Goal: Information Seeking & Learning: Learn about a topic

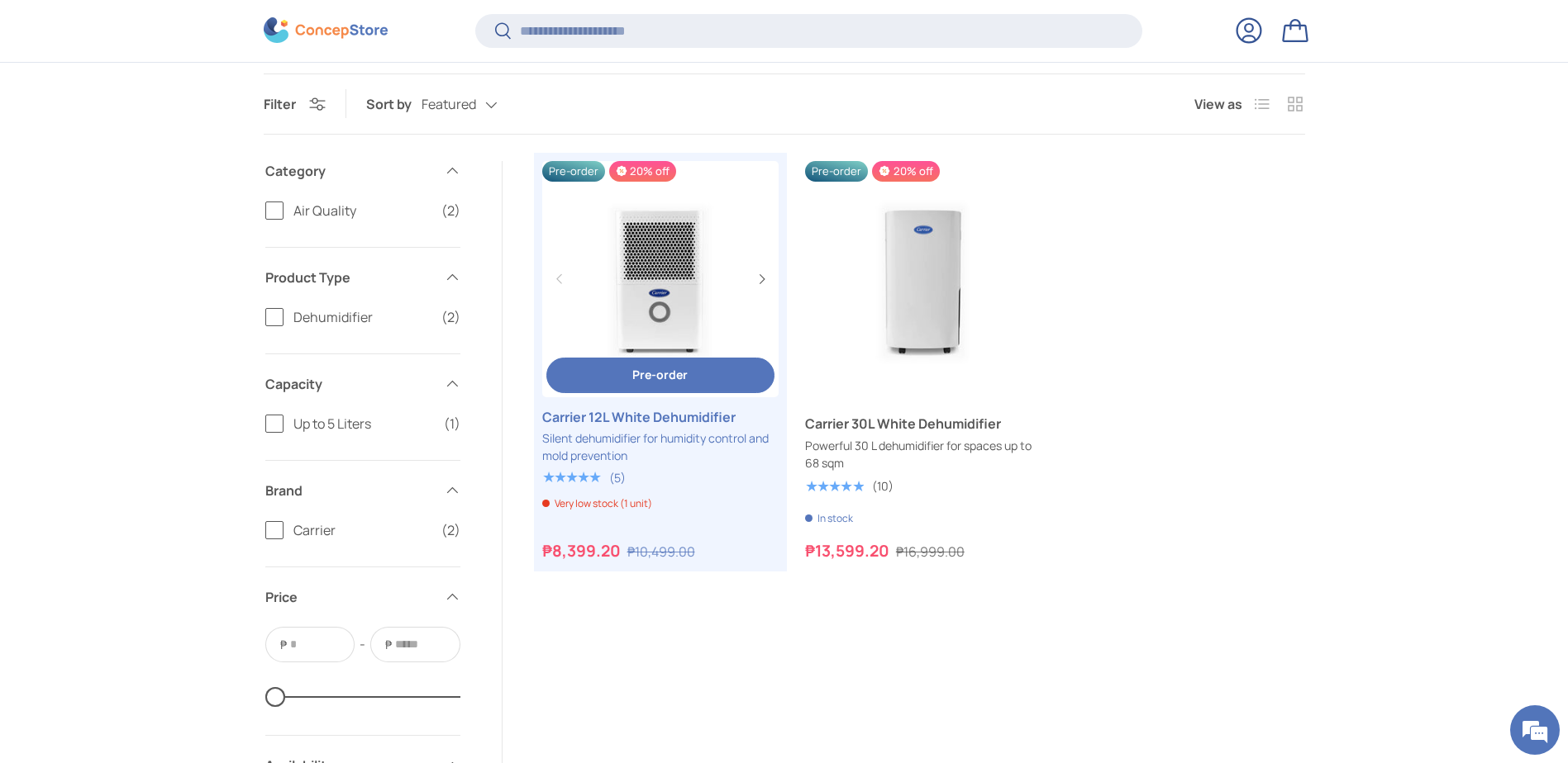
click at [636, 367] on span "Pre-order" at bounding box center [660, 374] width 56 height 16
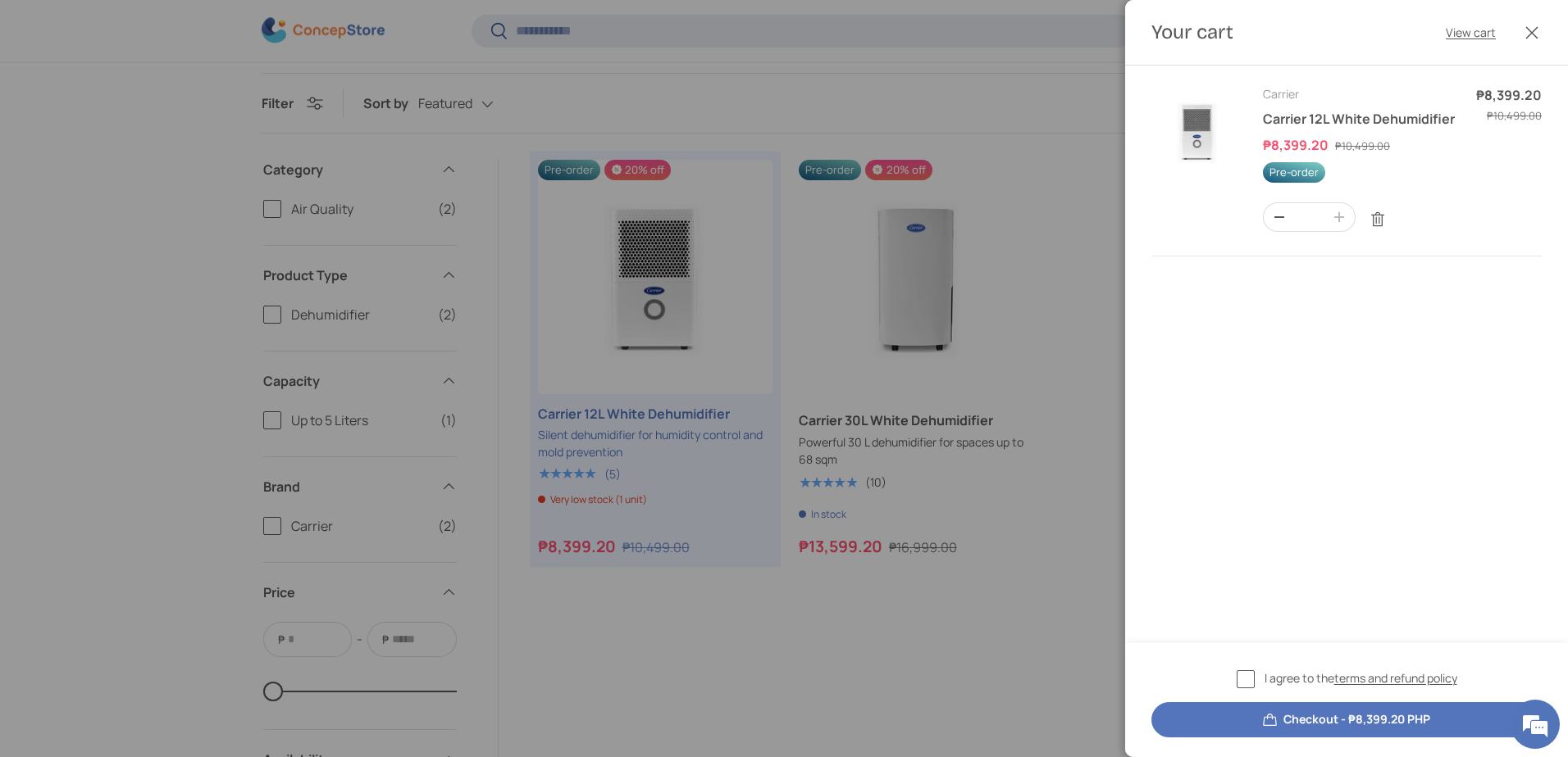
click at [1282, 38] on header "Your cart View cart Close" at bounding box center [1346, 33] width 443 height 65
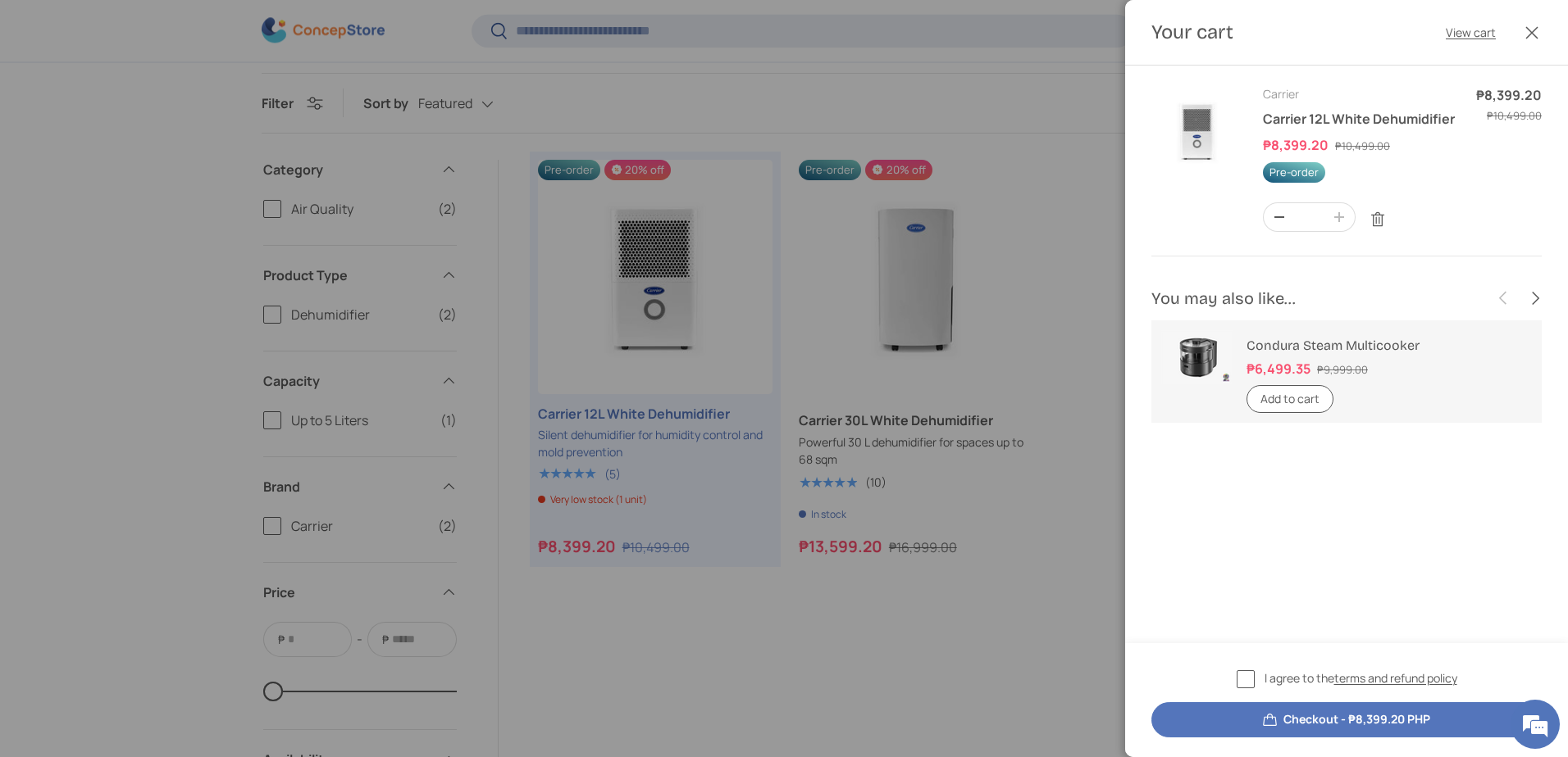
click at [1245, 684] on label "I agree to the terms and refund policy" at bounding box center [1346, 679] width 220 height 19
click at [1278, 718] on button "Checkout - ₱8,399.20 PHP" at bounding box center [1346, 720] width 390 height 35
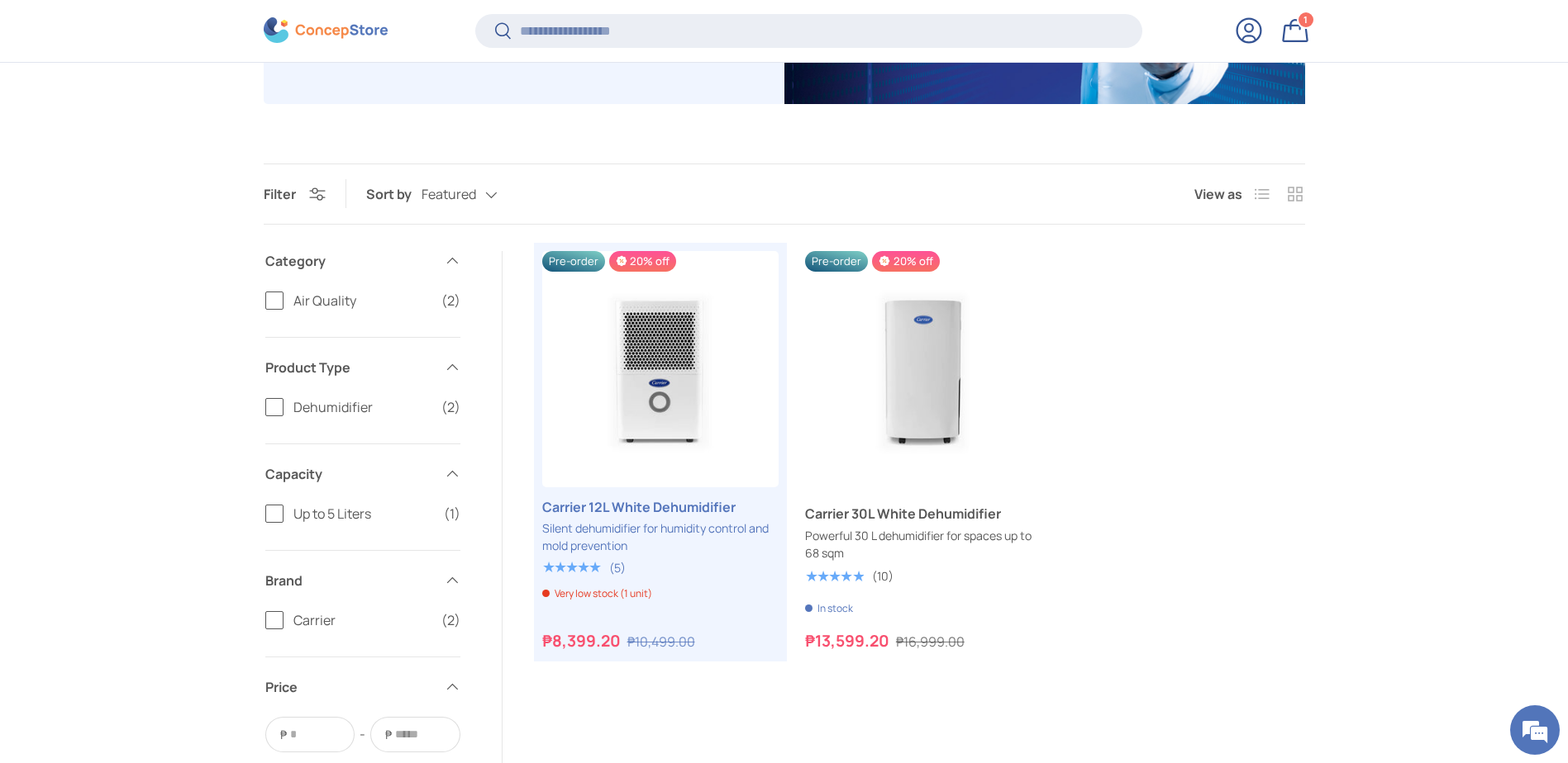
scroll to position [409, 0]
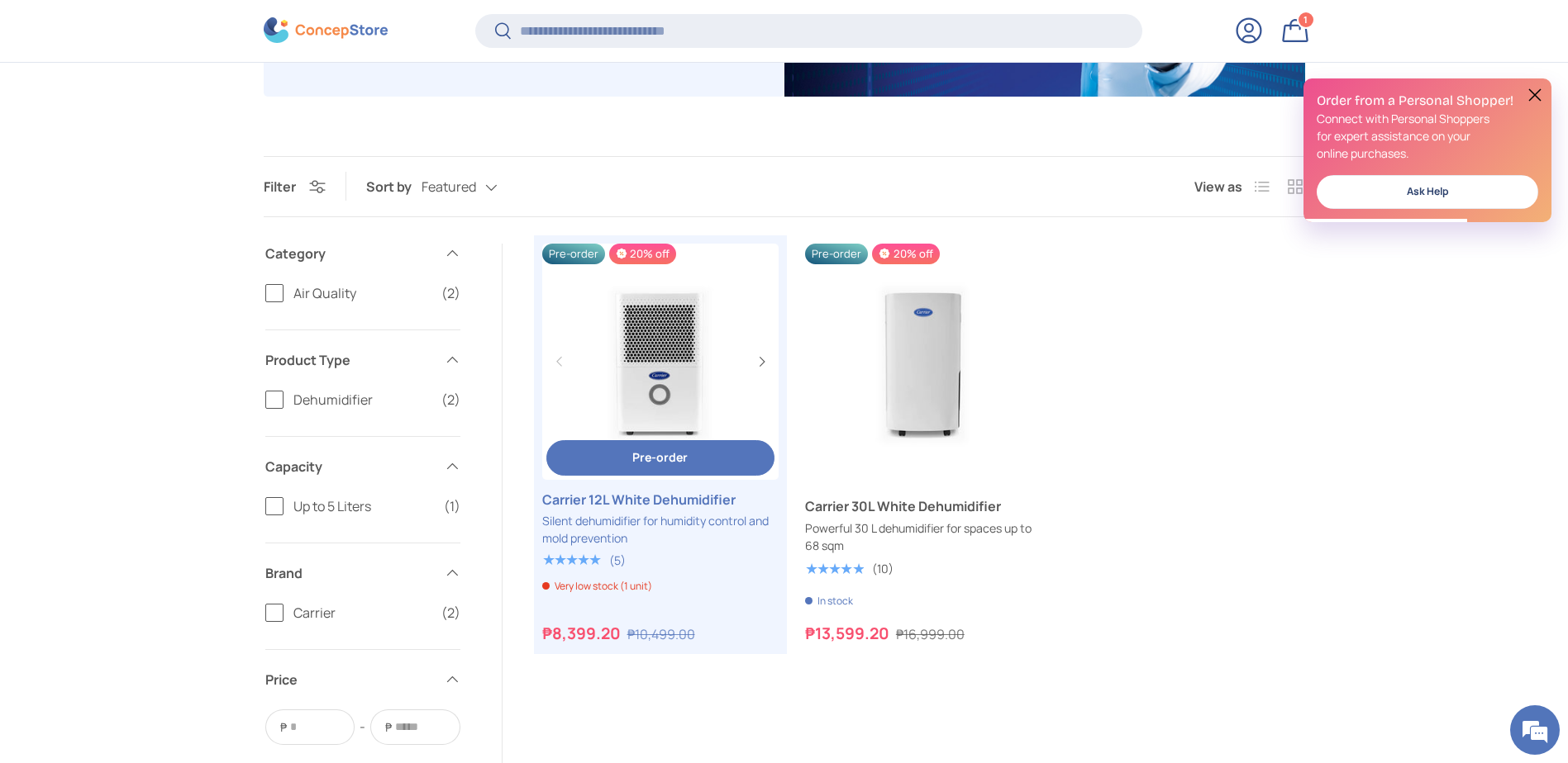
click at [581, 510] on link "Carrier 12L White Dehumidifier" at bounding box center [660, 500] width 237 height 20
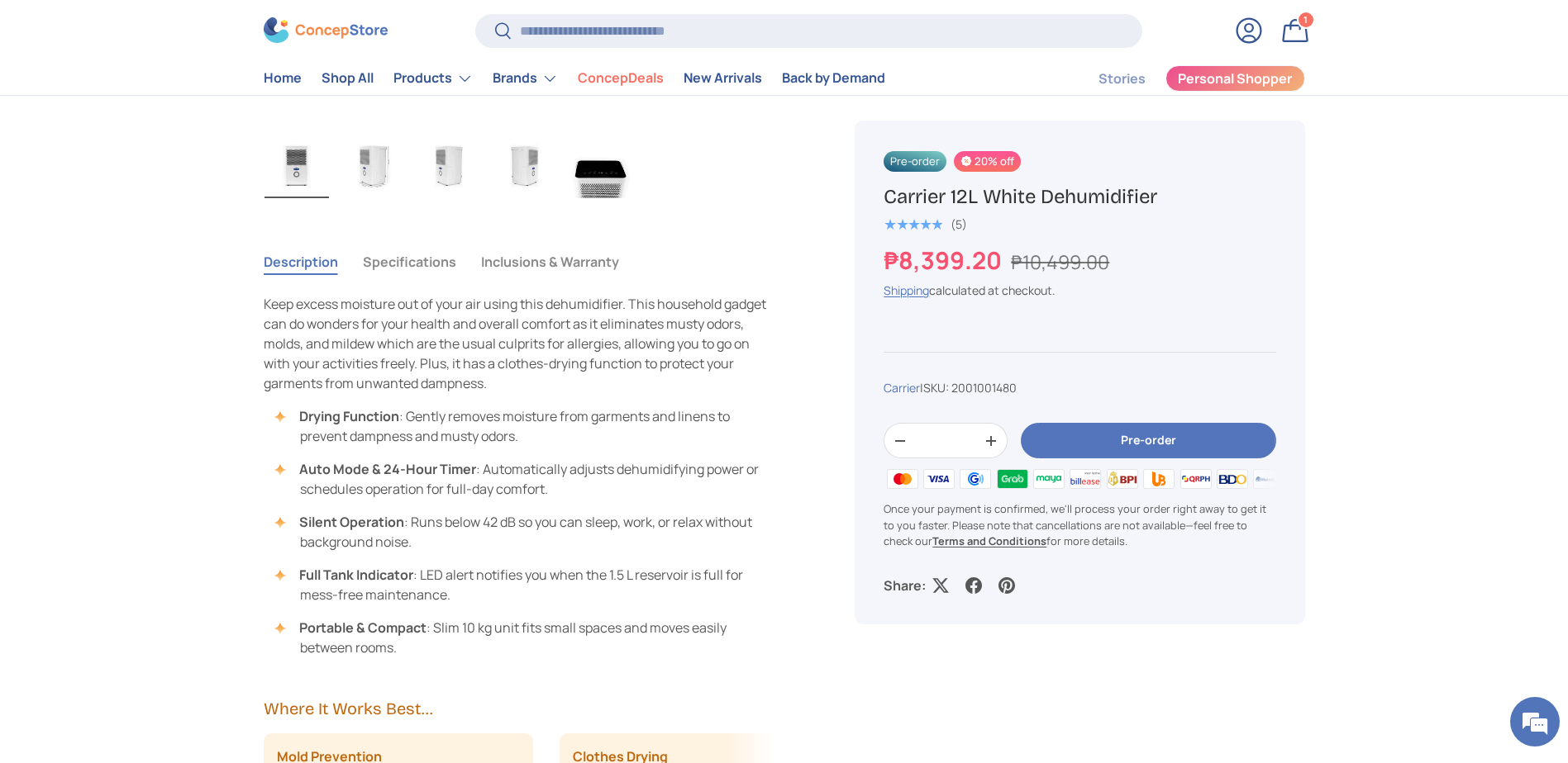
scroll to position [991, 0]
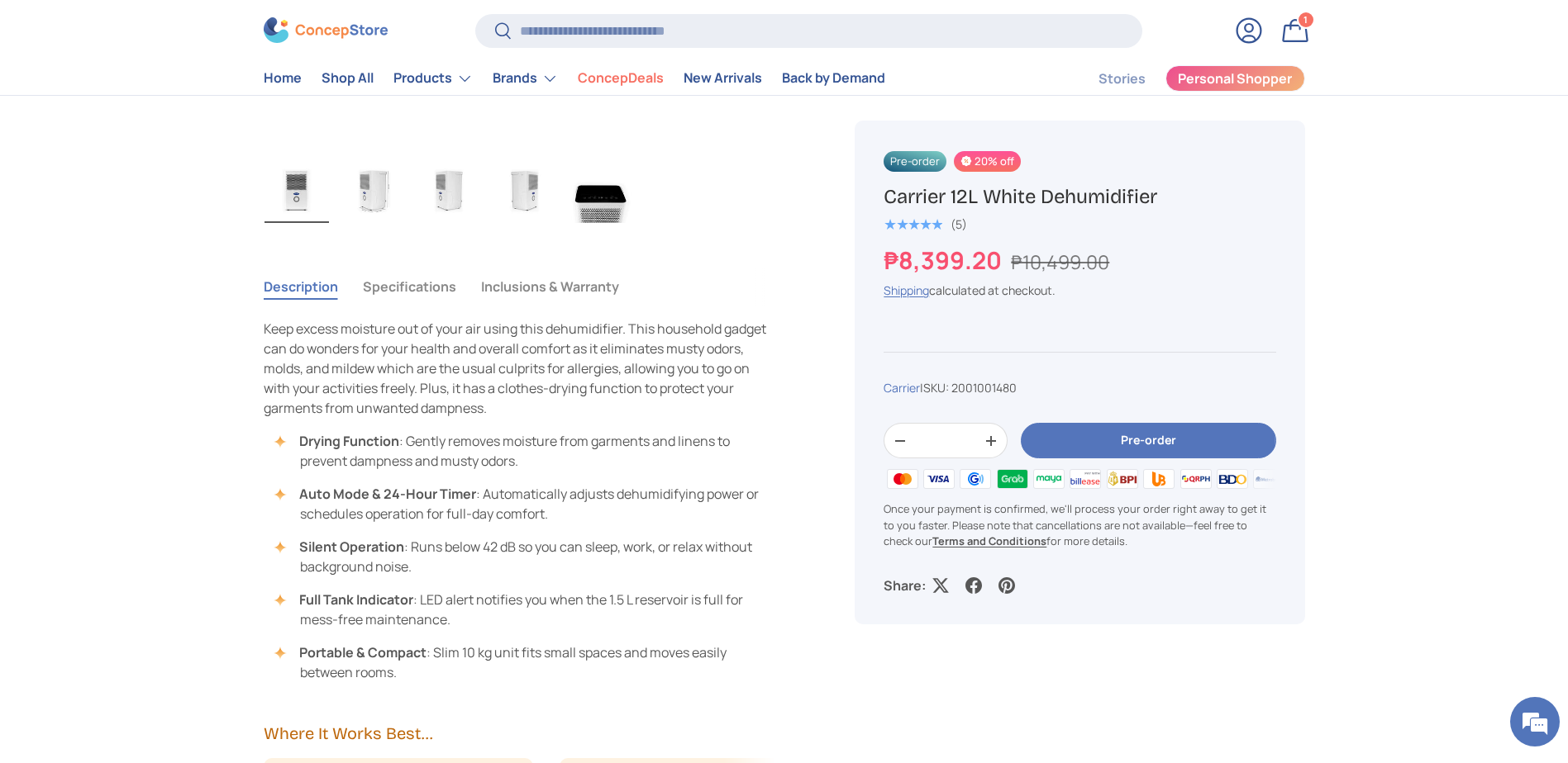
click at [395, 288] on button "Specifications" at bounding box center [410, 287] width 93 height 38
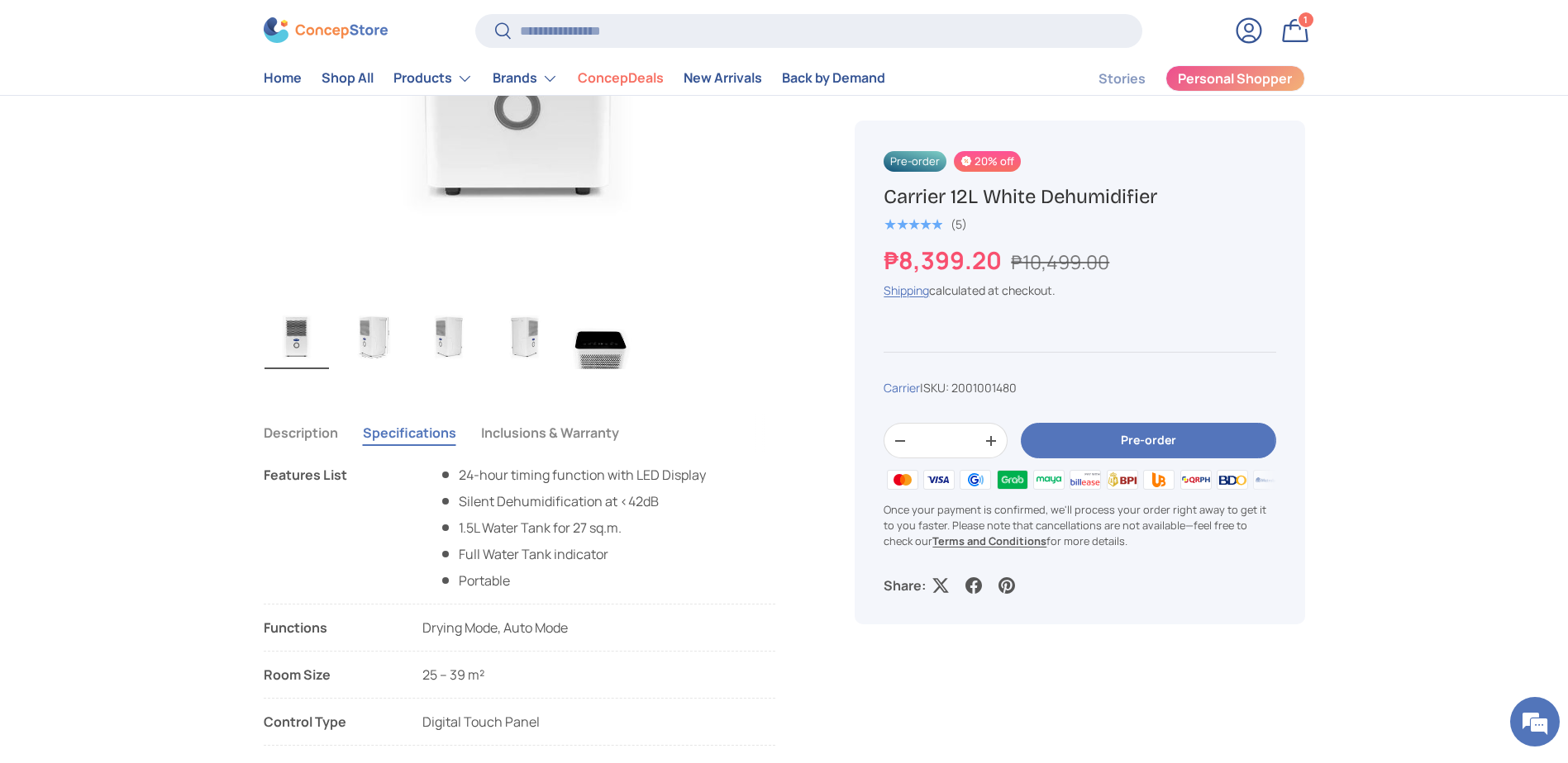
scroll to position [826, 0]
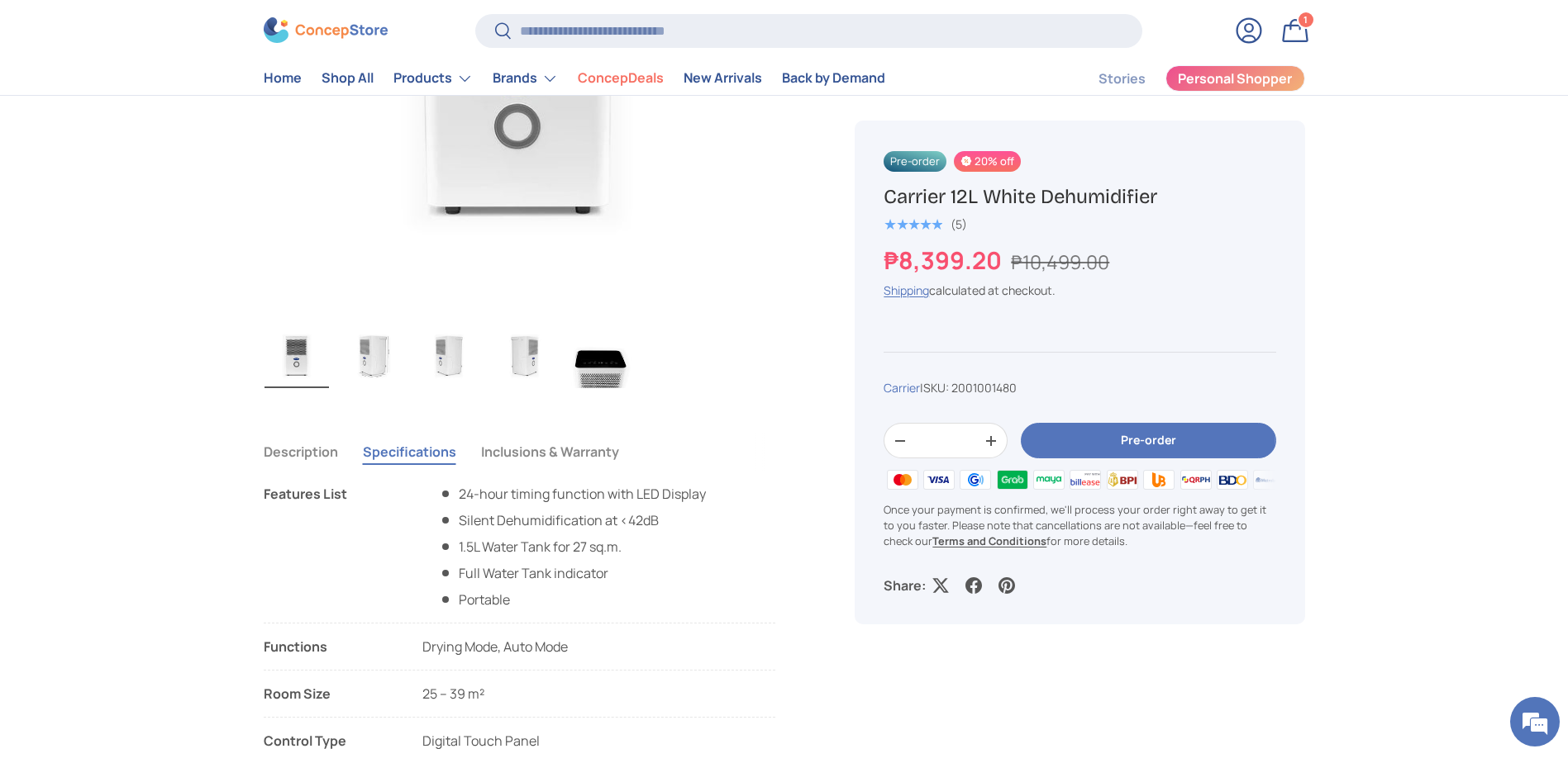
click at [557, 450] on button "Inclusions & Warranty" at bounding box center [549, 452] width 138 height 38
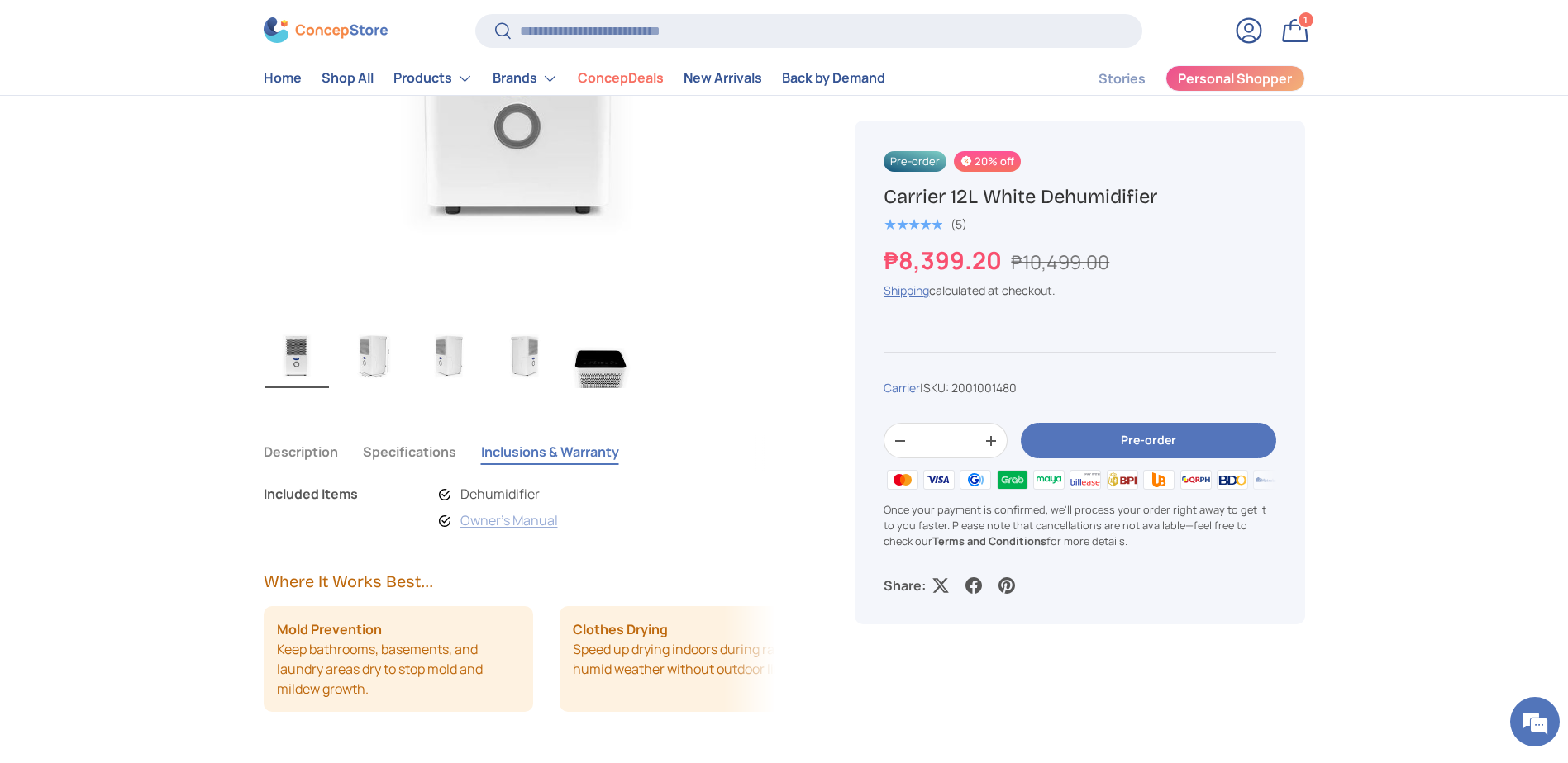
click at [534, 523] on link "Owner's Manual" at bounding box center [509, 521] width 98 height 18
click at [584, 357] on img "Gallery Viewer" at bounding box center [601, 355] width 65 height 66
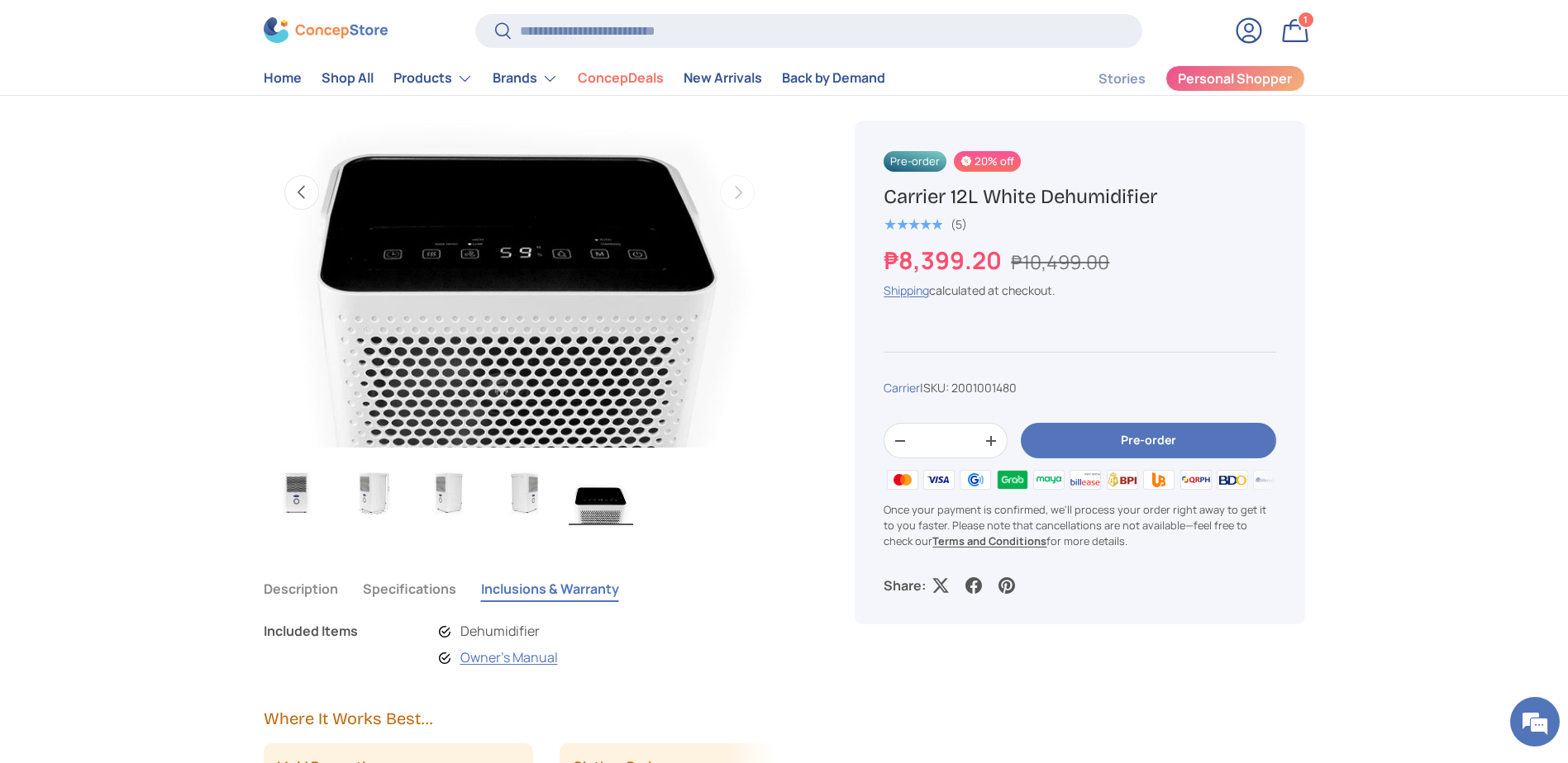
scroll to position [661, 0]
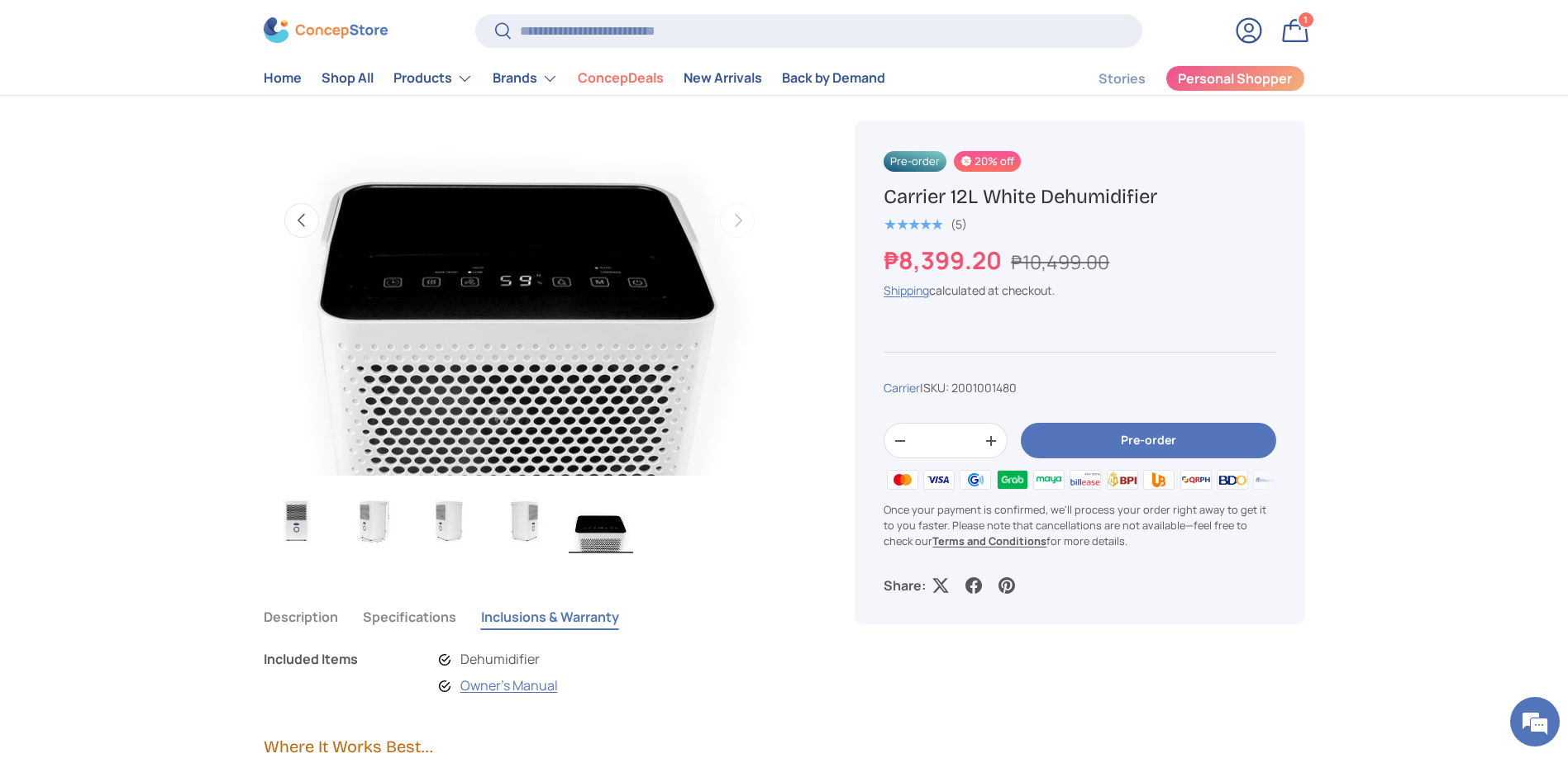
click at [515, 506] on img "Gallery Viewer" at bounding box center [525, 520] width 65 height 66
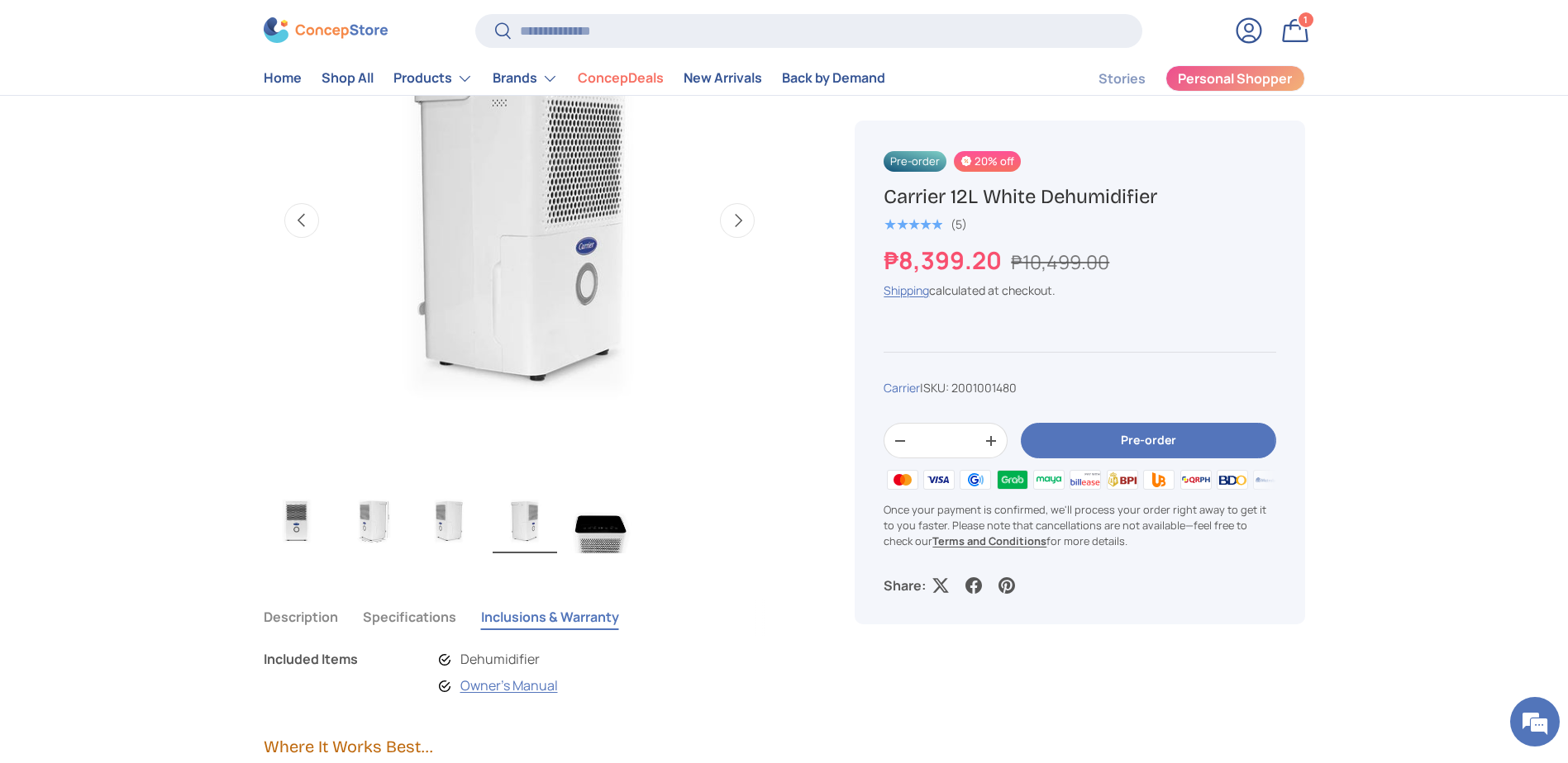
click at [454, 529] on img "Gallery Viewer" at bounding box center [449, 520] width 65 height 66
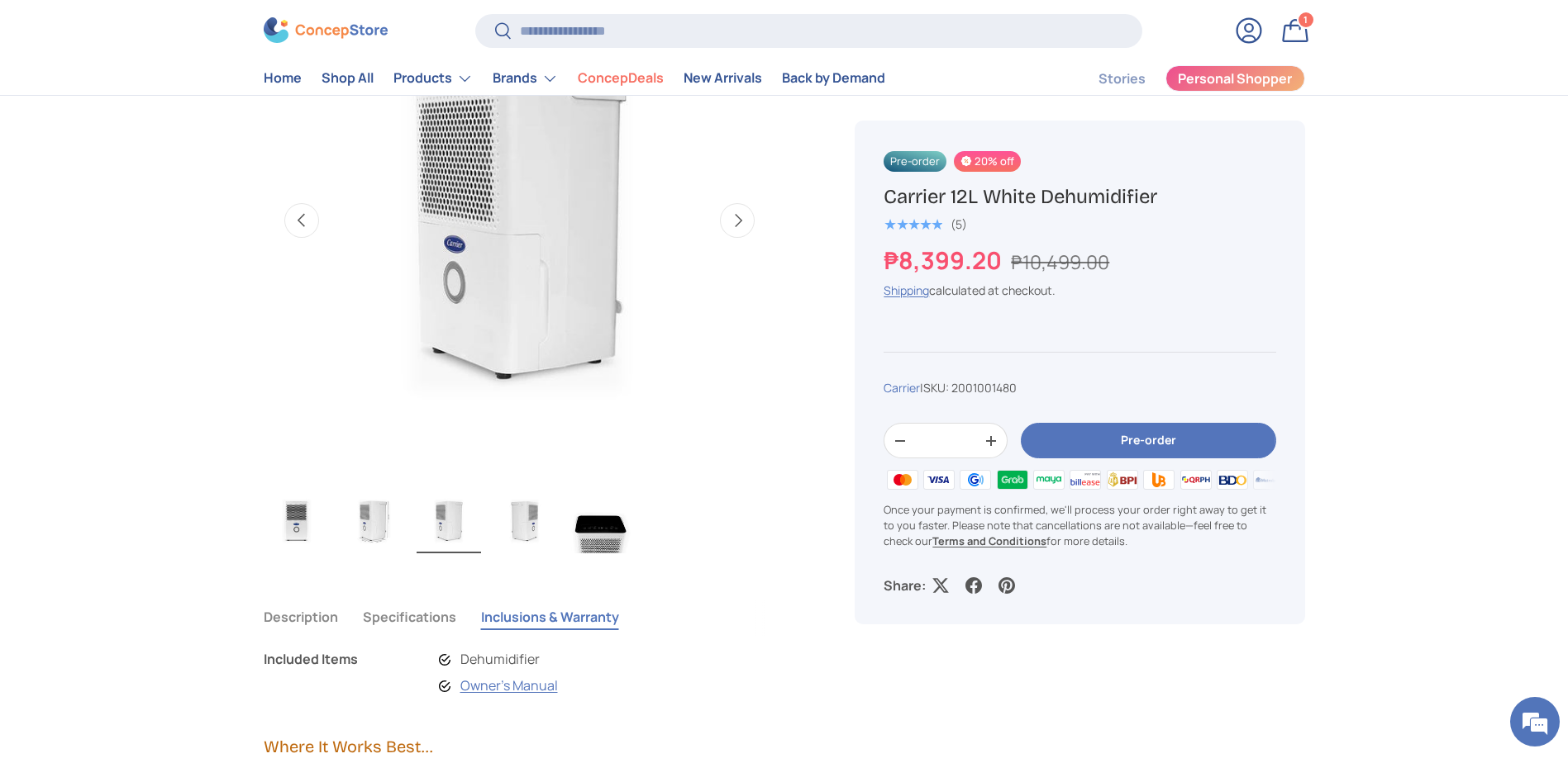
click at [358, 529] on img "Gallery Viewer" at bounding box center [372, 520] width 65 height 66
click at [296, 528] on img "Gallery Viewer" at bounding box center [296, 520] width 65 height 66
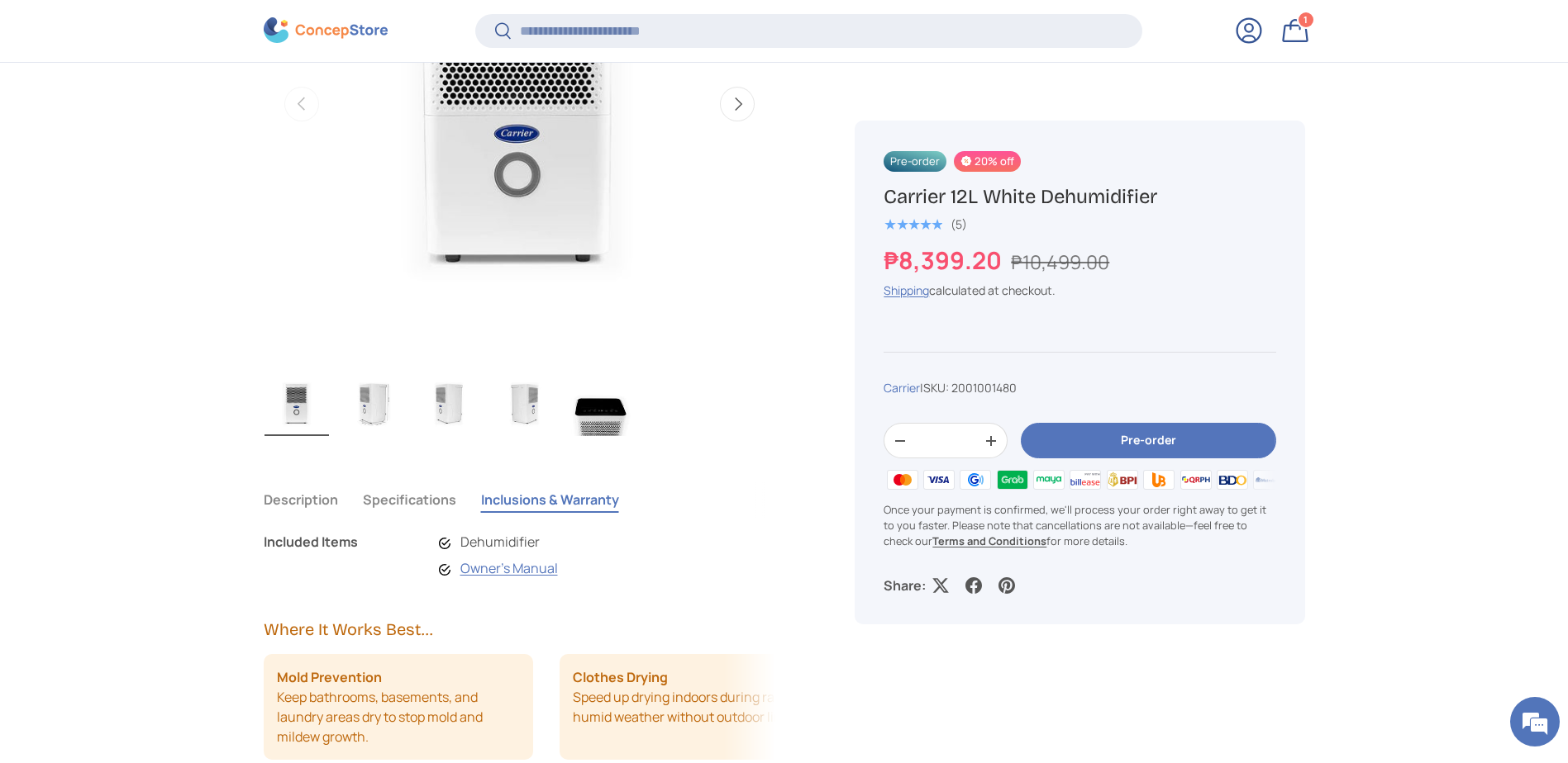
scroll to position [988, 0]
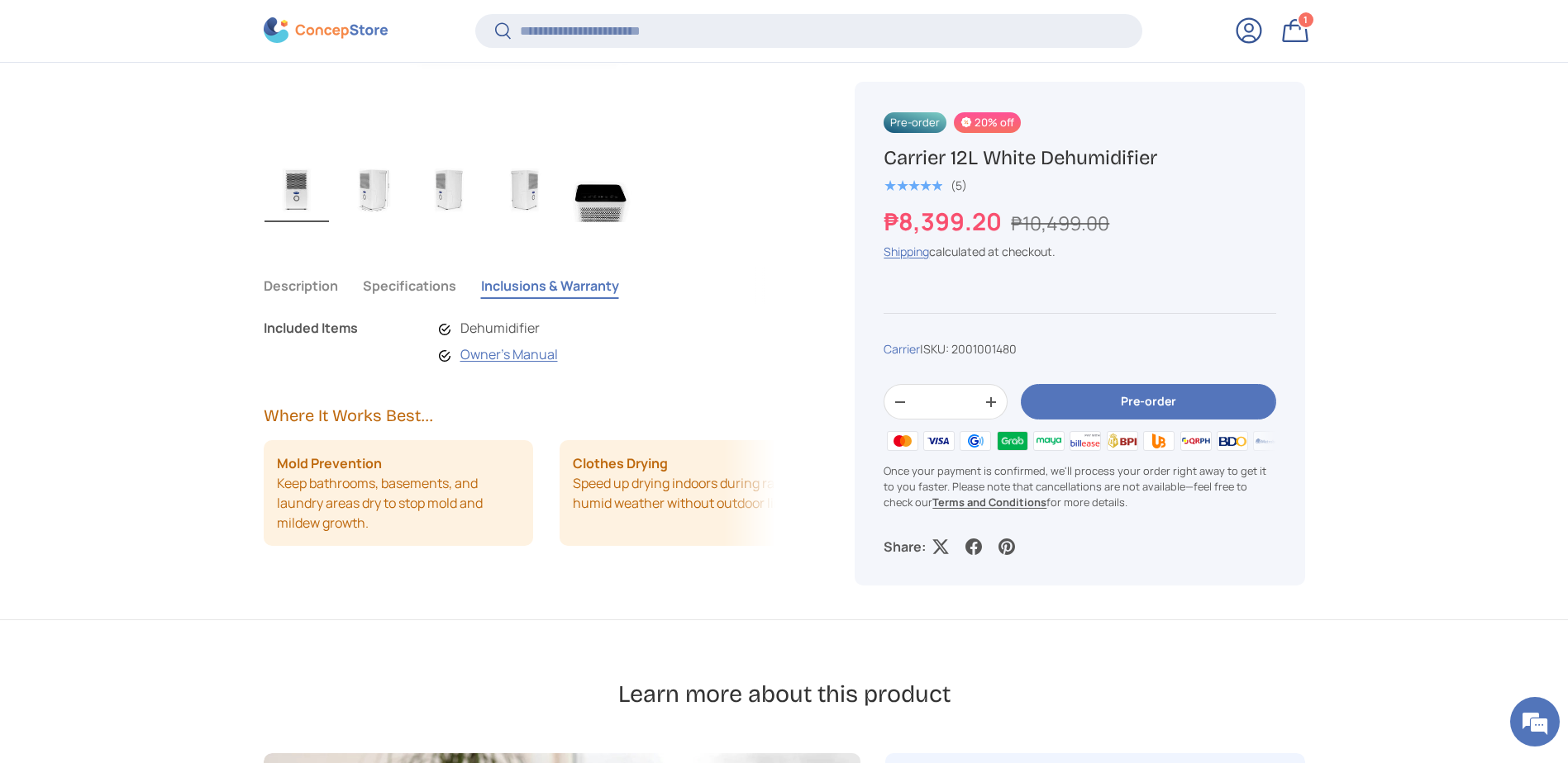
click at [401, 276] on button "Specifications" at bounding box center [410, 286] width 93 height 38
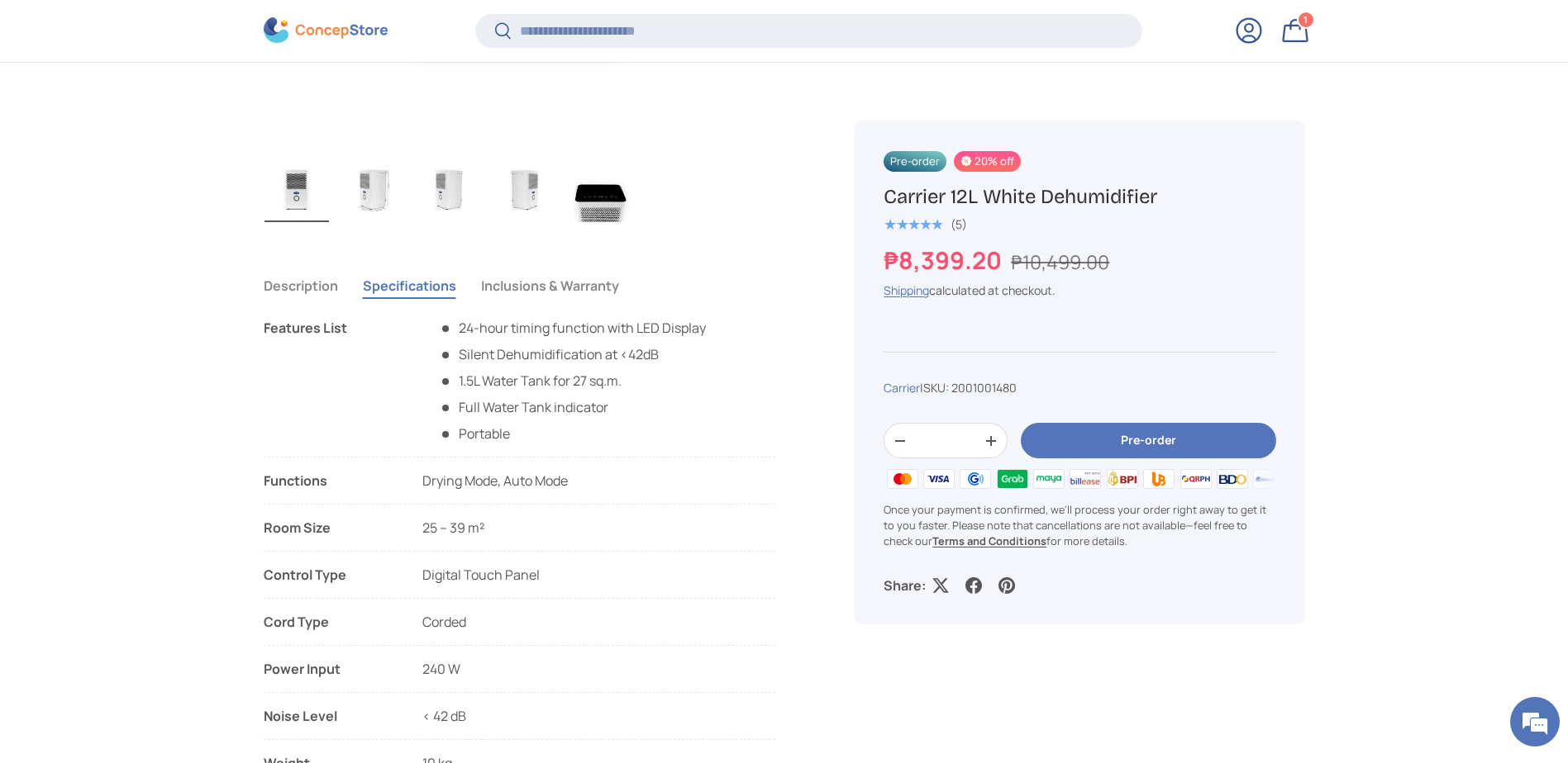
click at [289, 282] on button "Description" at bounding box center [300, 286] width 74 height 38
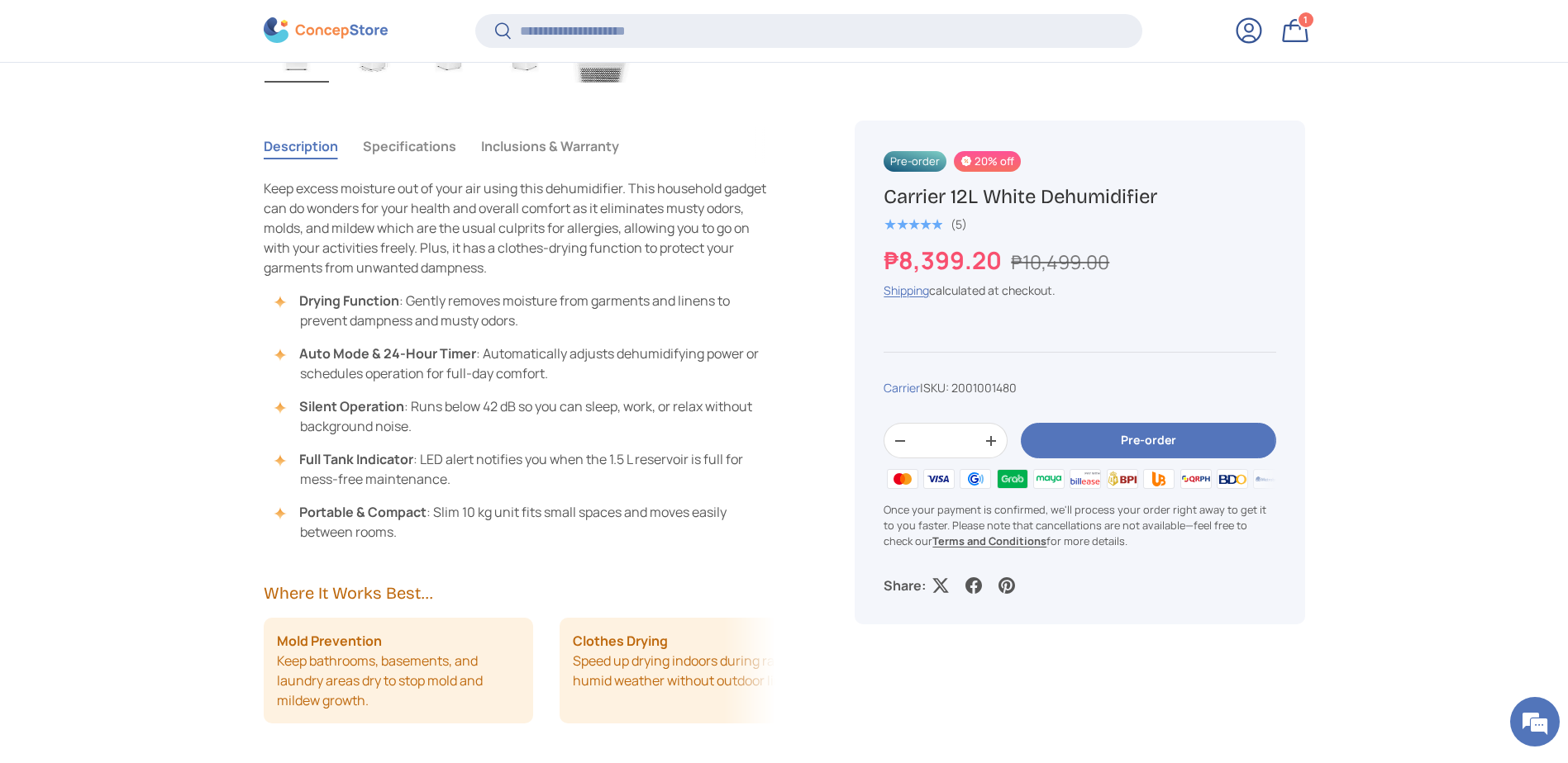
scroll to position [1153, 0]
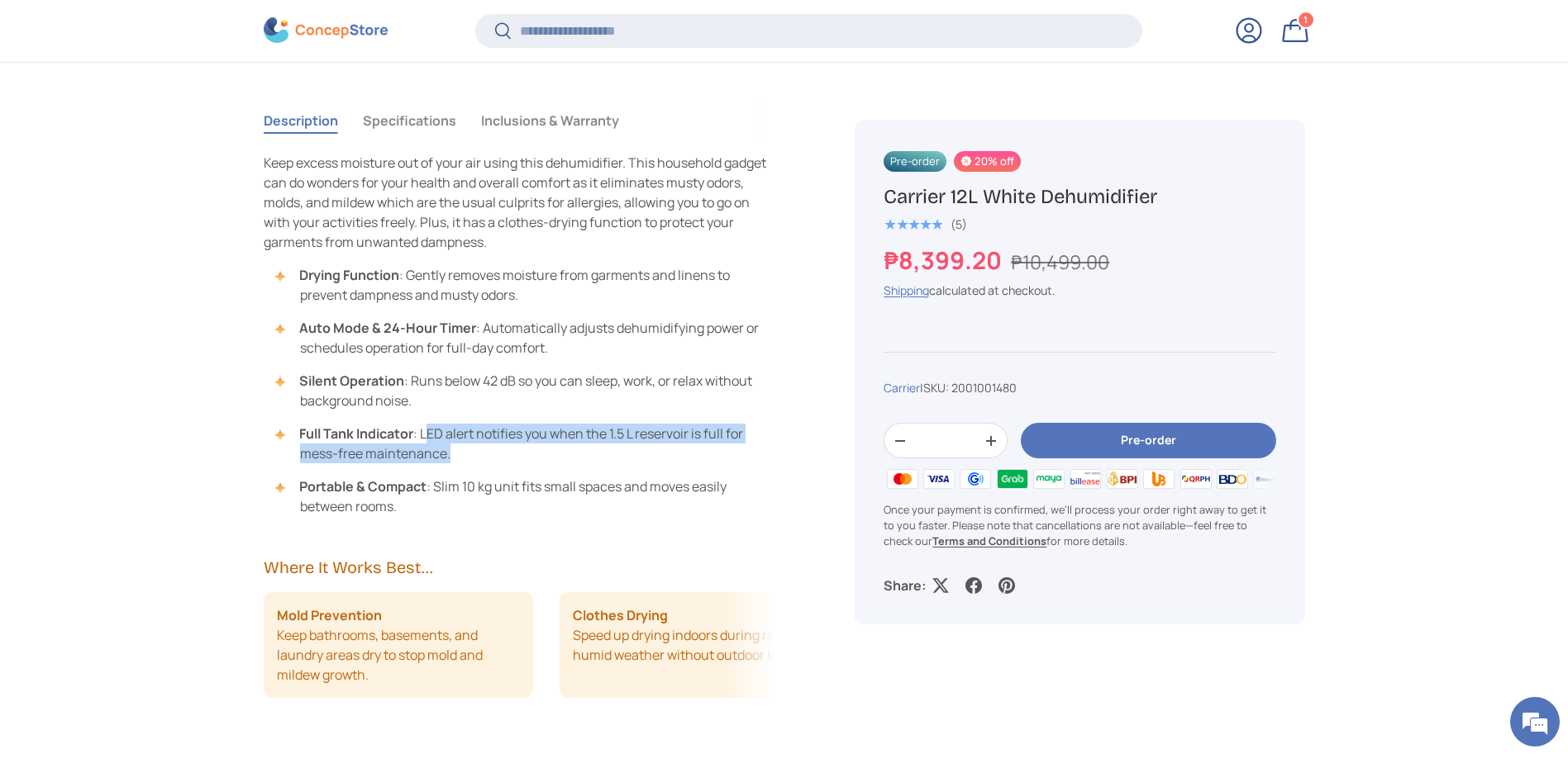
drag, startPoint x: 426, startPoint y: 431, endPoint x: 485, endPoint y: 460, distance: 65.7
click at [485, 460] on li "Full Tank Indicator : LED alert notifies you when the 1.5 L reservoir is full f…" at bounding box center [528, 443] width 496 height 39
click at [1523, 710] on em at bounding box center [1534, 722] width 45 height 45
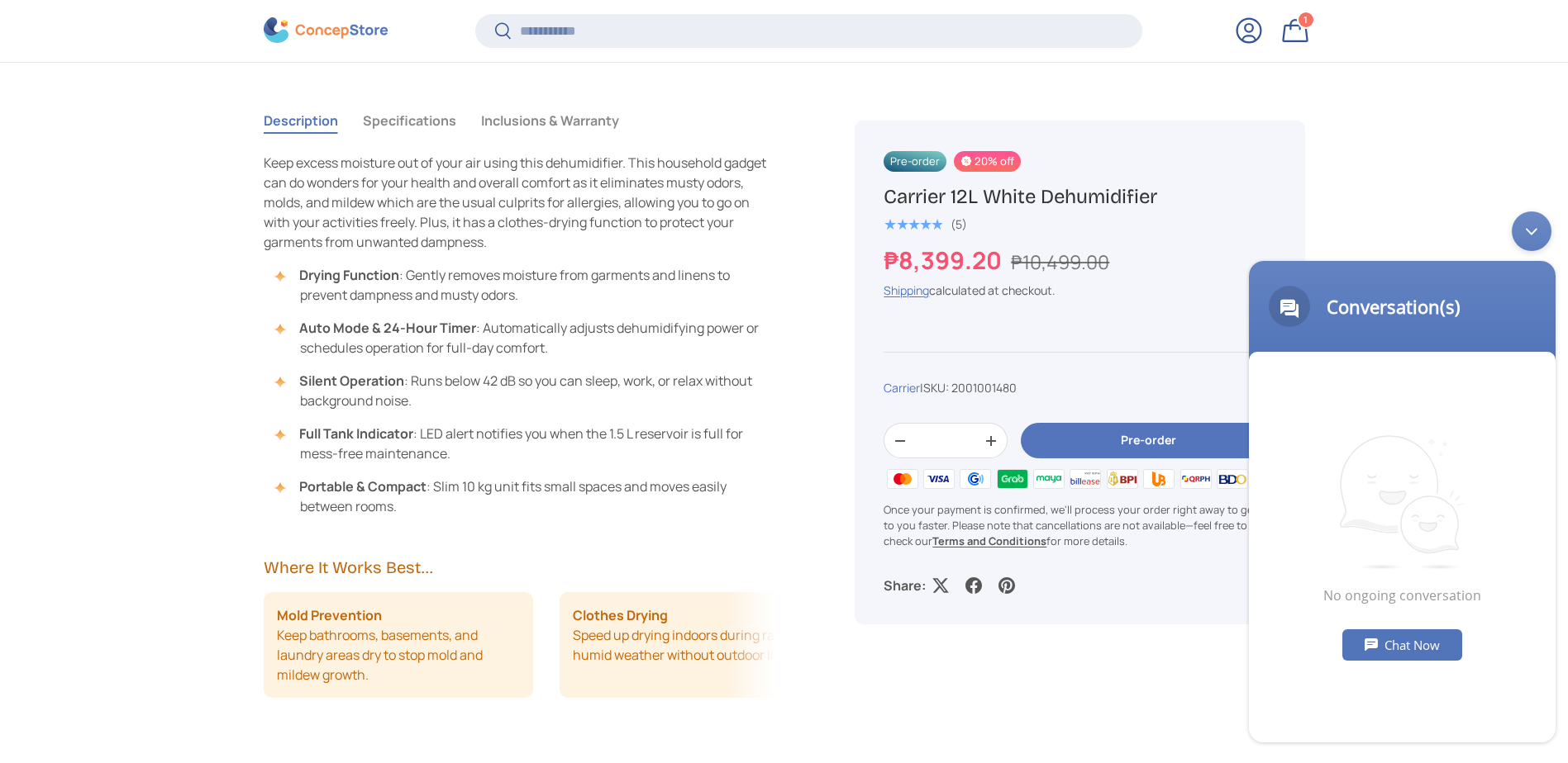
click at [1379, 642] on div "Chat Now" at bounding box center [1402, 645] width 120 height 31
type textarea "*****"
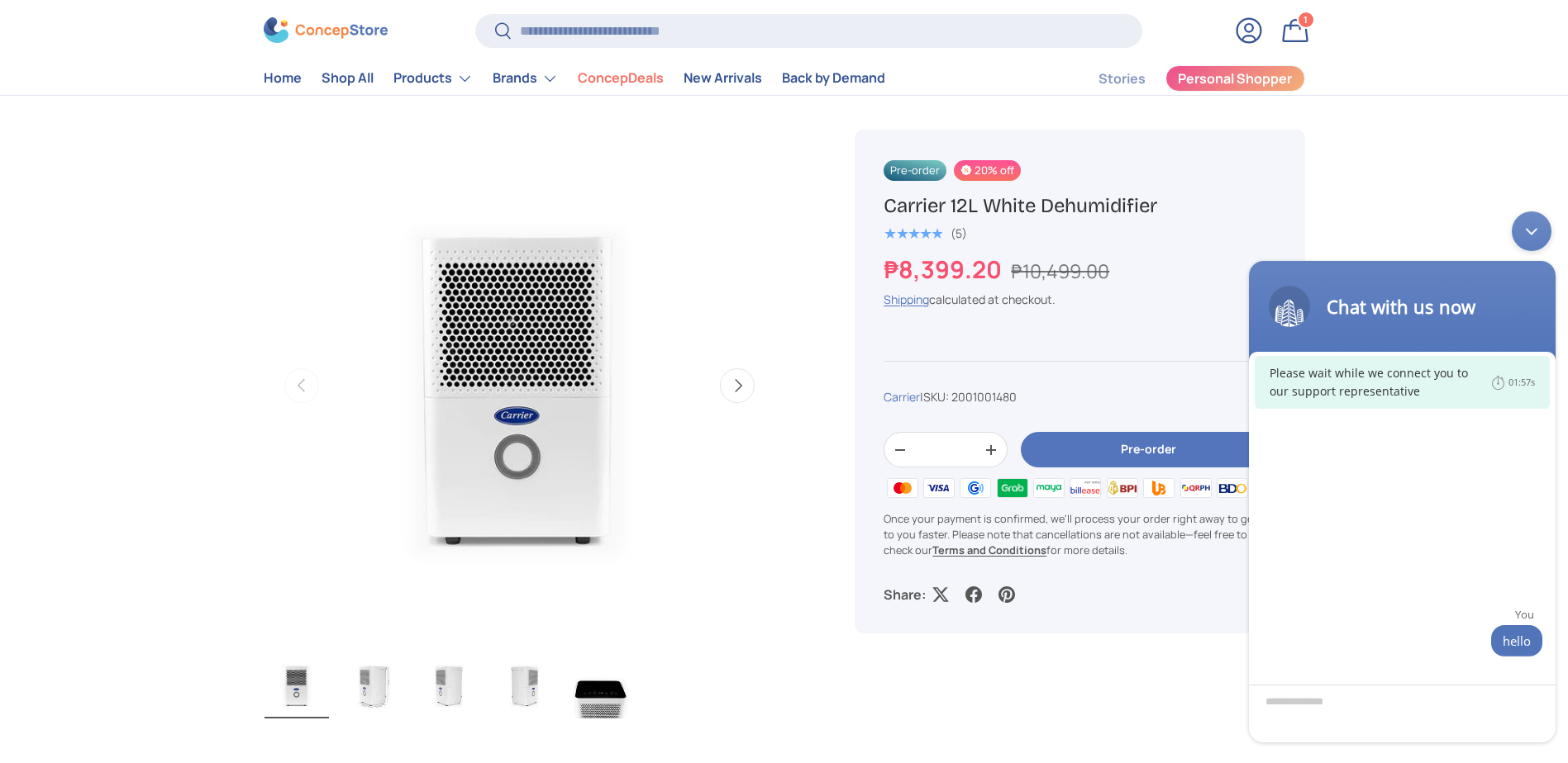
scroll to position [0, 0]
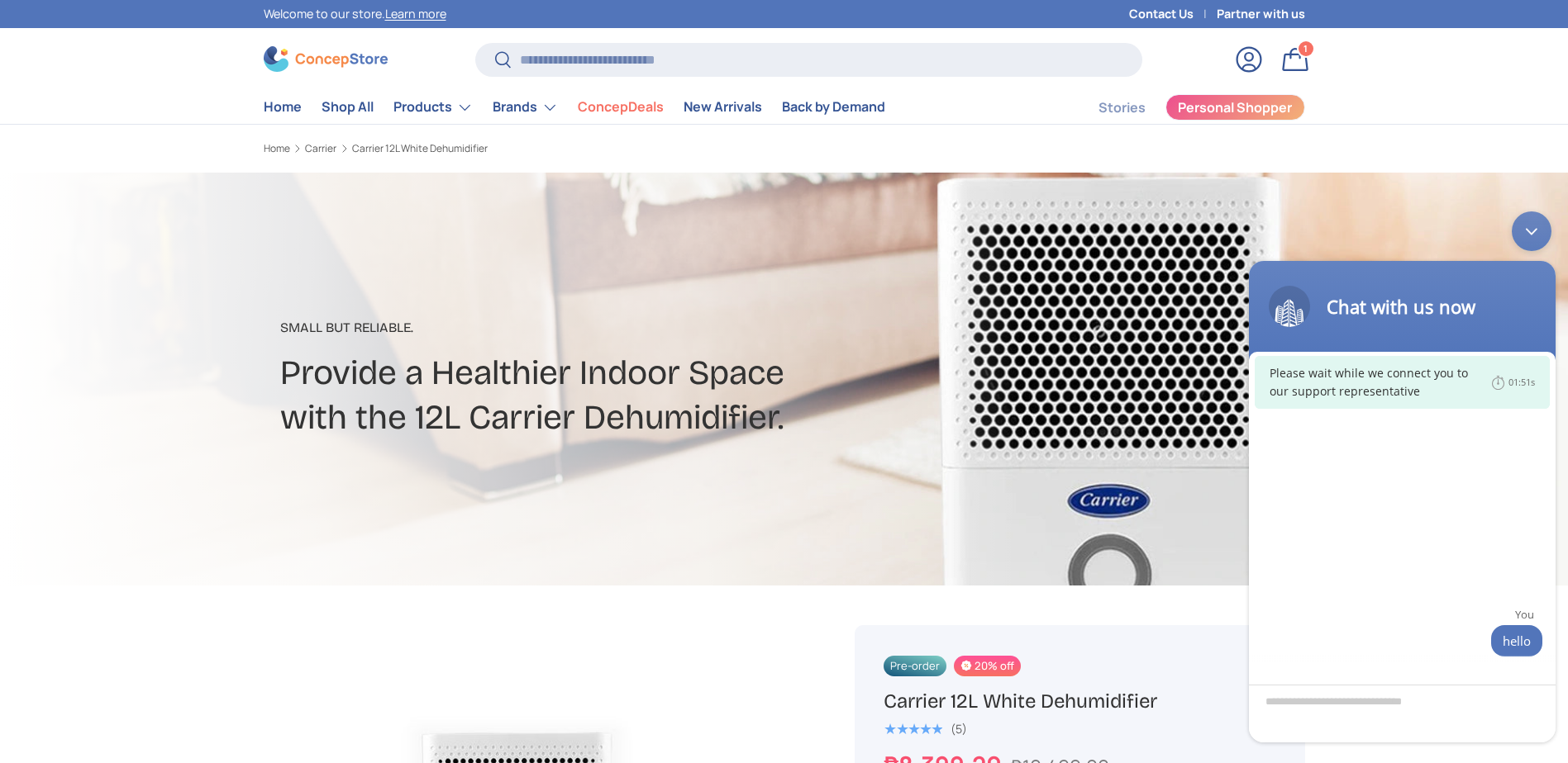
drag, startPoint x: 884, startPoint y: 699, endPoint x: 1176, endPoint y: 710, distance: 292.2
click at [1176, 710] on h1 "Carrier 12L White Dehumidifier" at bounding box center [1079, 702] width 392 height 26
copy h1 "Carrier 12L White Dehumidifier"
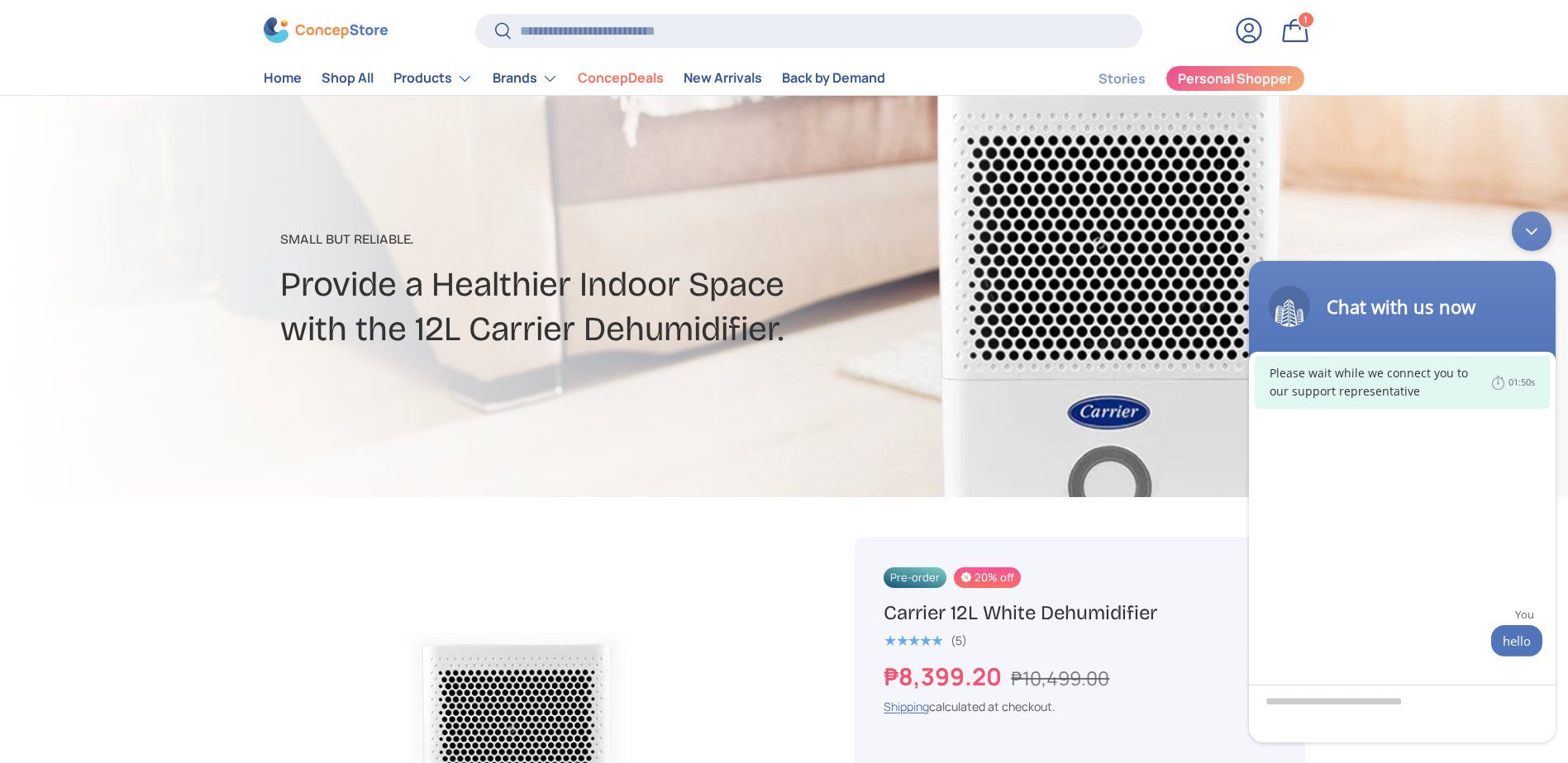
scroll to position [165, 0]
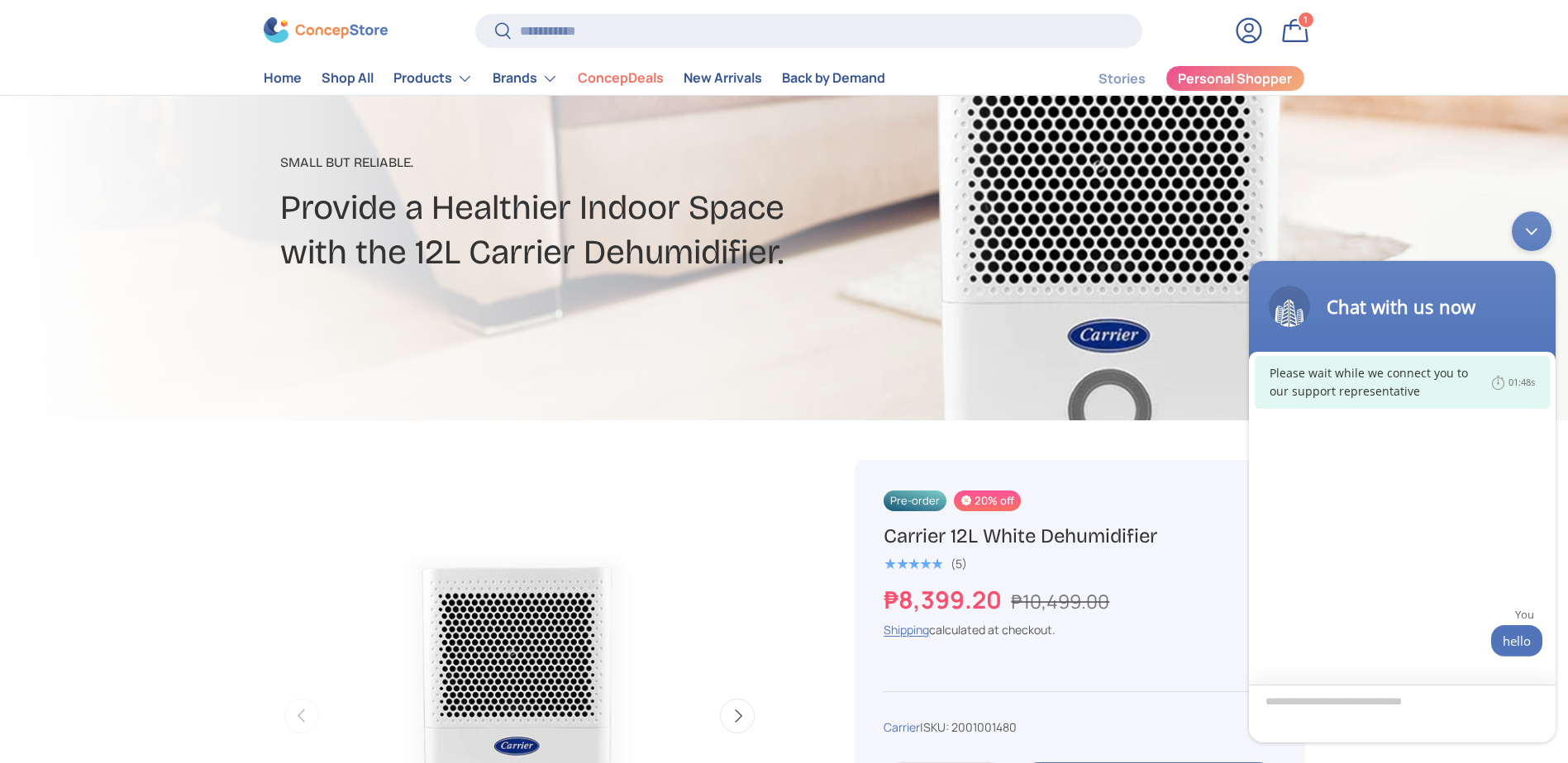
click at [1417, 710] on textarea "Type your message and hit 'Enter'" at bounding box center [1402, 713] width 306 height 58
paste textarea "**********"
type textarea "**********"
click at [1538, 715] on span at bounding box center [1535, 713] width 16 height 16
click at [893, 623] on link "Shipping" at bounding box center [906, 630] width 46 height 16
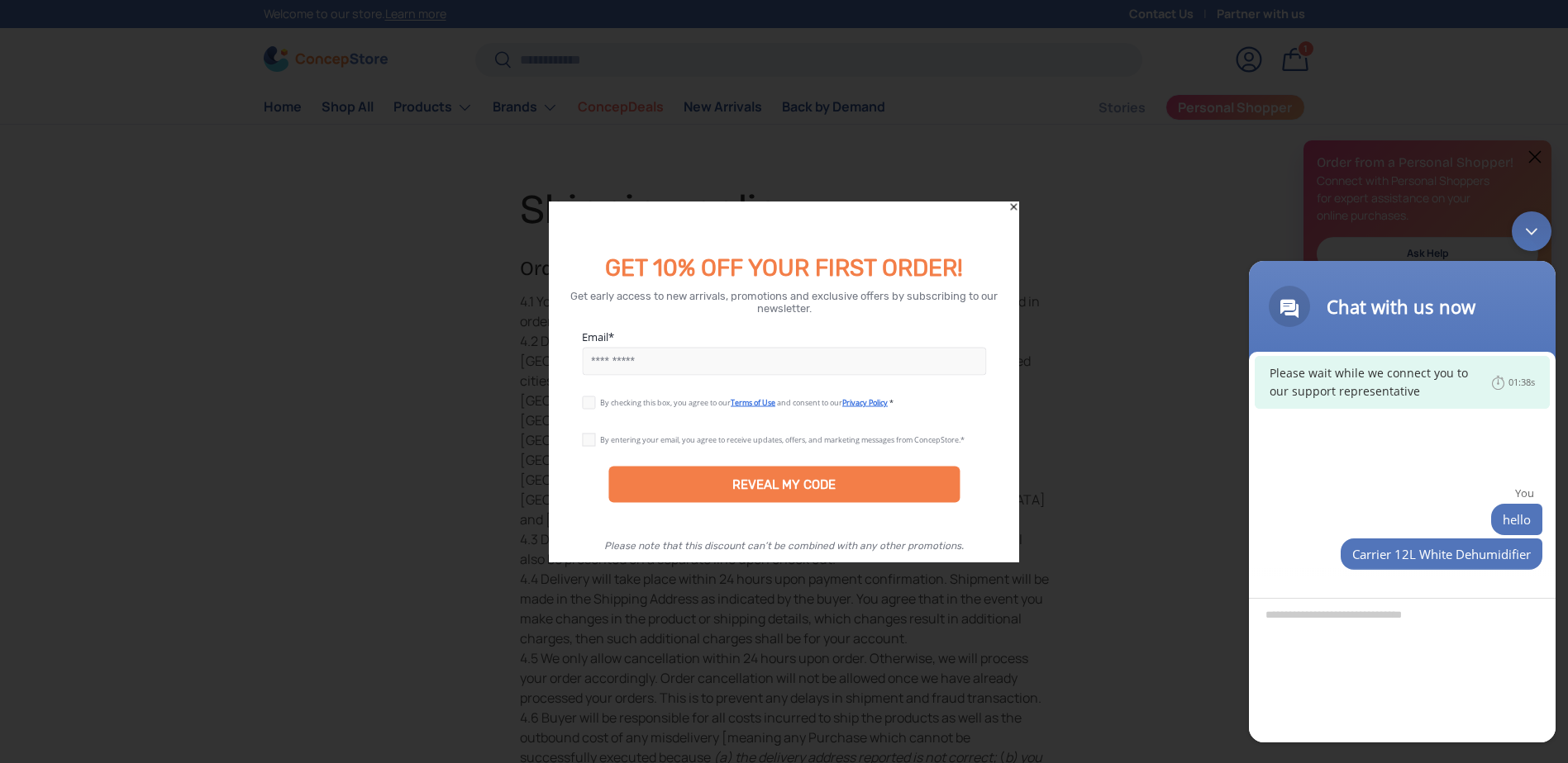
click at [679, 369] on input "Email" at bounding box center [784, 362] width 404 height 28
type input "**********"
drag, startPoint x: 594, startPoint y: 403, endPoint x: 594, endPoint y: 413, distance: 10.0
click at [594, 404] on label at bounding box center [591, 399] width 18 height 13
click at [592, 440] on label at bounding box center [591, 437] width 18 height 13
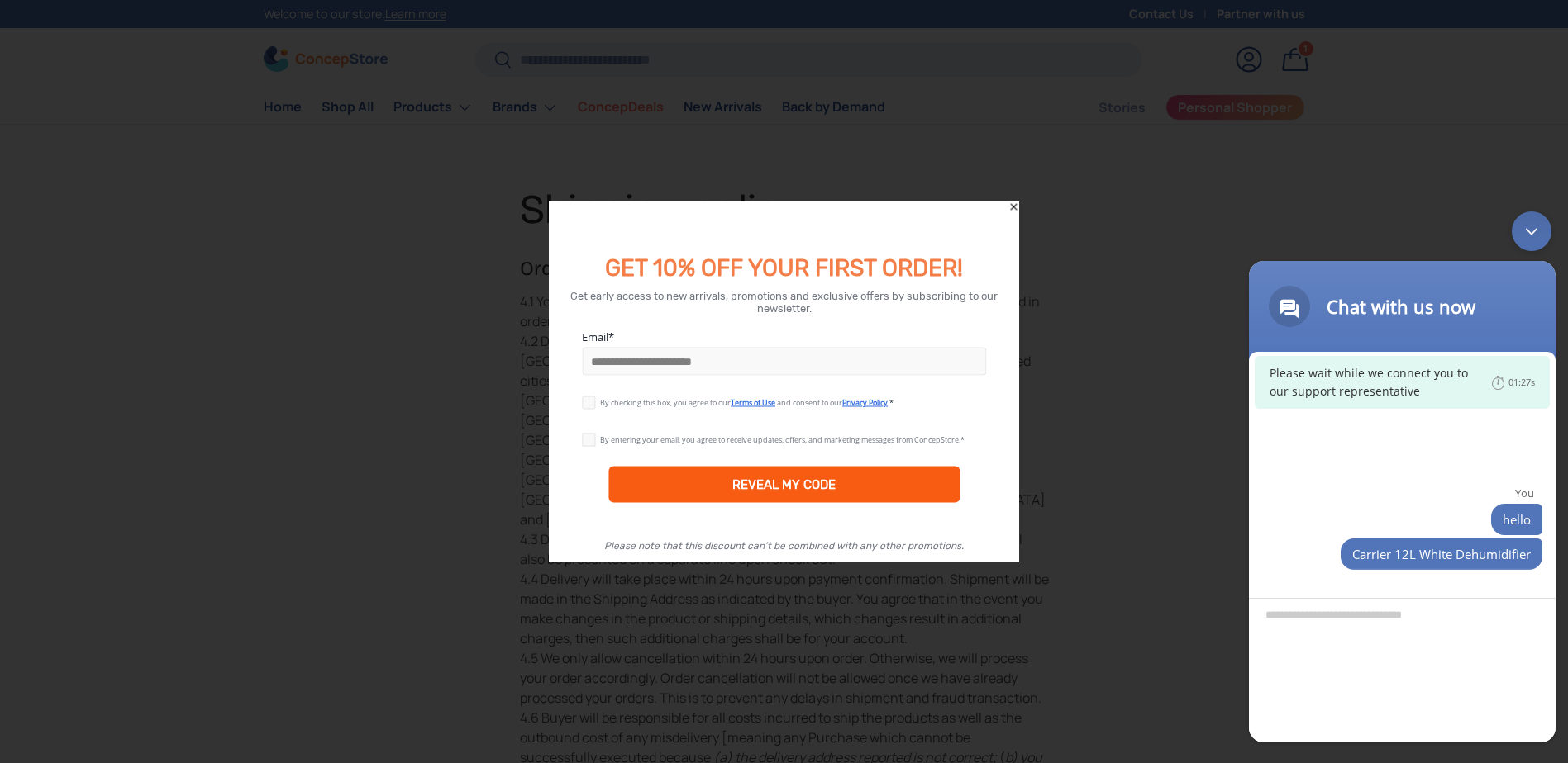
click at [639, 486] on div "REVEAL MY CODE" at bounding box center [784, 485] width 351 height 37
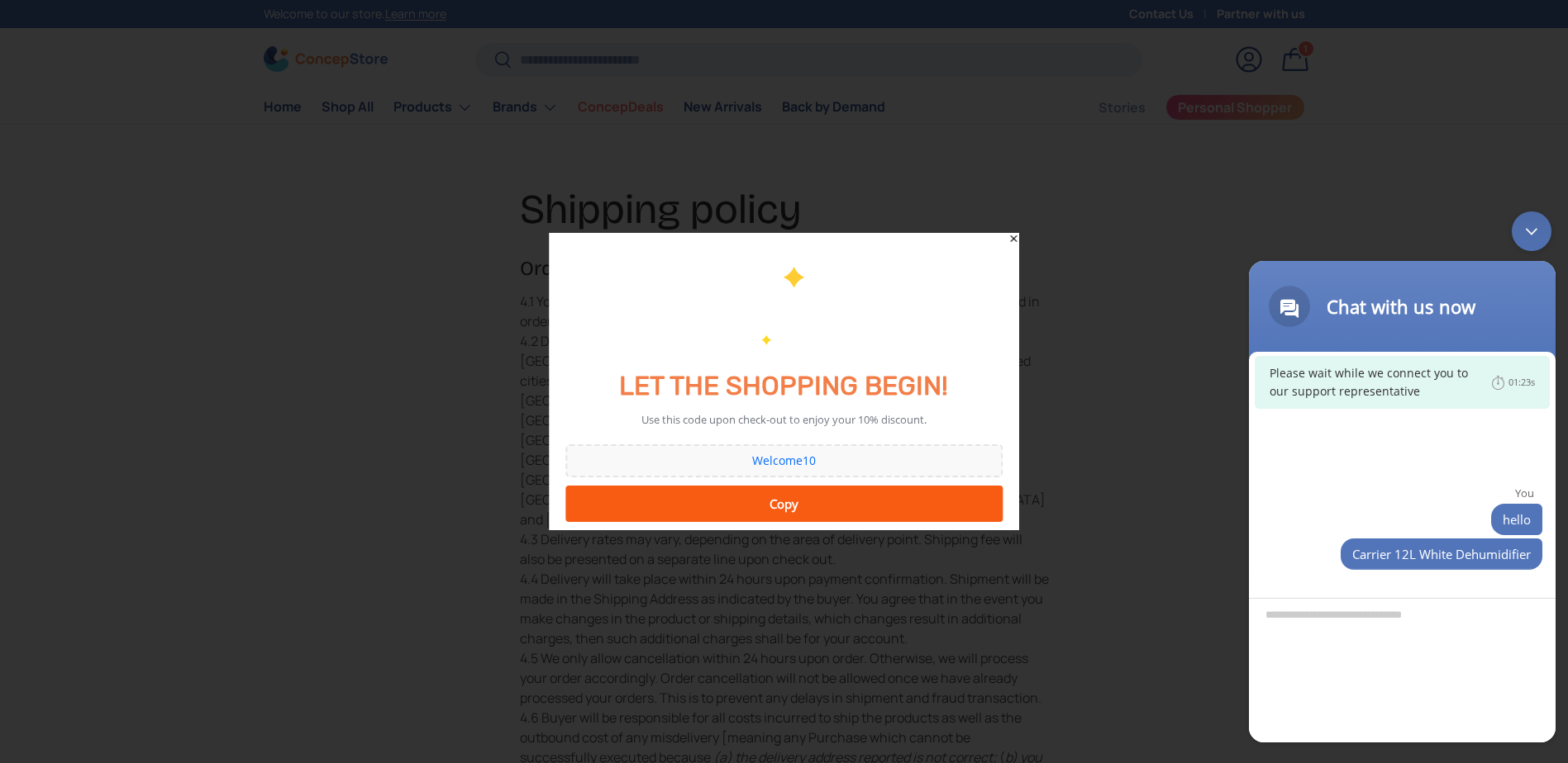
drag, startPoint x: 837, startPoint y: 460, endPoint x: 702, endPoint y: 510, distance: 144.0
click at [702, 510] on div "Welcome10 Copy" at bounding box center [784, 482] width 470 height 94
click at [700, 499] on div "Copy" at bounding box center [784, 503] width 416 height 33
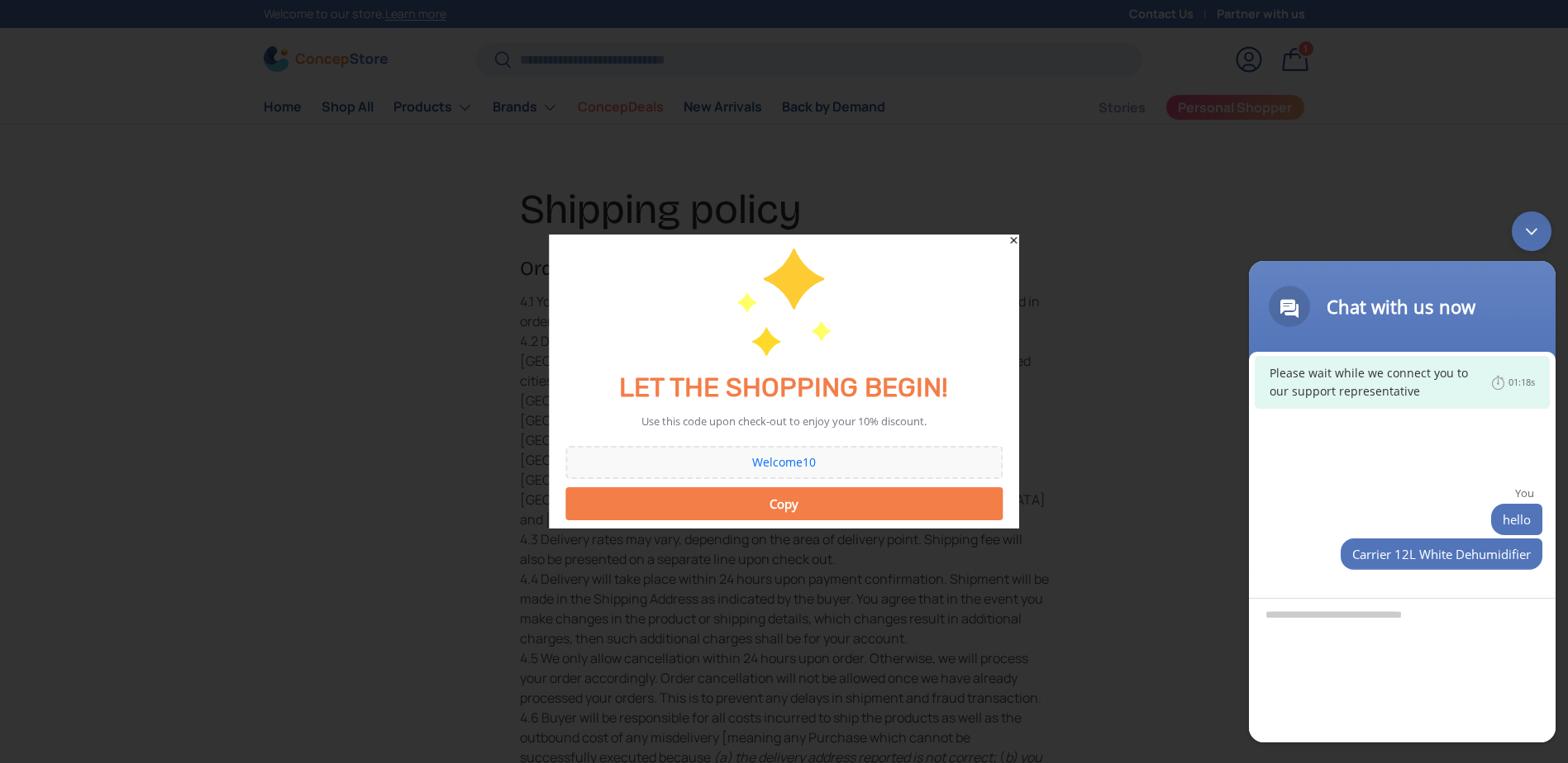
click at [776, 498] on button "Copy" at bounding box center [784, 503] width 437 height 33
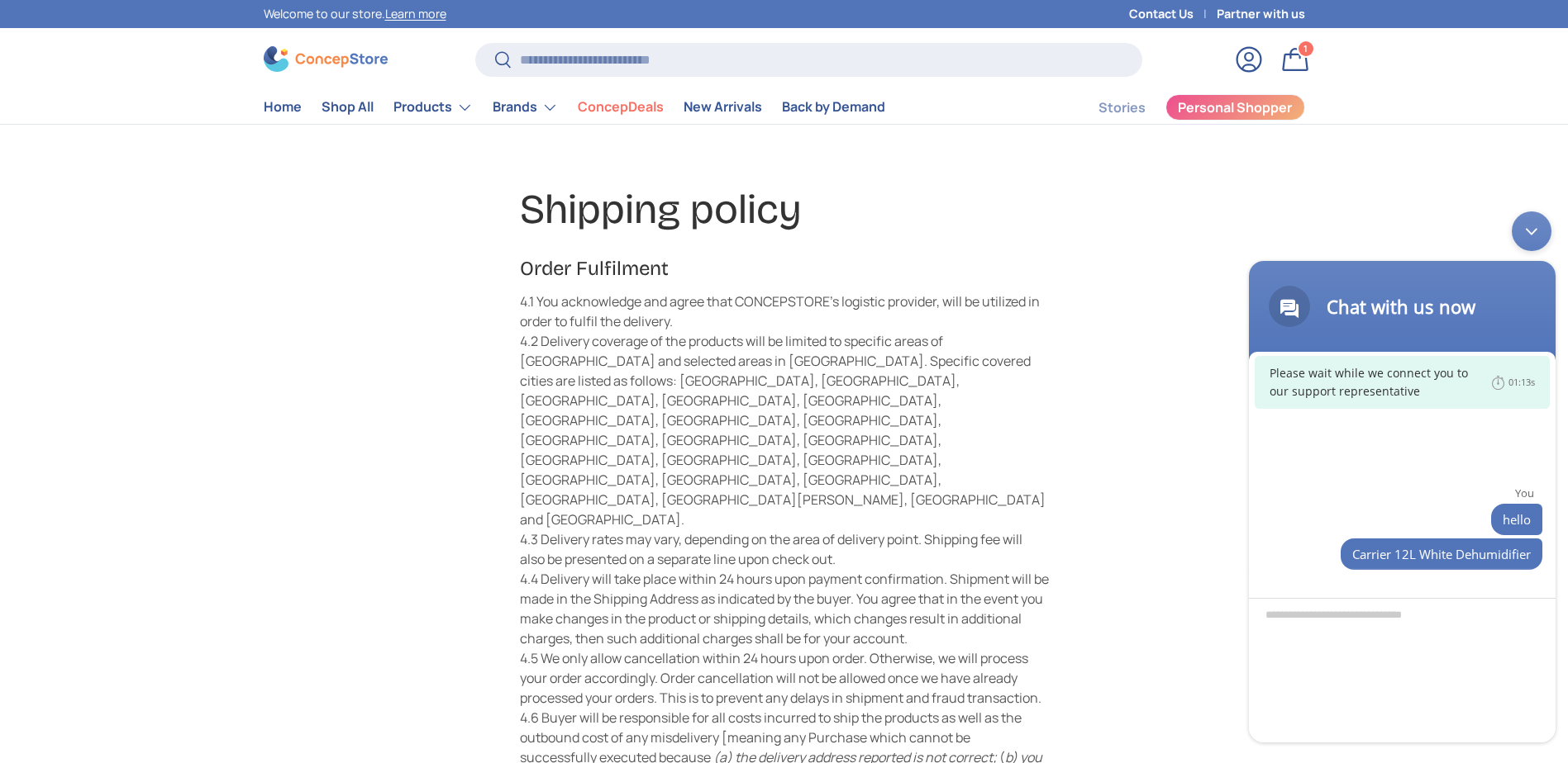
click at [1295, 65] on link "Bag 1 1 item" at bounding box center [1296, 59] width 37 height 37
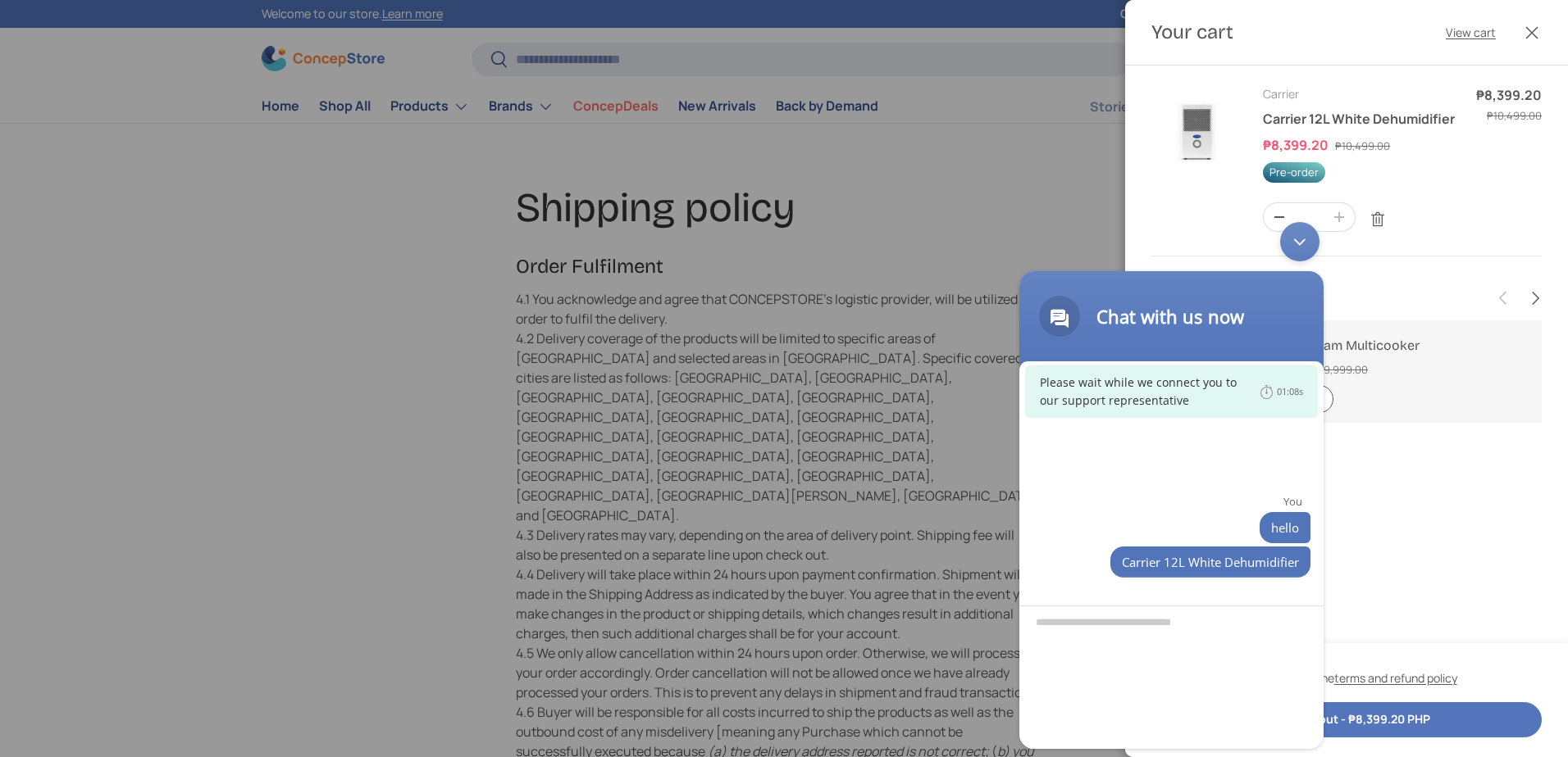
drag, startPoint x: 1248, startPoint y: 290, endPoint x: 390, endPoint y: 276, distance: 858.1
click at [1011, 276] on html "Chat with us now Please wait while we connect you to our support representative…" at bounding box center [1171, 485] width 320 height 543
click at [1418, 717] on button "Checkout - ₱8,399.20 PHP" at bounding box center [1346, 720] width 390 height 35
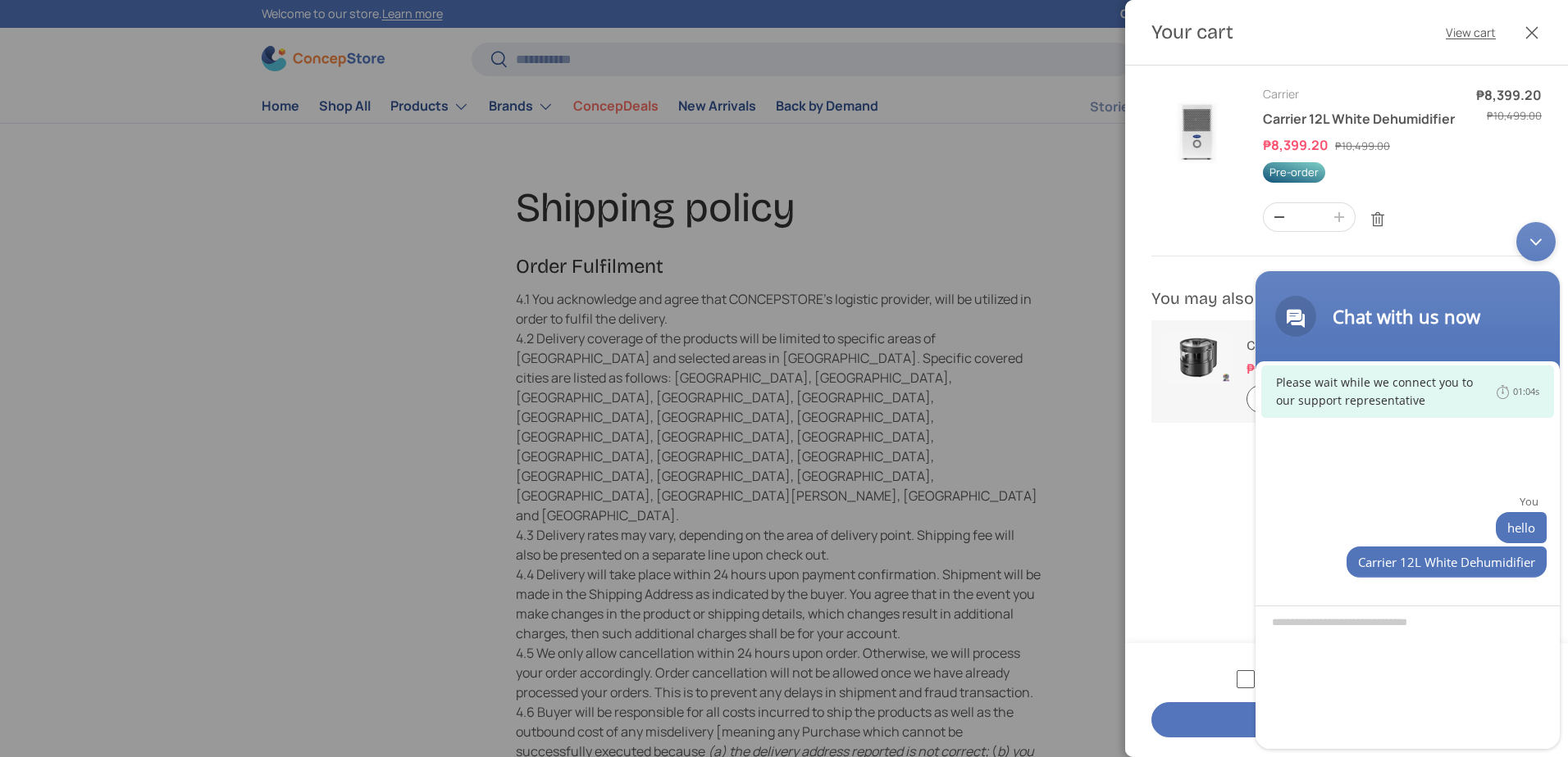
drag, startPoint x: 1457, startPoint y: 288, endPoint x: 1570, endPoint y: 311, distance: 115.3
click at [1554, 311] on html "Chat with us now Please wait while we connect you to our support representative…" at bounding box center [1407, 485] width 320 height 543
click at [1534, 243] on div "Minimize live chat window" at bounding box center [1535, 241] width 39 height 39
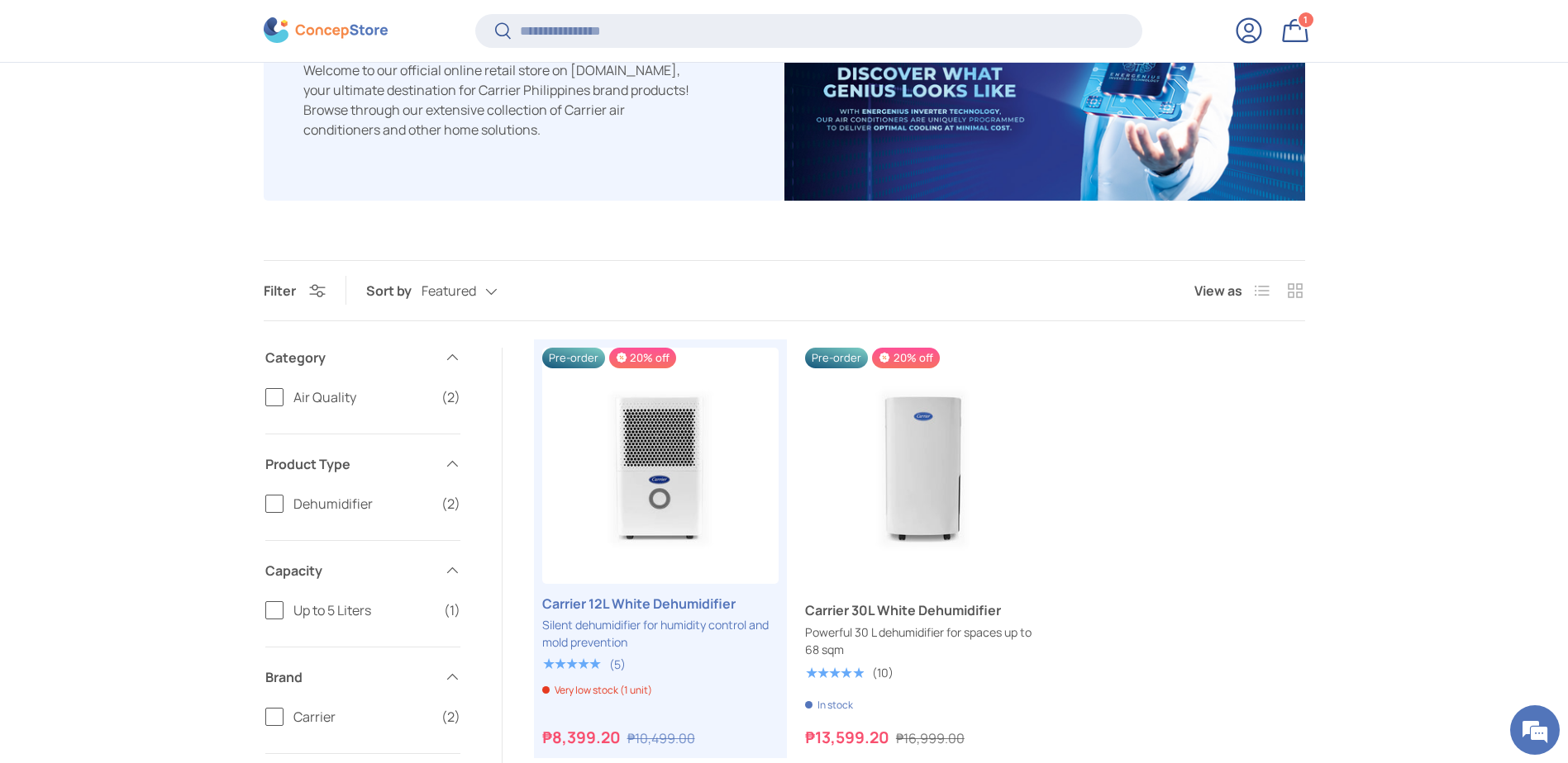
scroll to position [409, 0]
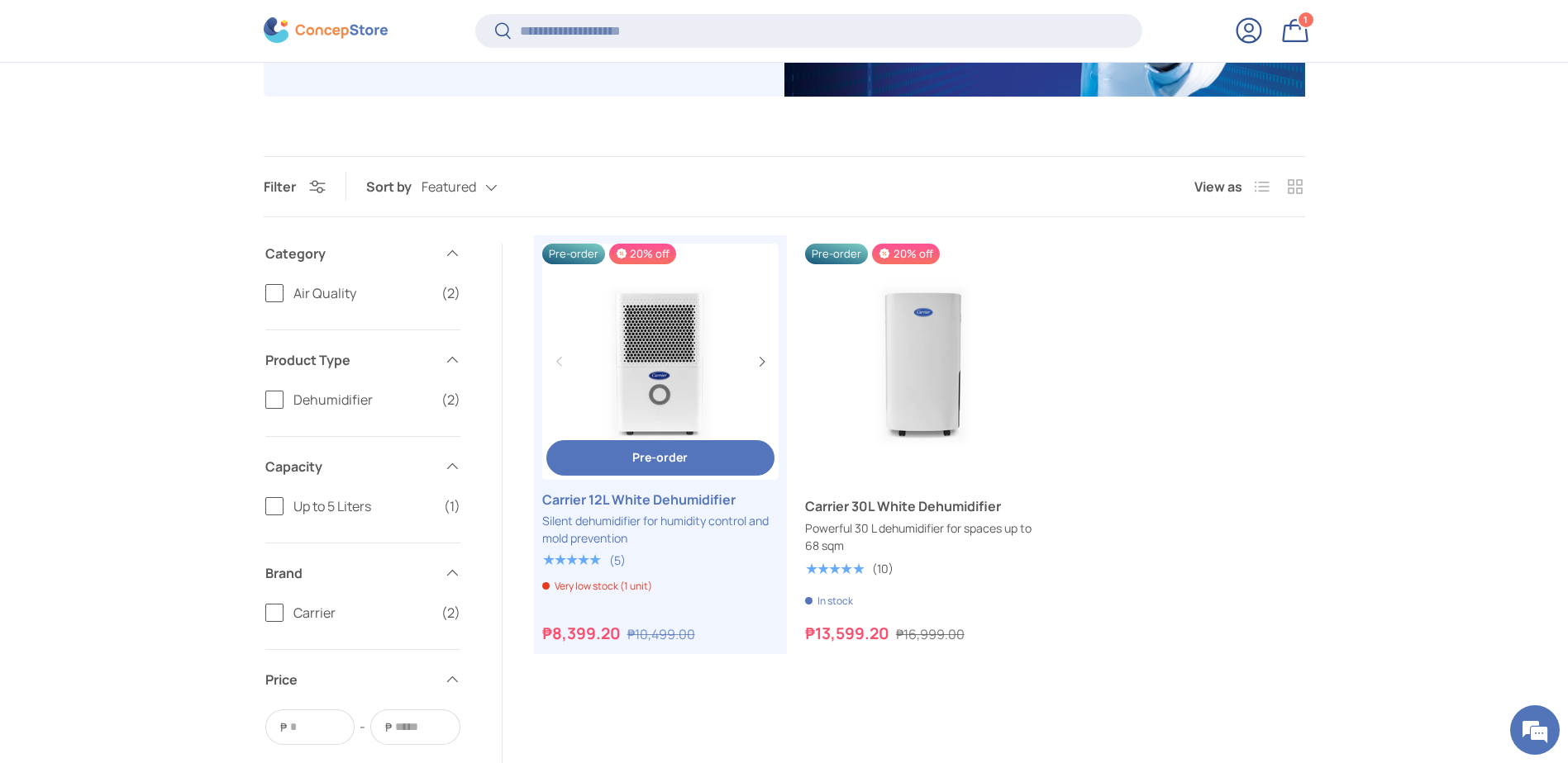
click at [662, 346] on link "Carrier 12L White Dehumidifier" at bounding box center [660, 362] width 237 height 237
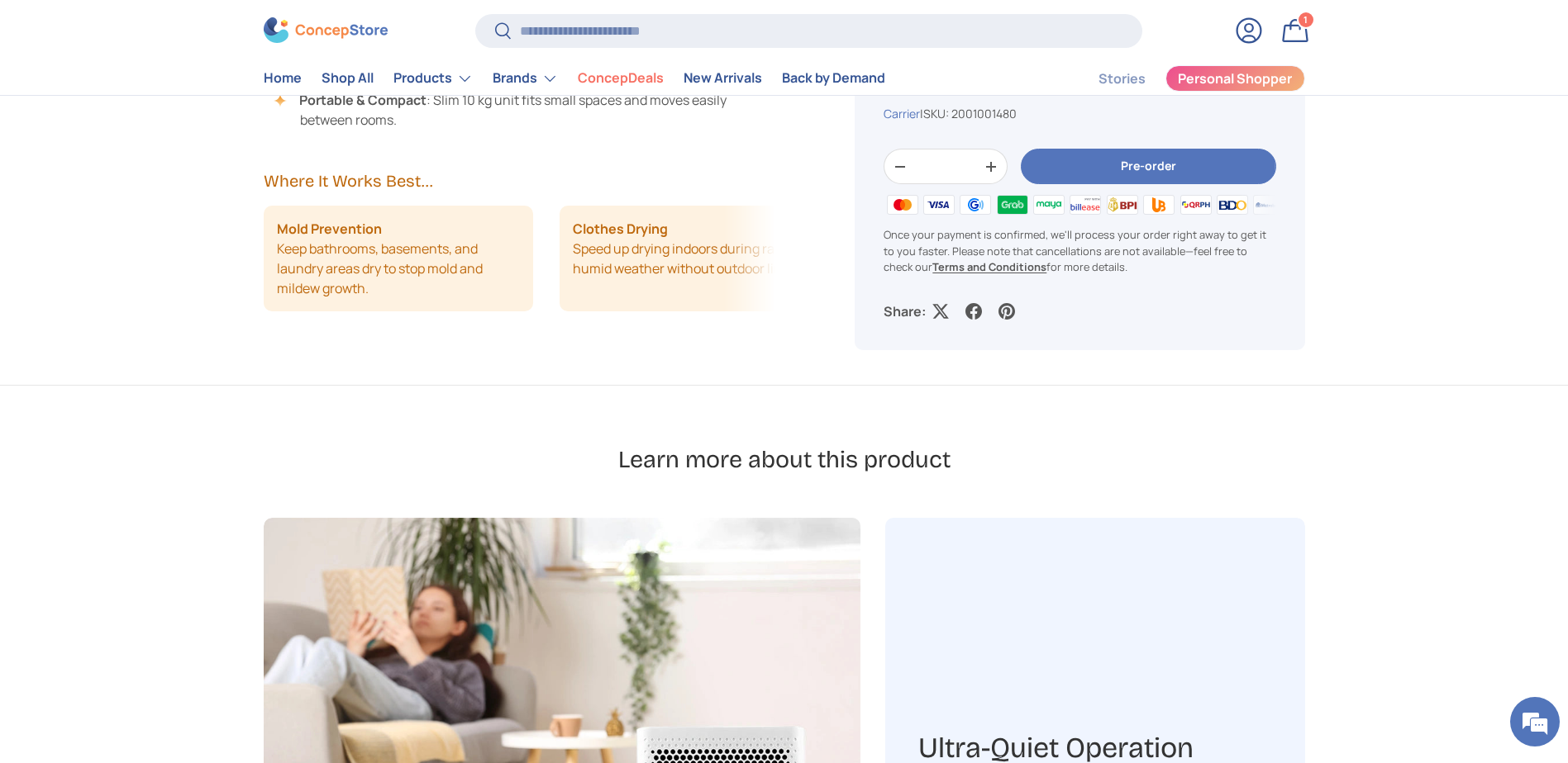
scroll to position [1239, 0]
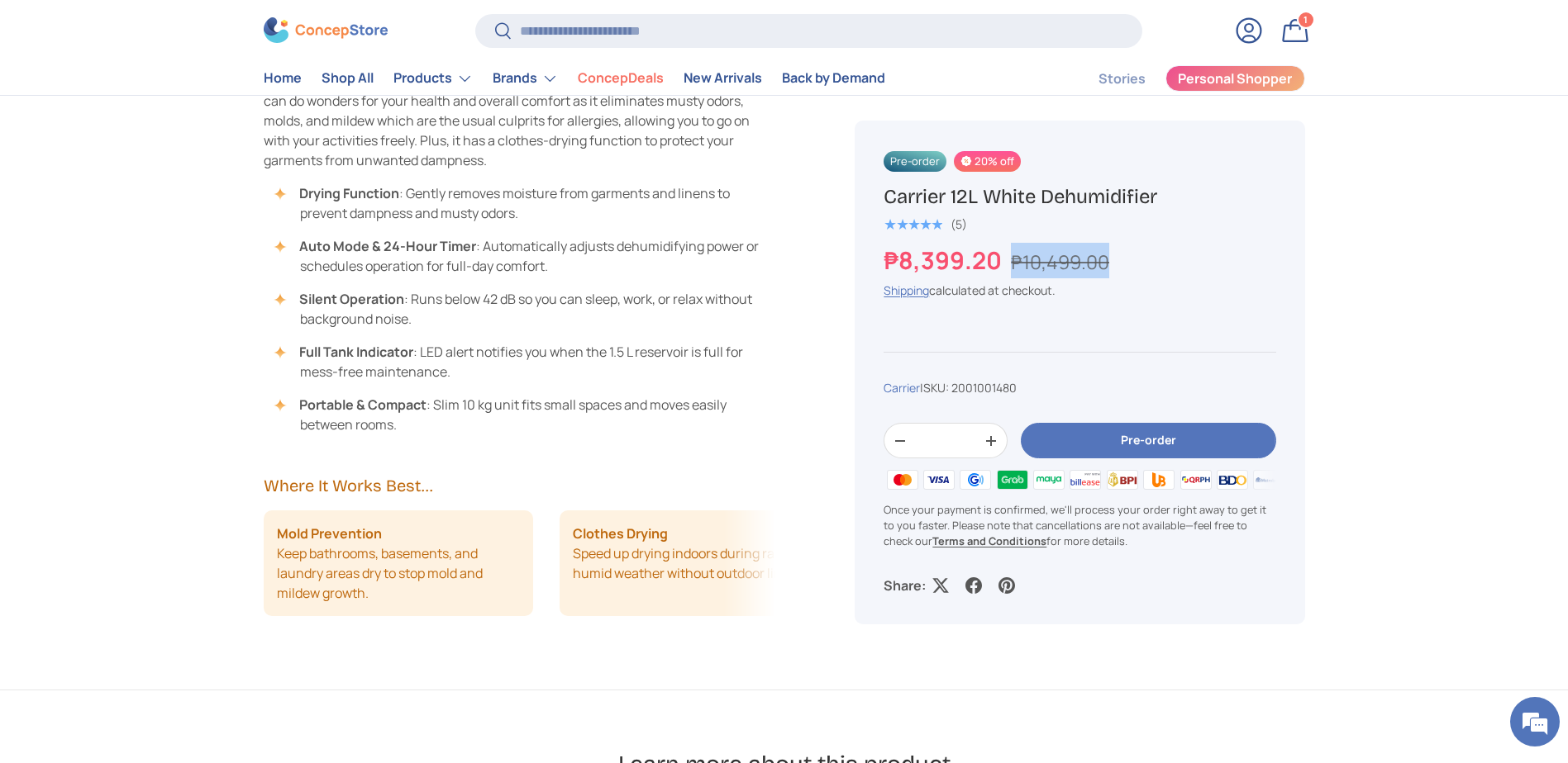
drag, startPoint x: 1057, startPoint y: 259, endPoint x: 1128, endPoint y: 250, distance: 71.6
click at [1128, 250] on div "₱8,399.20 ₱10,499.00" at bounding box center [1079, 260] width 392 height 36
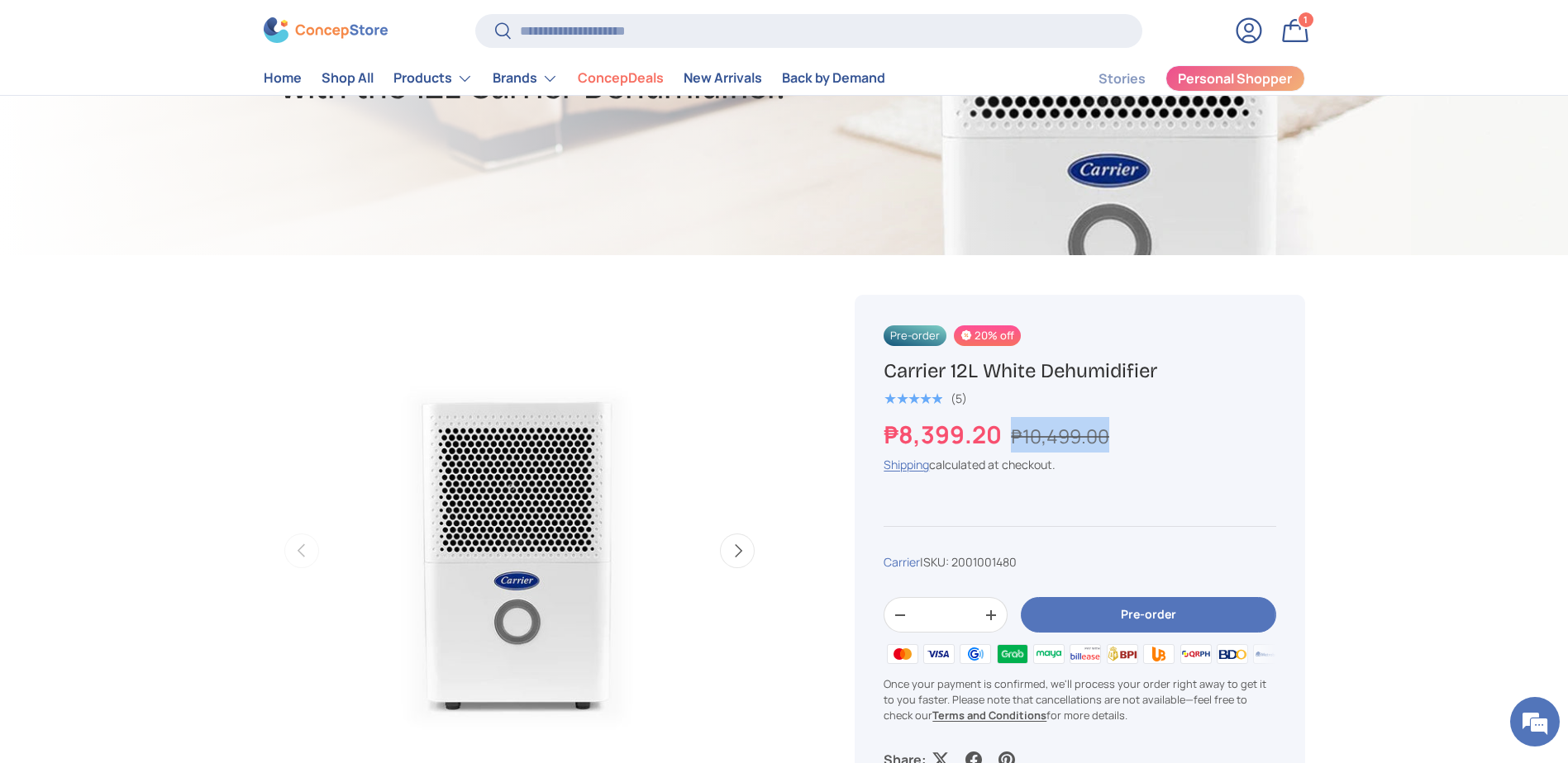
scroll to position [0, 0]
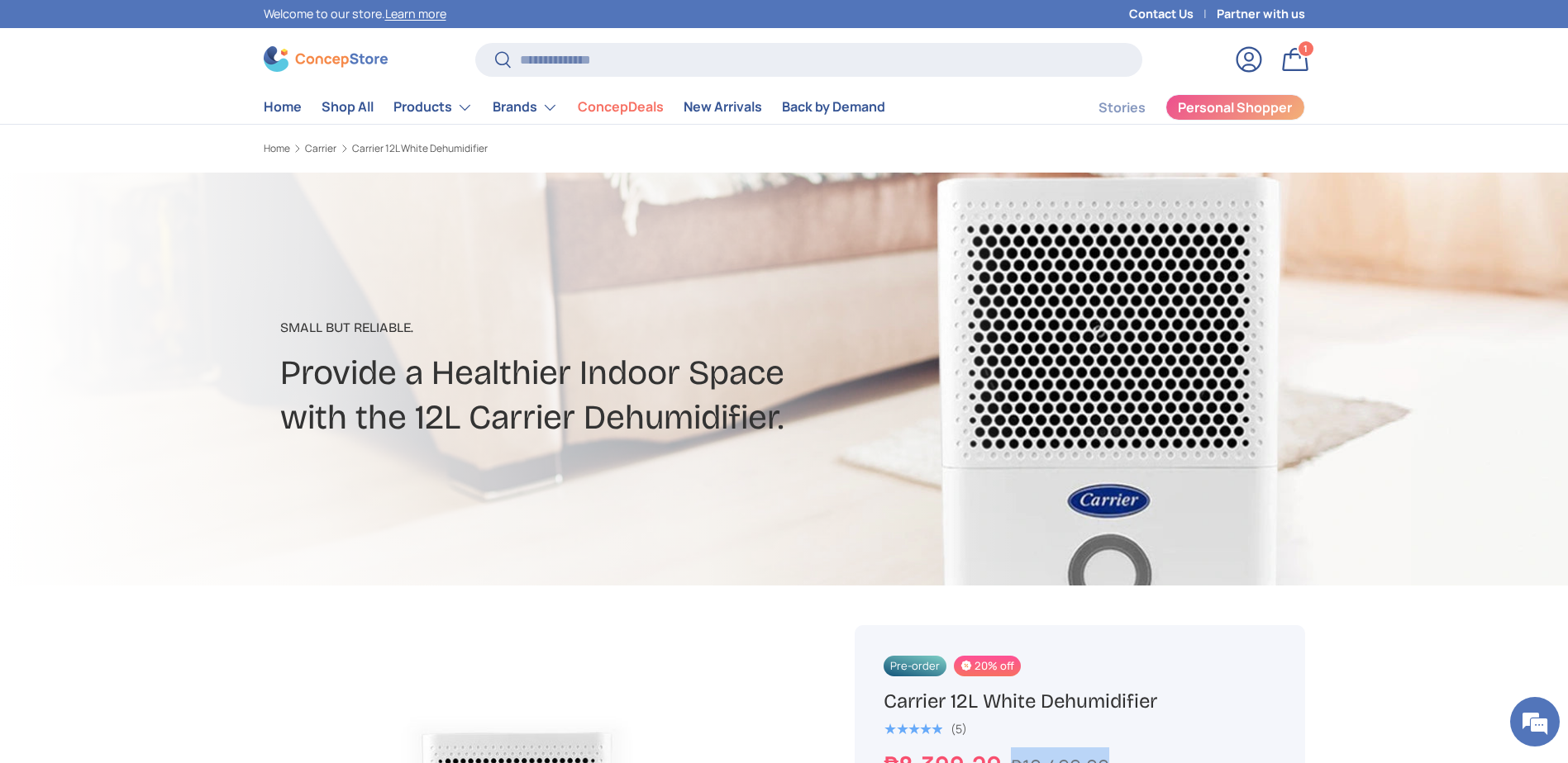
click at [304, 65] on img at bounding box center [325, 59] width 124 height 26
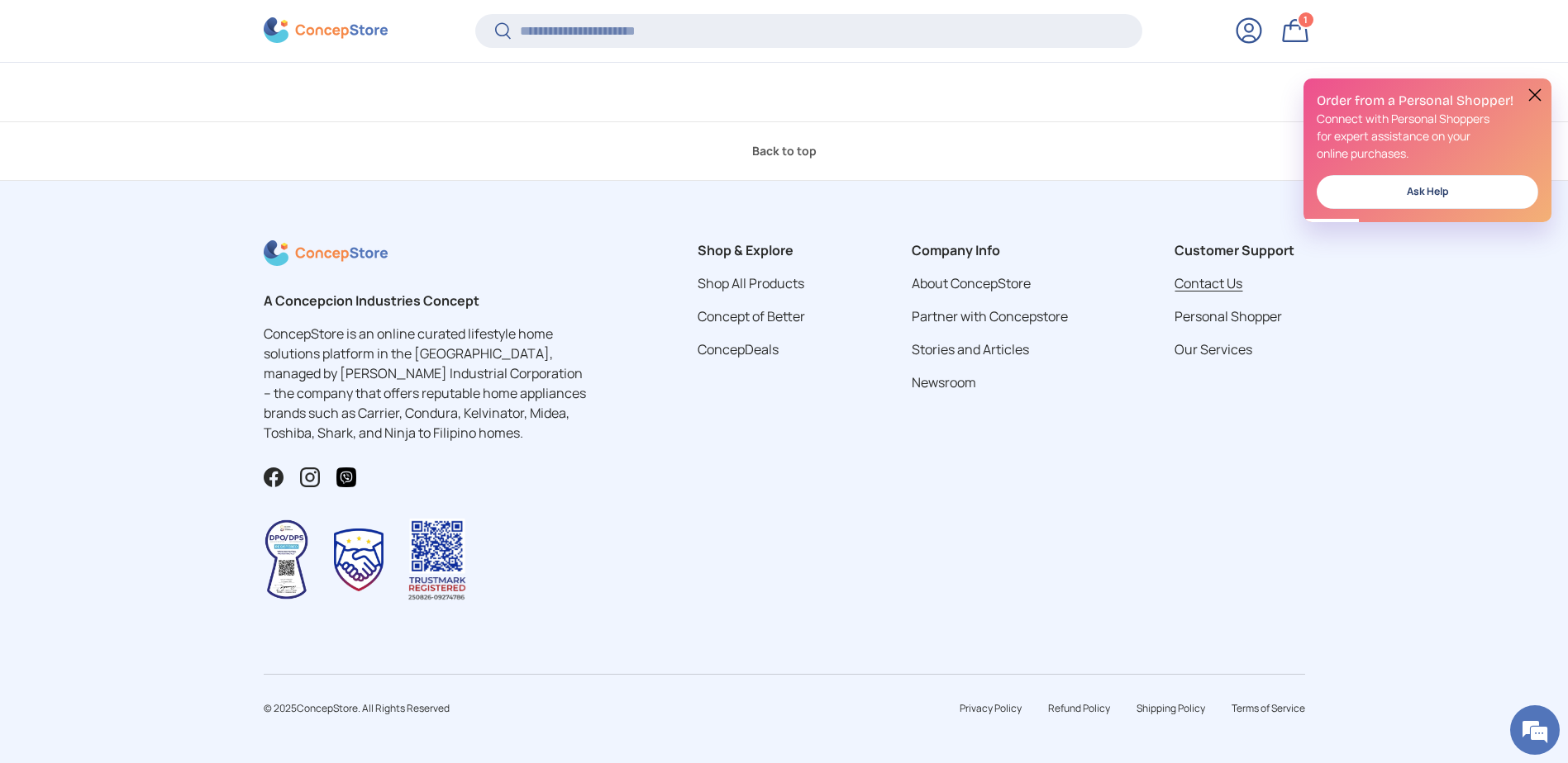
click at [1218, 278] on link "Contact Us" at bounding box center [1209, 283] width 68 height 18
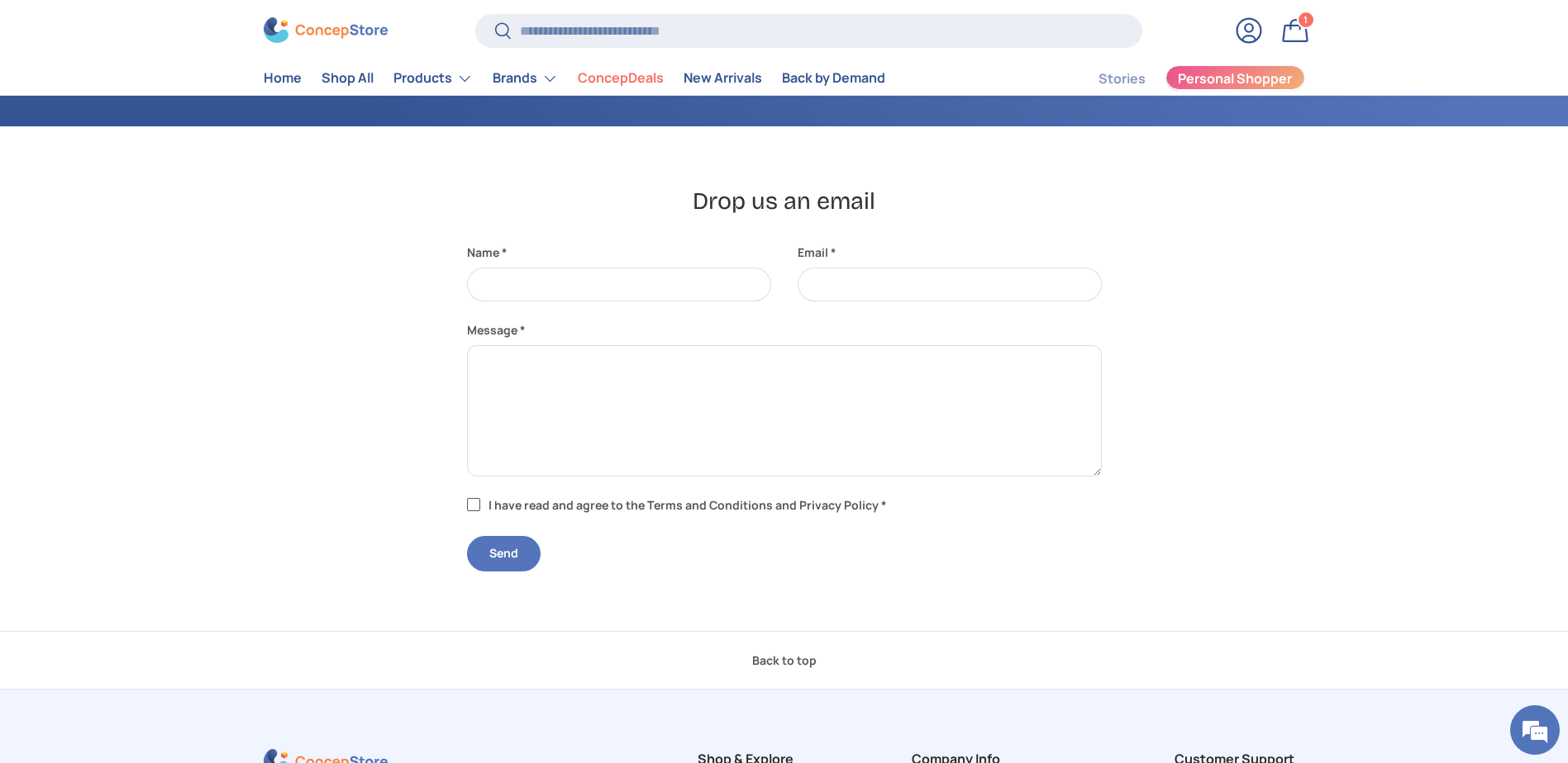
click at [1238, 77] on span "Personal Shopper" at bounding box center [1234, 79] width 114 height 13
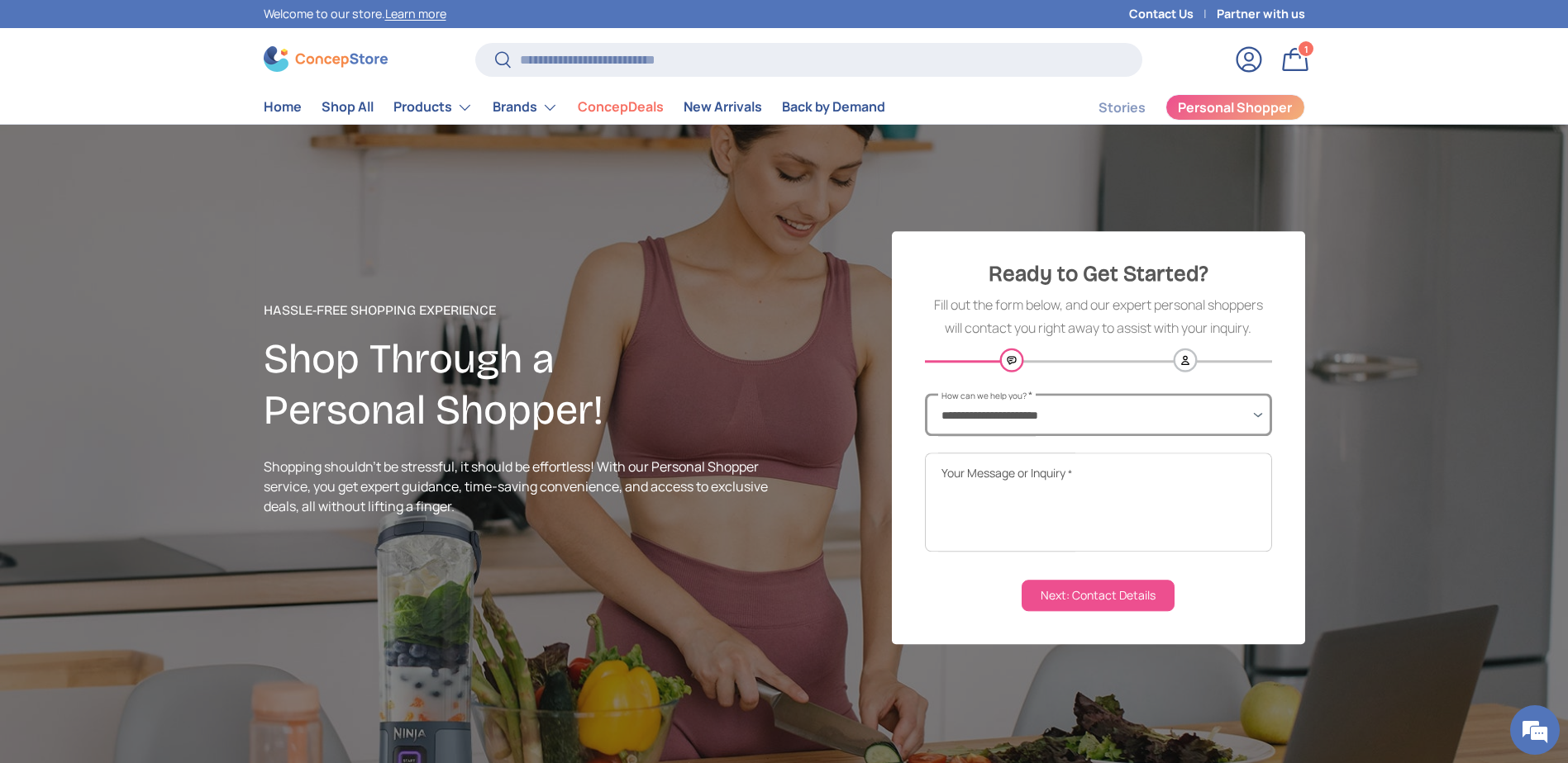
click at [1049, 426] on select "**********" at bounding box center [1099, 414] width 347 height 43
select select "**********"
click at [925, 393] on select "**********" at bounding box center [1099, 414] width 347 height 43
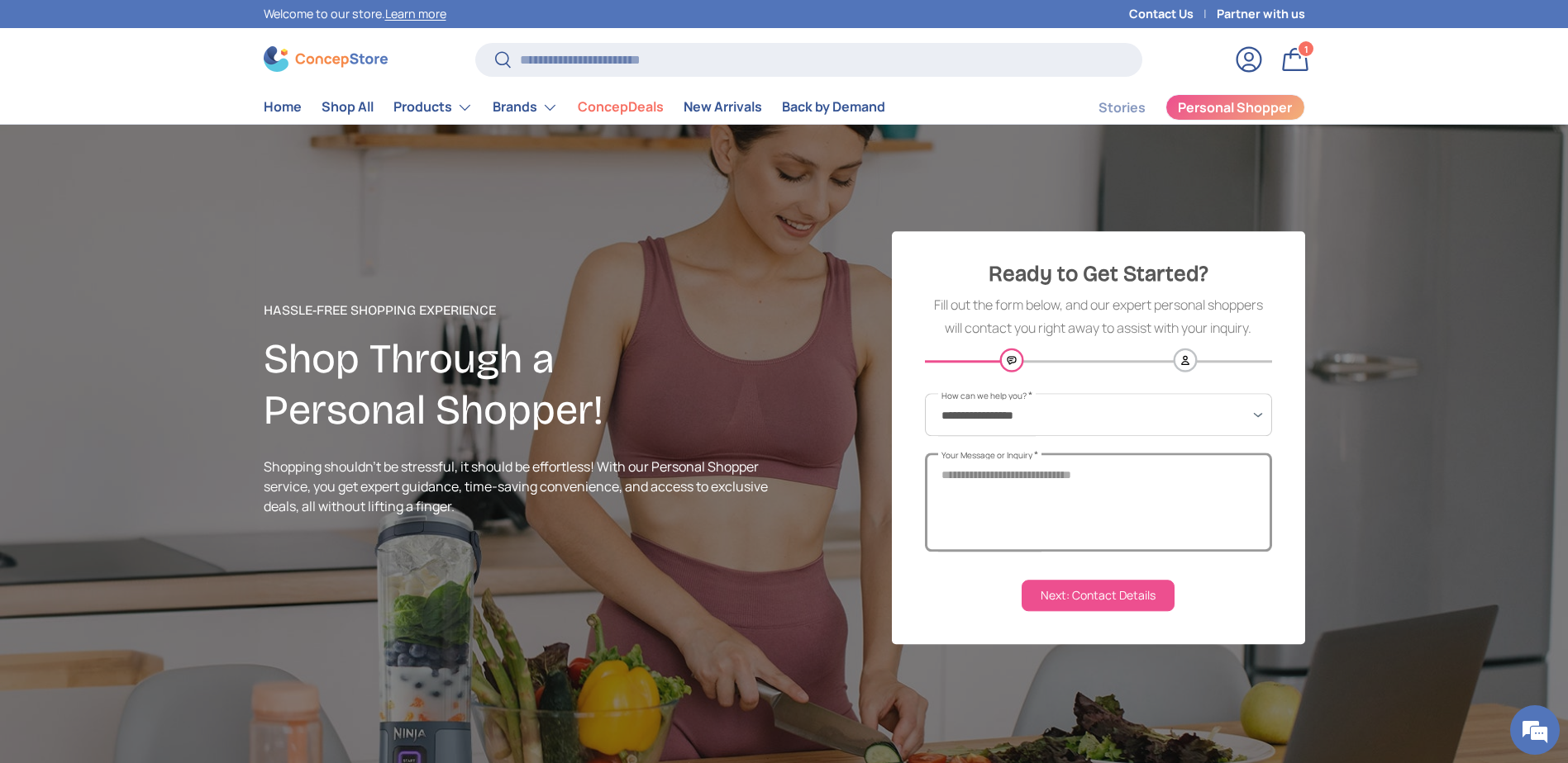
click at [1048, 500] on textarea "Your Message or Inquiry *" at bounding box center [1099, 502] width 347 height 99
paste textarea "**********"
type textarea "**********"
click at [1072, 597] on button "Next: Contact Details" at bounding box center [1097, 596] width 153 height 31
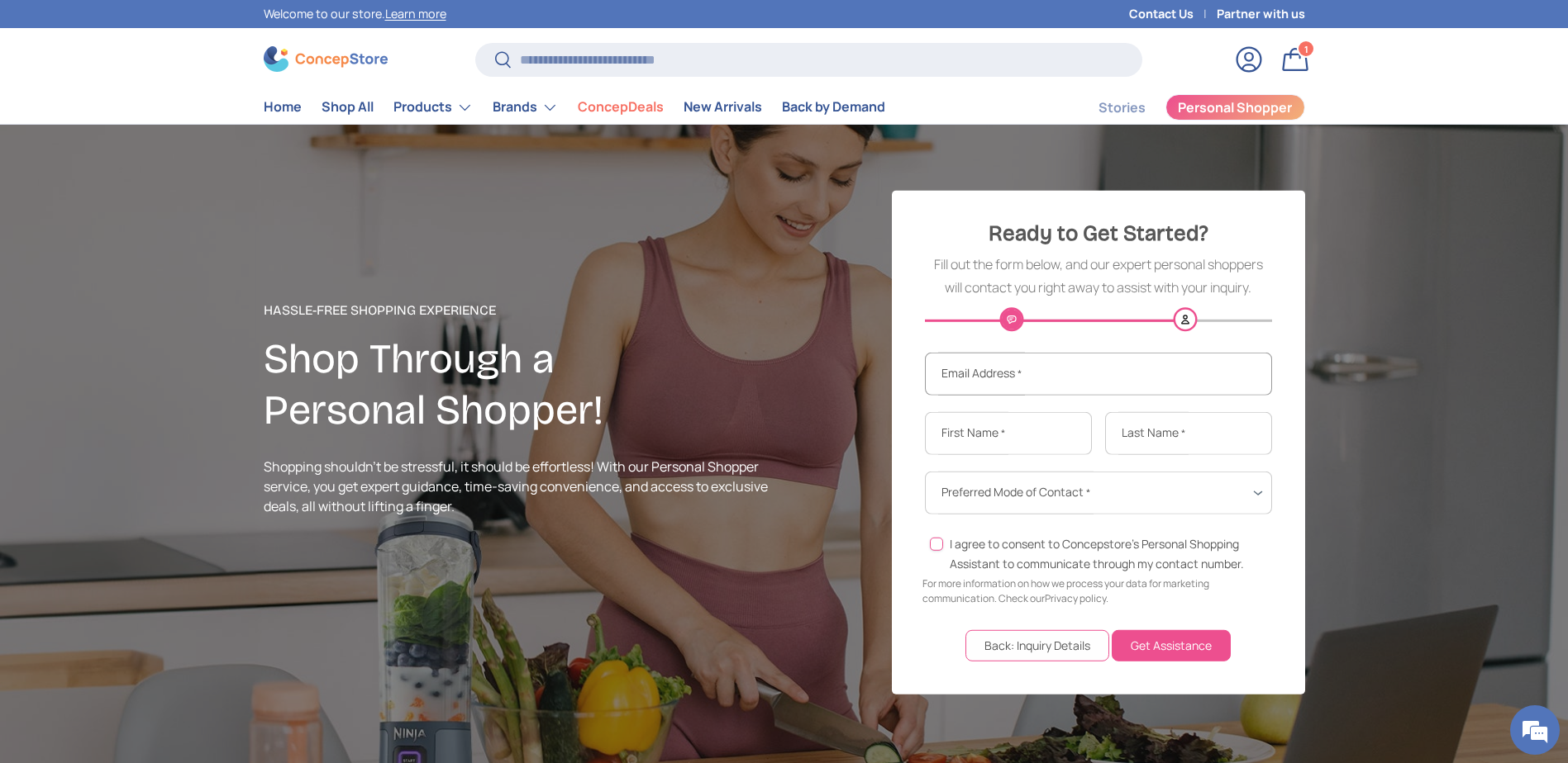
click at [998, 384] on input "Email Address *" at bounding box center [1099, 374] width 347 height 43
type input "**********"
type input "*"
type input "******"
type input "*******"
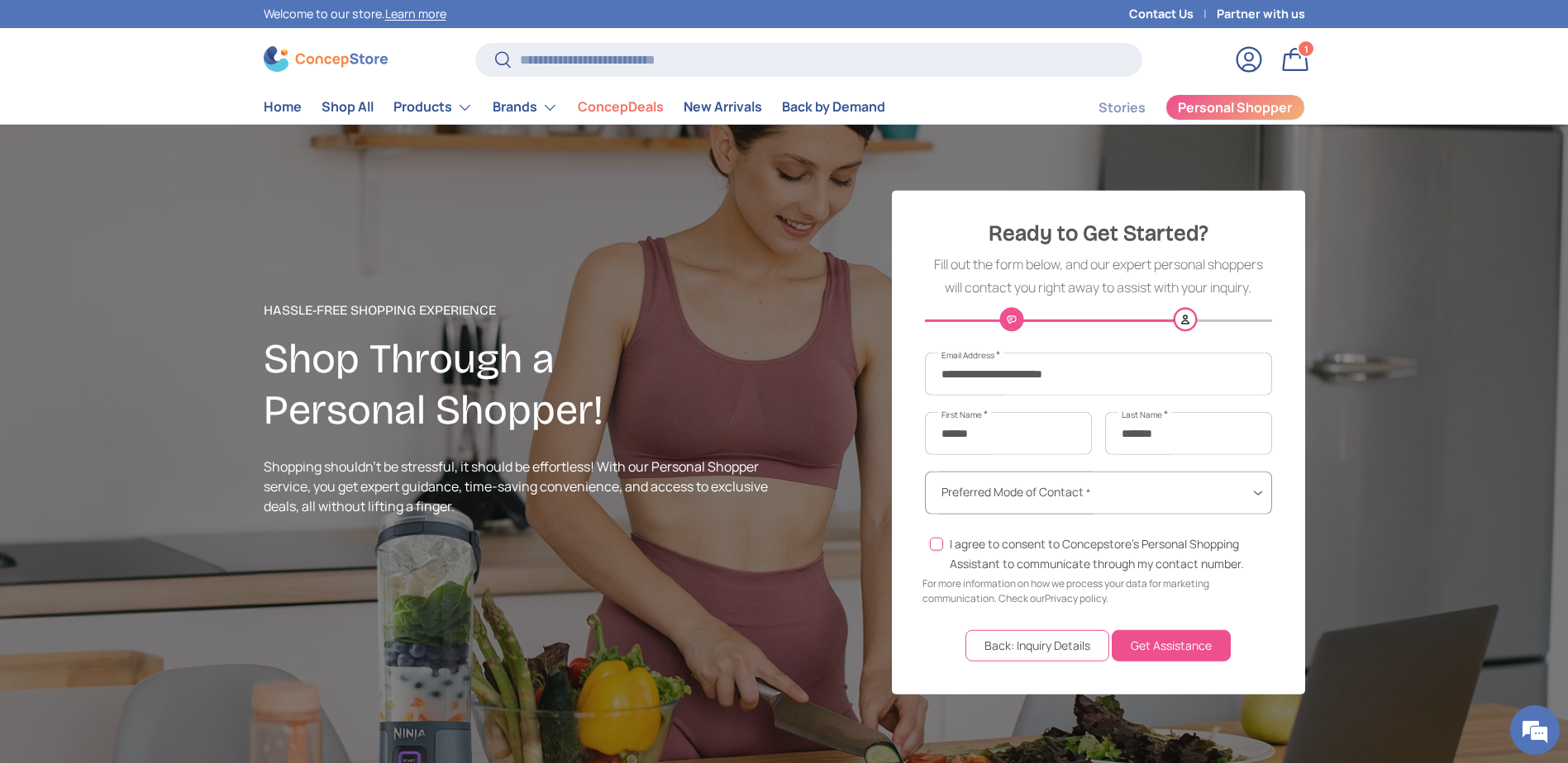
click at [1004, 505] on select "**********" at bounding box center [1099, 493] width 347 height 43
select select "**********"
click at [925, 472] on select "**********" at bounding box center [1099, 493] width 347 height 43
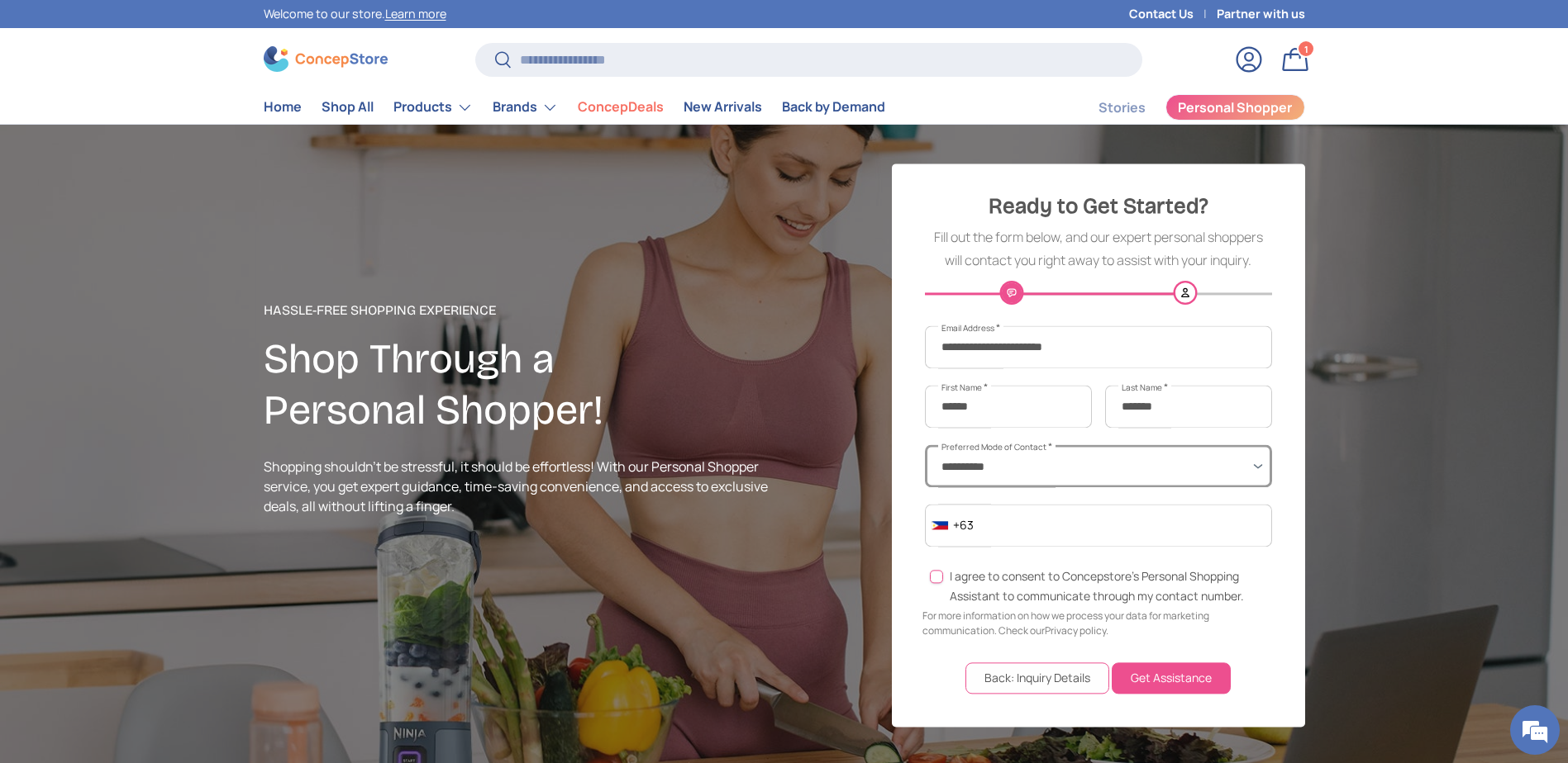
click at [933, 584] on div "I agree to consent to Concepstore’s Personal Shopping Assistant to communicate …" at bounding box center [1098, 587] width 344 height 39
click at [950, 577] on label "I agree to consent to Concepstore’s Personal Shopping Assistant to communicate …" at bounding box center [1110, 587] width 321 height 39
click at [1045, 534] on input "Featured collections and new arrivals" at bounding box center [1134, 525] width 417 height 43
type input "**********"
click at [1158, 675] on button "Get Assistance" at bounding box center [1171, 678] width 119 height 31
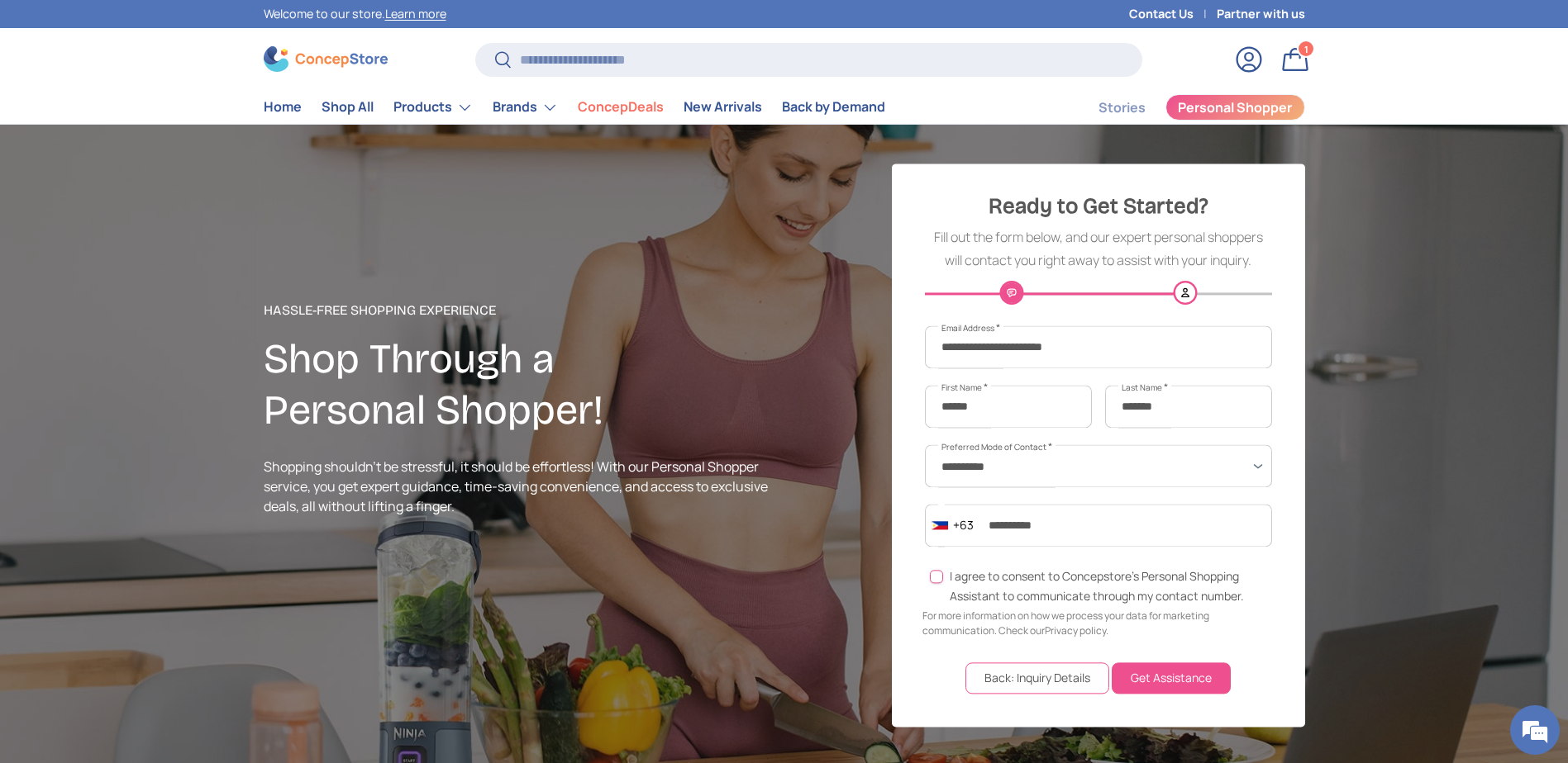
click at [1169, 667] on button "Get Assistance" at bounding box center [1171, 678] width 119 height 31
click at [1183, 281] on circle "Featured collections and new arrivals" at bounding box center [1185, 291] width 23 height 23
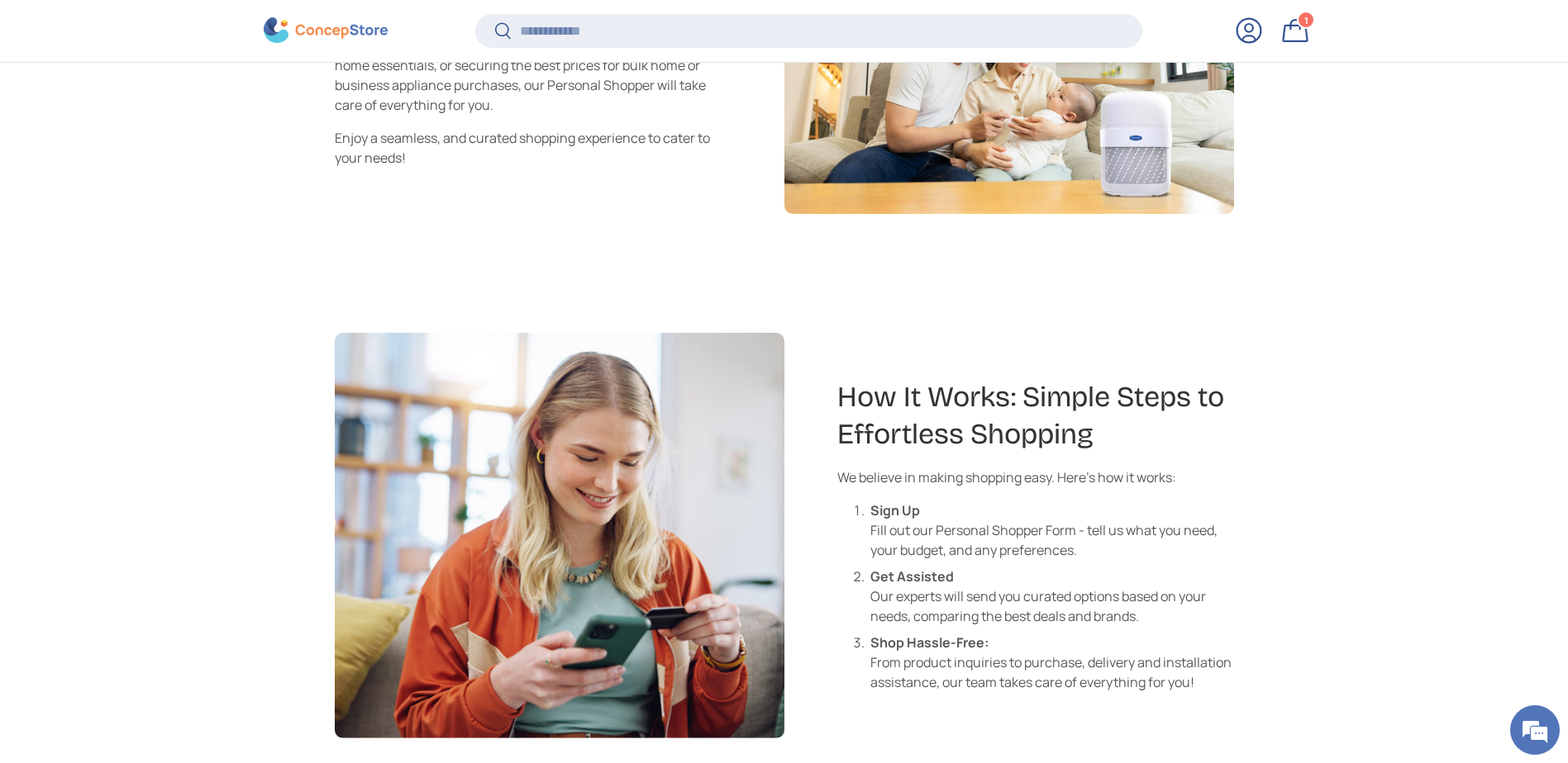
scroll to position [1335, 0]
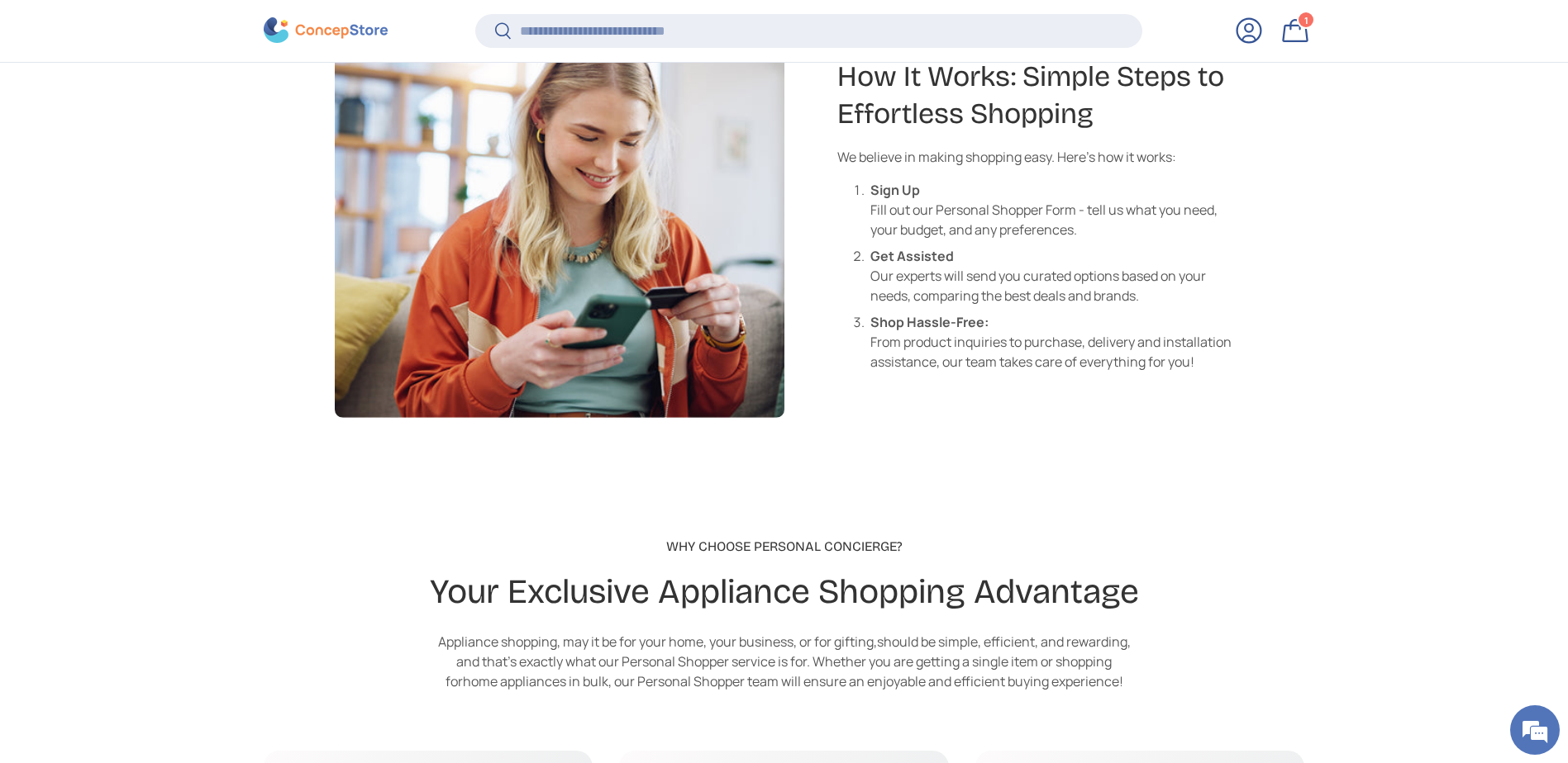
click at [1296, 39] on link "Bag 1 1 item" at bounding box center [1296, 31] width 37 height 37
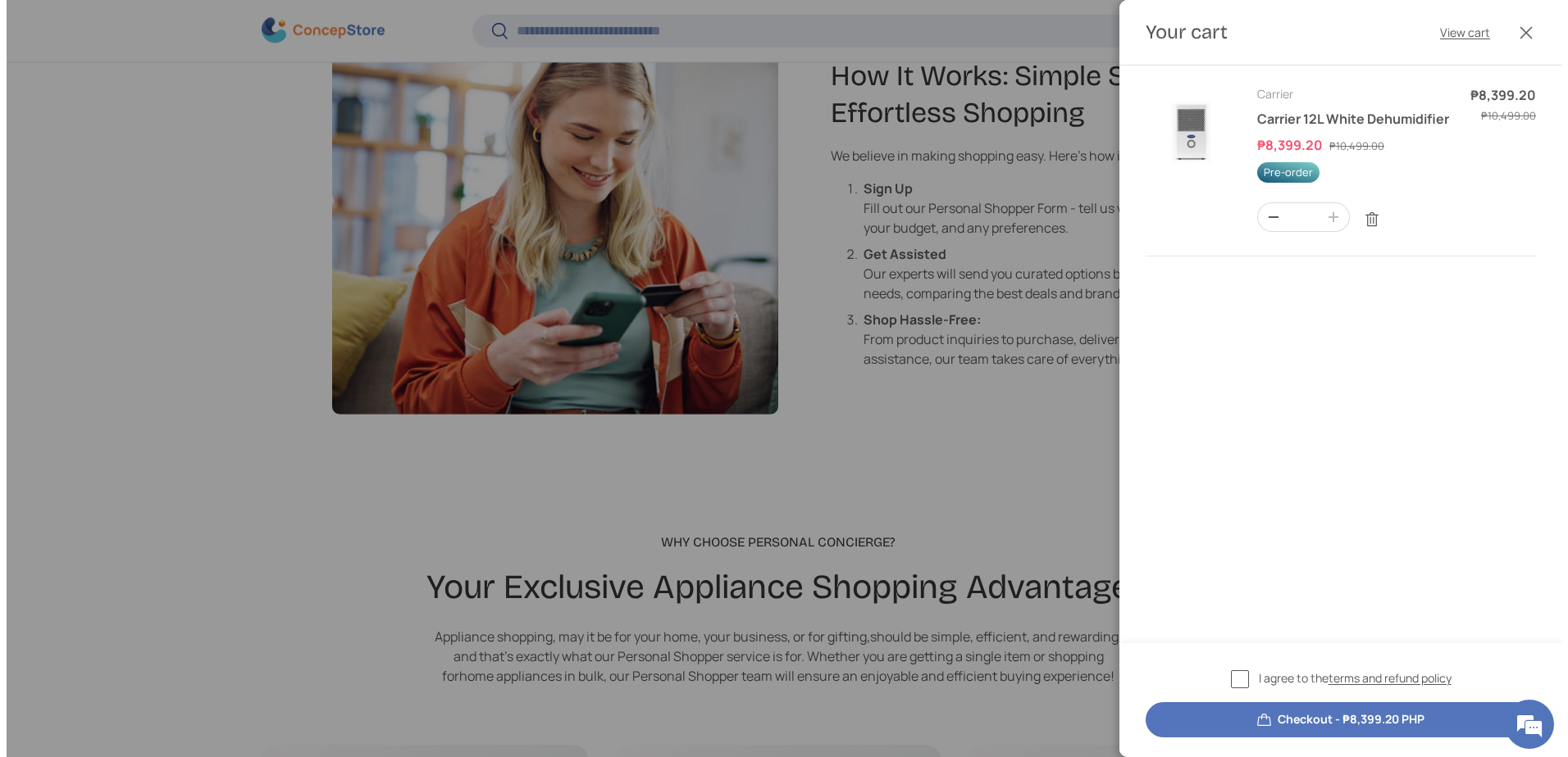
scroll to position [0, 0]
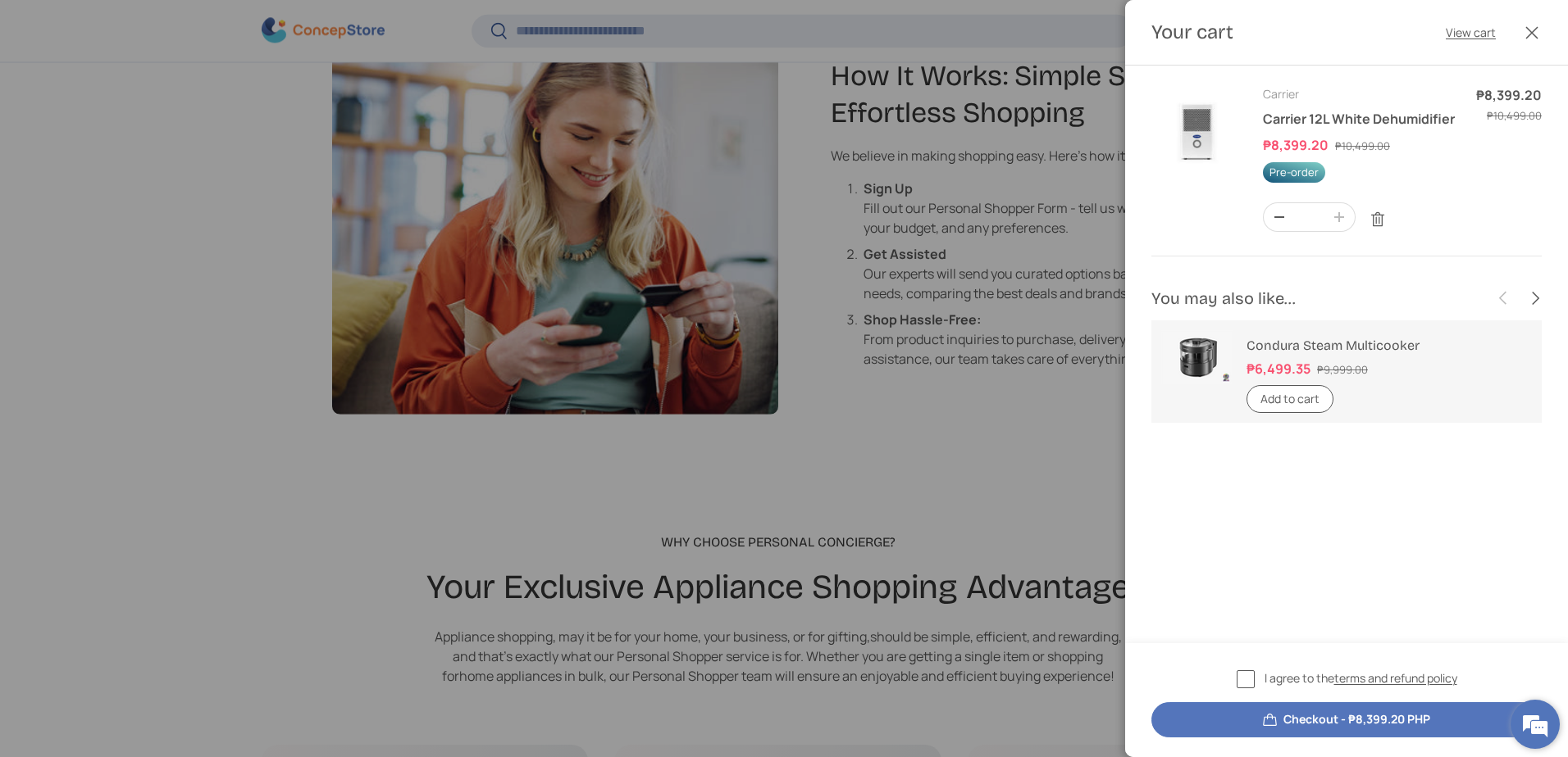
click at [1537, 727] on em at bounding box center [1534, 724] width 44 height 44
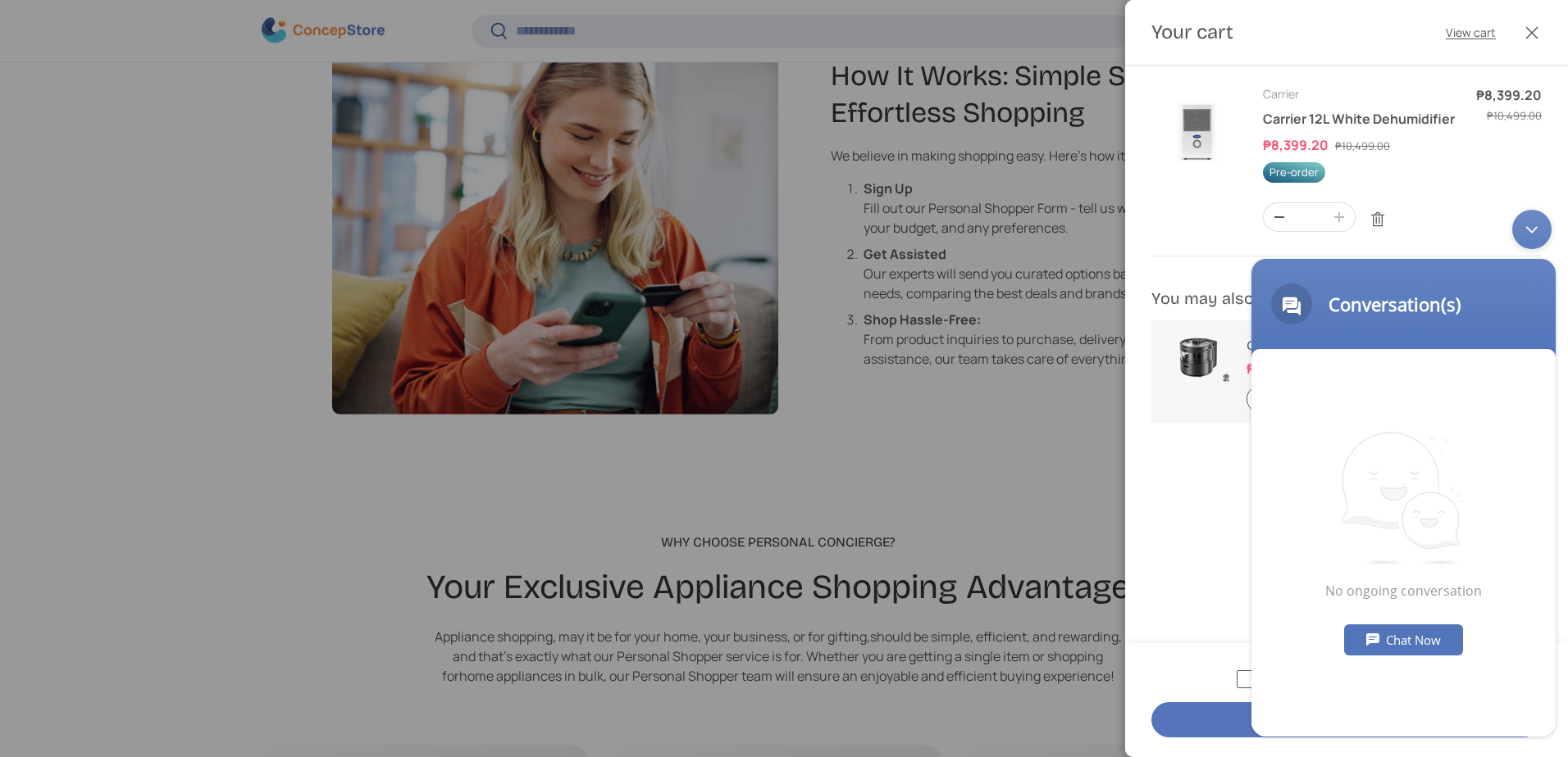
click at [1371, 631] on div "Chat Now" at bounding box center [1403, 640] width 119 height 31
click at [1534, 228] on div "Minimize live chat window" at bounding box center [1531, 228] width 39 height 39
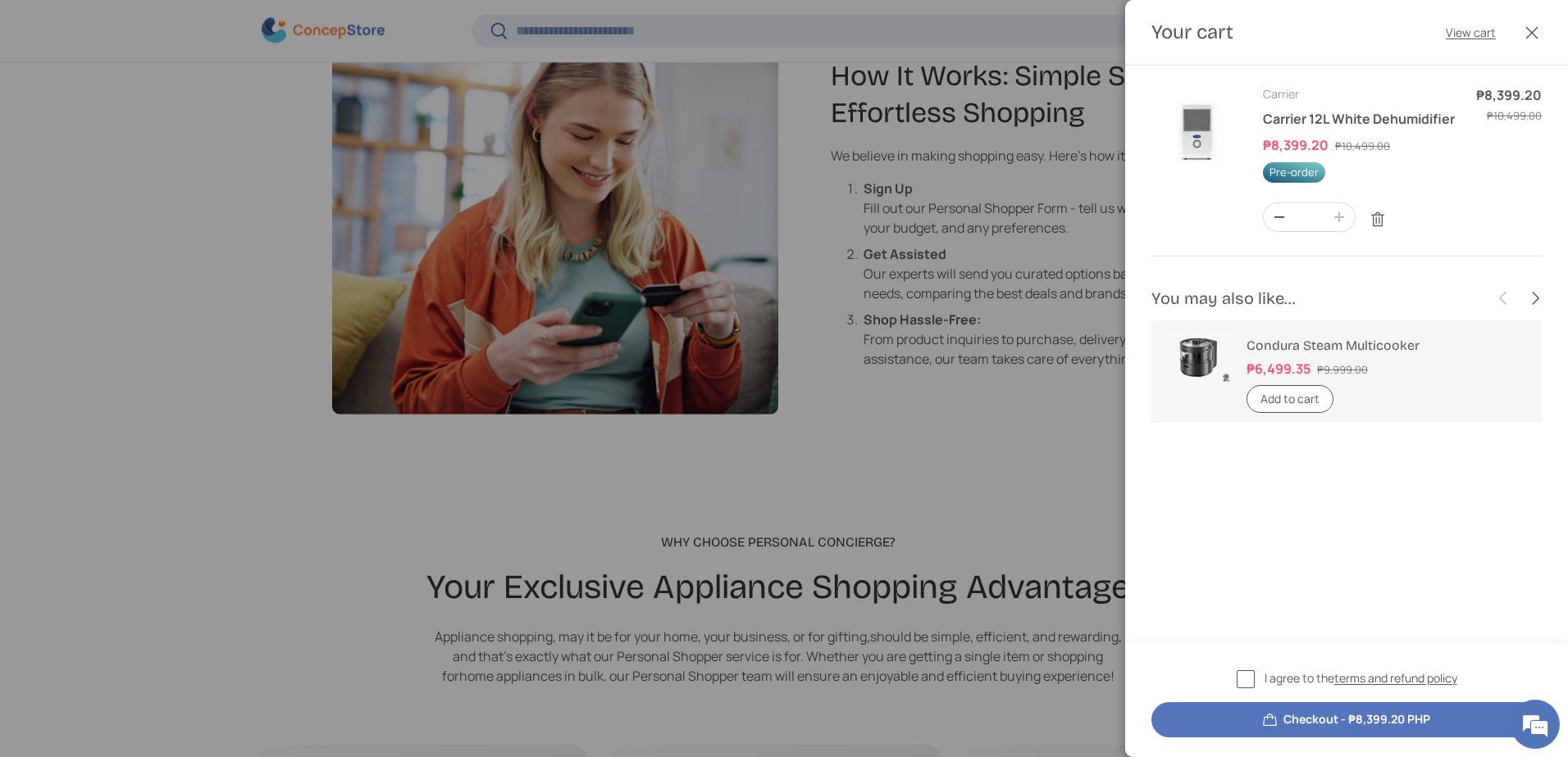
click at [894, 506] on div at bounding box center [784, 378] width 1568 height 757
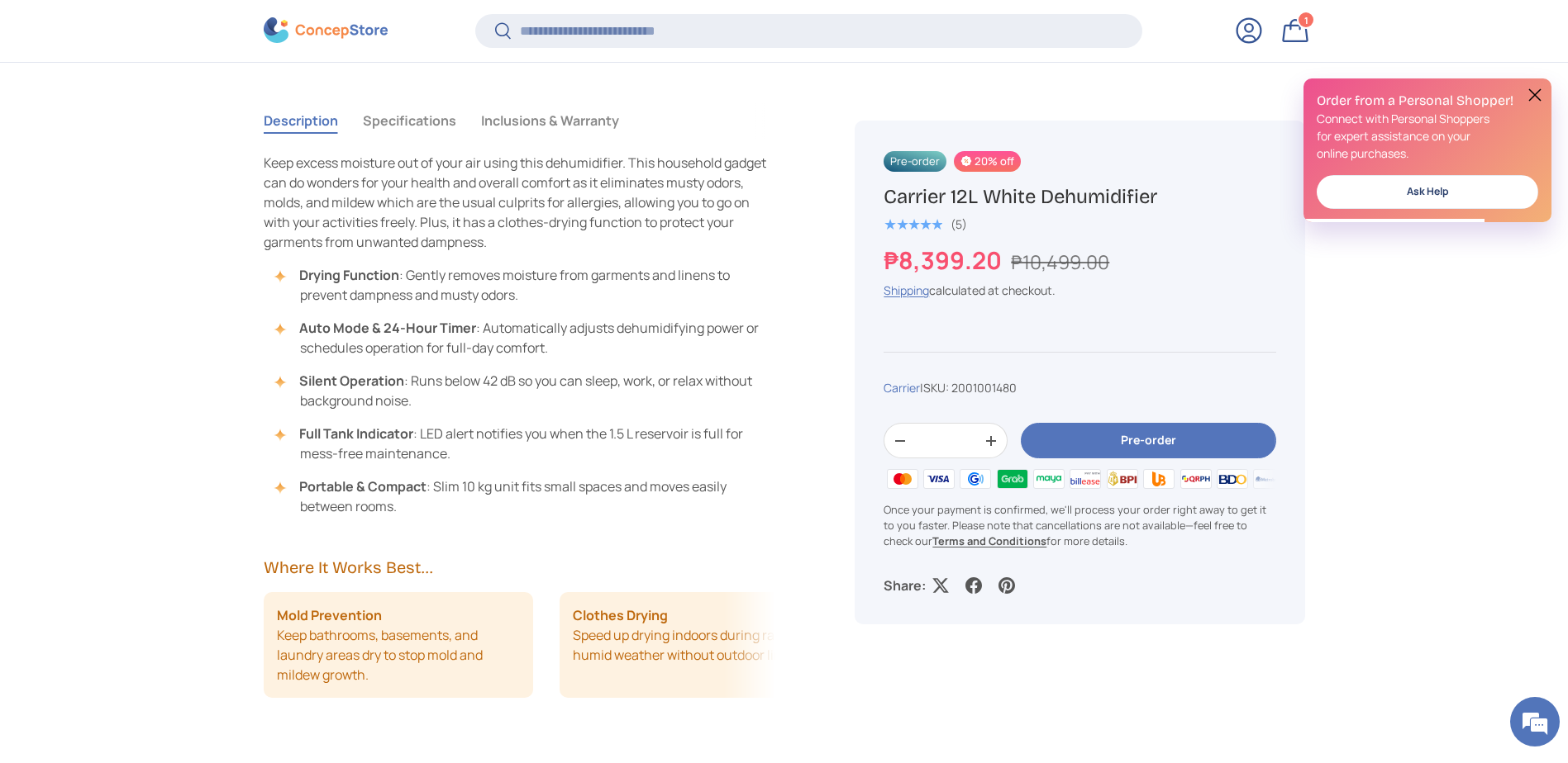
click at [1376, 197] on link "Ask Help" at bounding box center [1427, 192] width 221 height 34
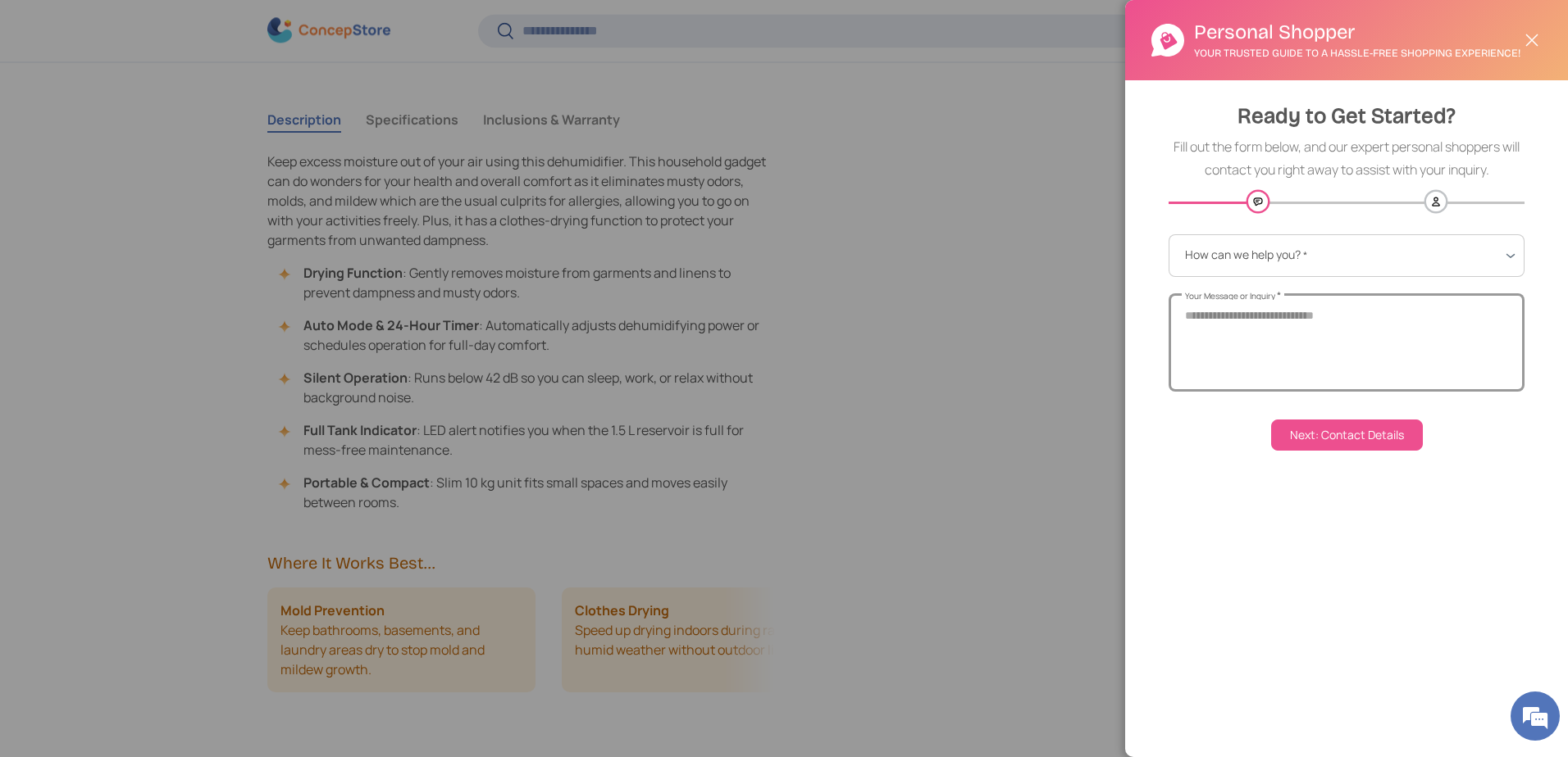
click at [1326, 374] on textarea "Your Message or Inquiry *" at bounding box center [1346, 343] width 355 height 98
paste textarea "**********"
type textarea "**********"
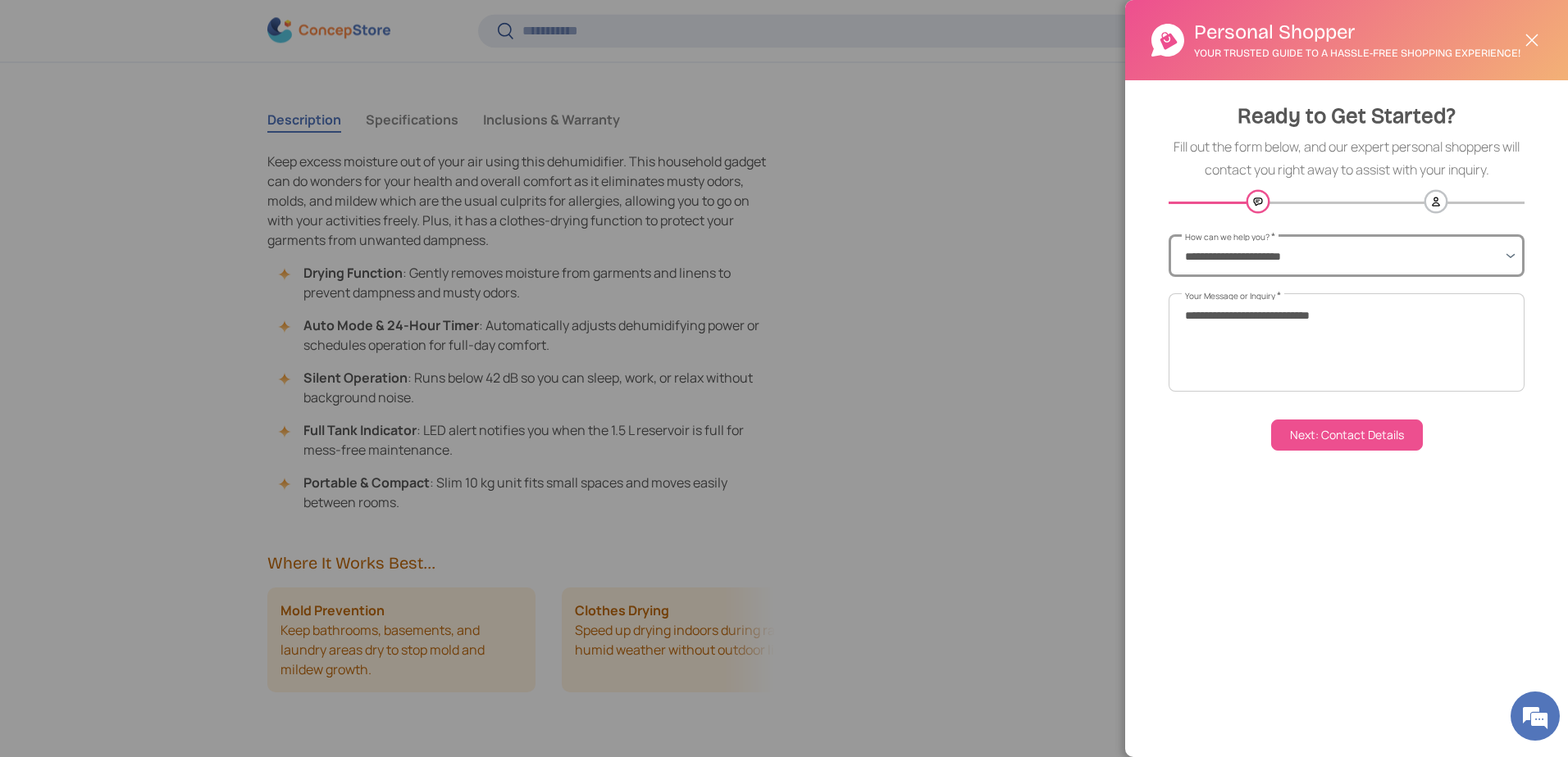
click at [1303, 261] on select "**********" at bounding box center [1346, 256] width 355 height 43
select select "**********"
click at [1168, 249] on select "**********" at bounding box center [1346, 256] width 355 height 43
click at [1320, 451] on button "Next: Contact Details" at bounding box center [1346, 435] width 151 height 31
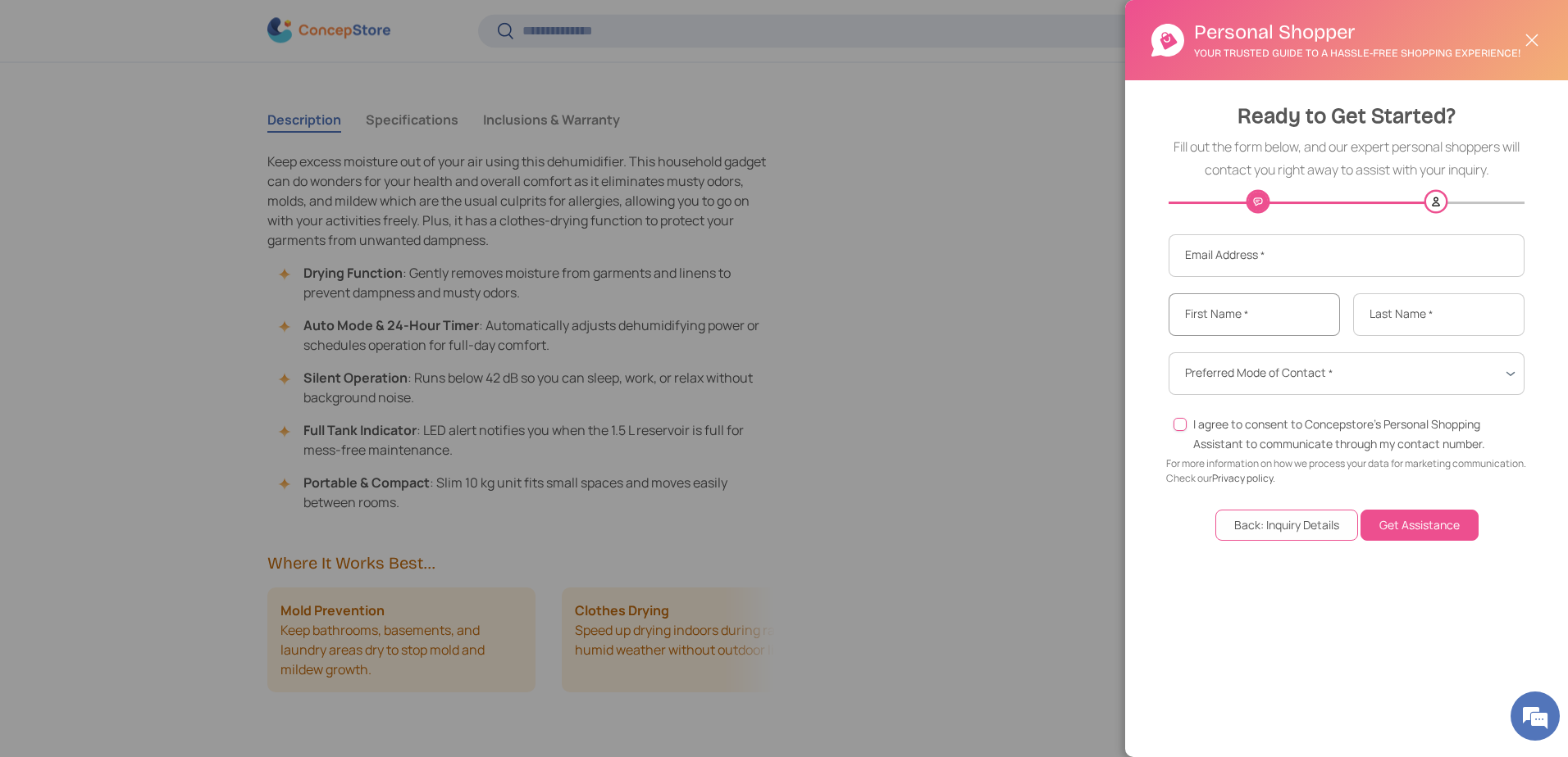
click at [1261, 323] on input "First Name *" at bounding box center [1253, 315] width 171 height 43
click at [1534, 44] on button "Close" at bounding box center [1532, 40] width 36 height 36
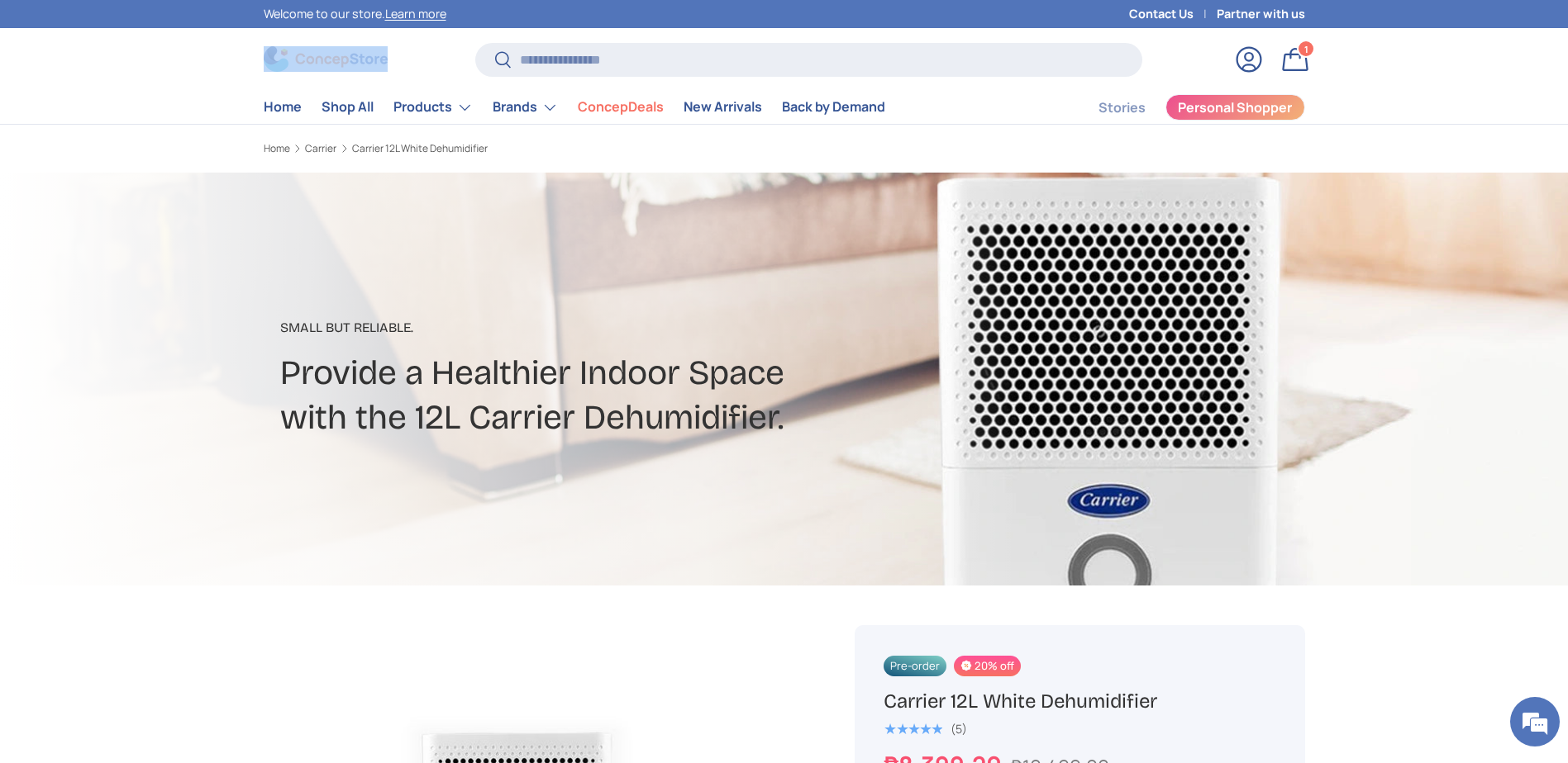
copy span
drag, startPoint x: 446, startPoint y: 54, endPoint x: 305, endPoint y: 58, distance: 141.1
click at [305, 58] on div at bounding box center [369, 59] width 212 height 26
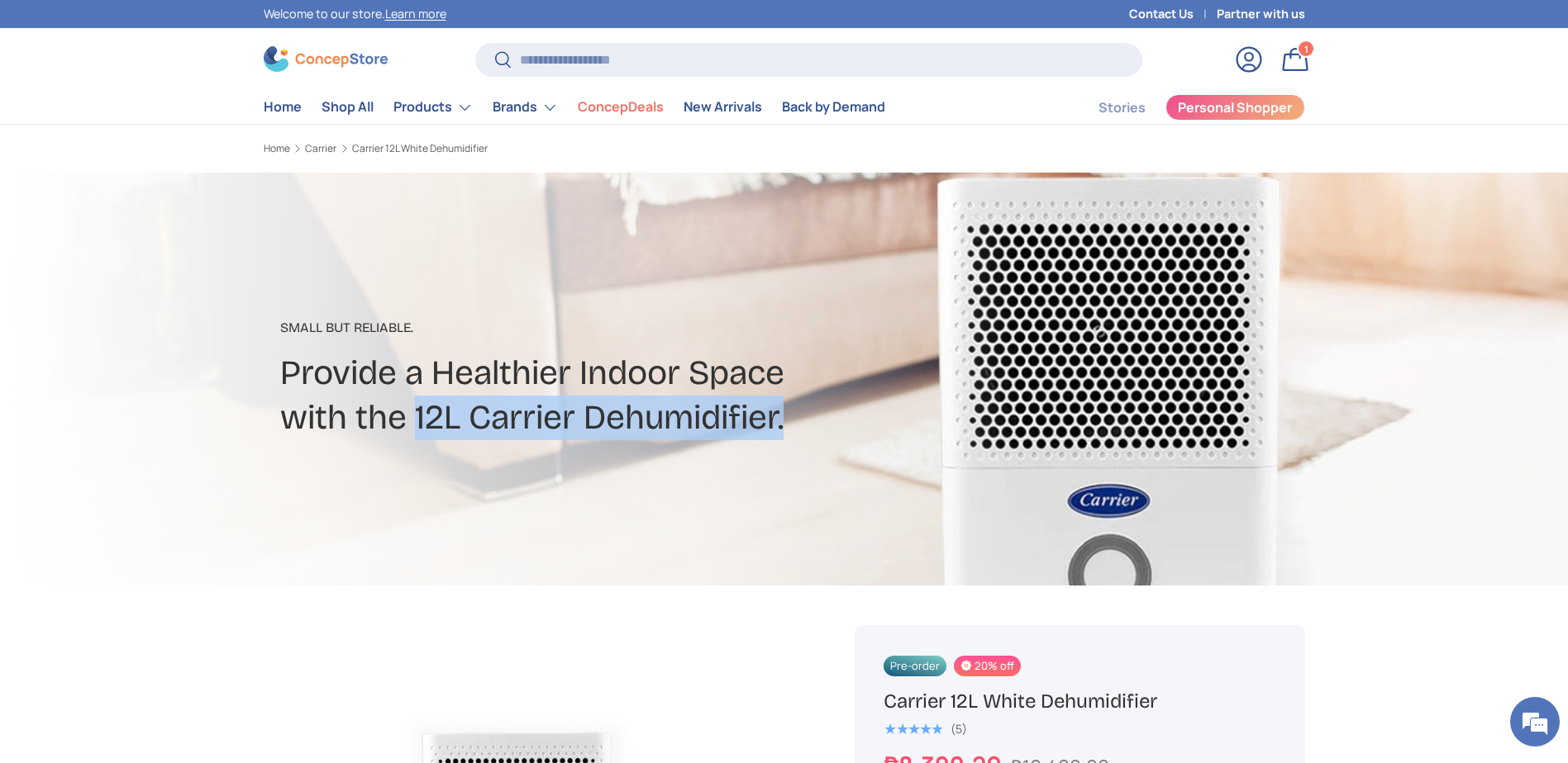
drag, startPoint x: 418, startPoint y: 417, endPoint x: 782, endPoint y: 417, distance: 364.0
click at [782, 417] on h2 "Provide a Healthier Indoor Space with the 12L Carrier Dehumidifier." at bounding box center [597, 396] width 635 height 90
copy h2 "12L Carrier Dehumidifier."
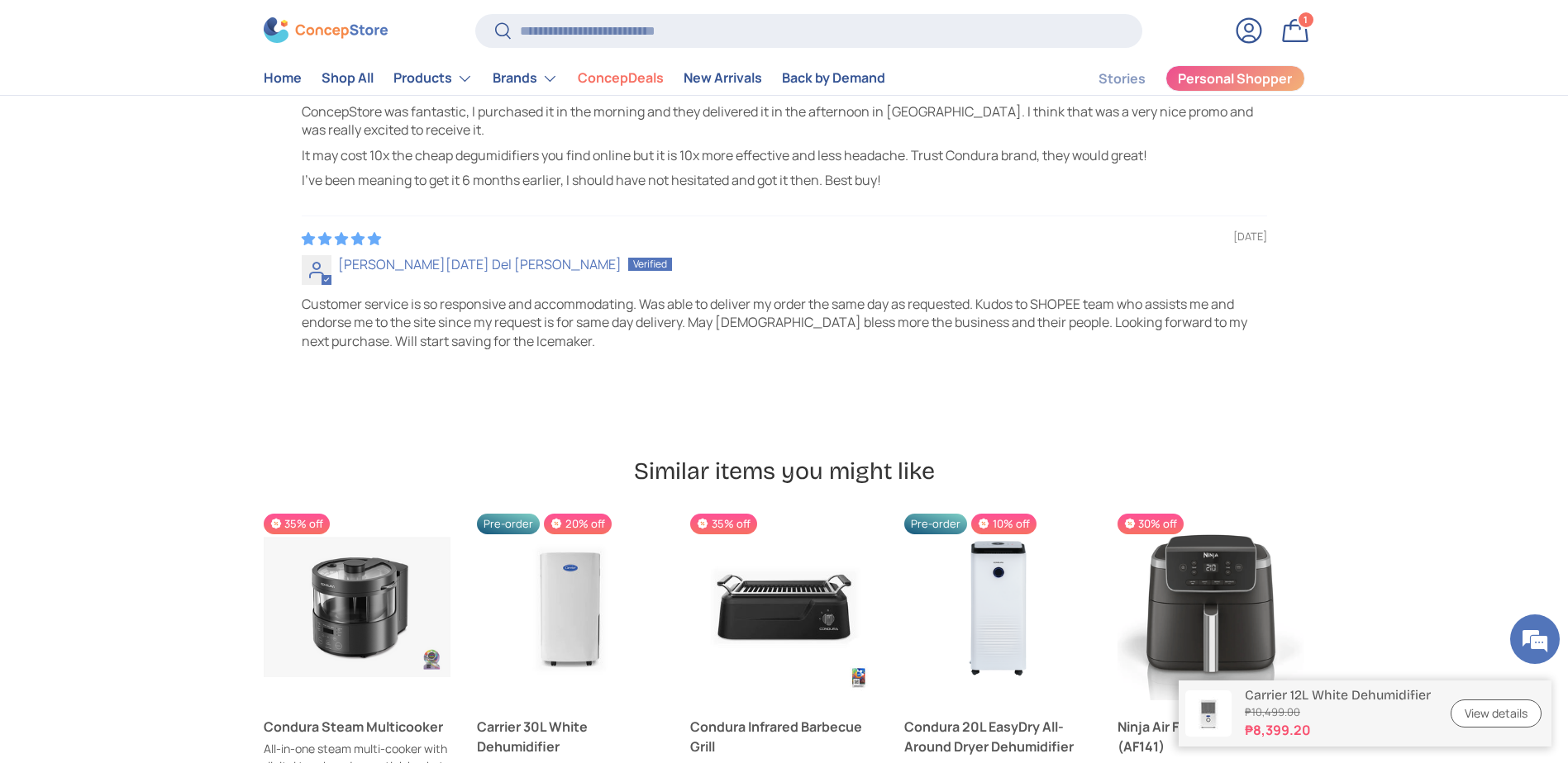
scroll to position [4571, 0]
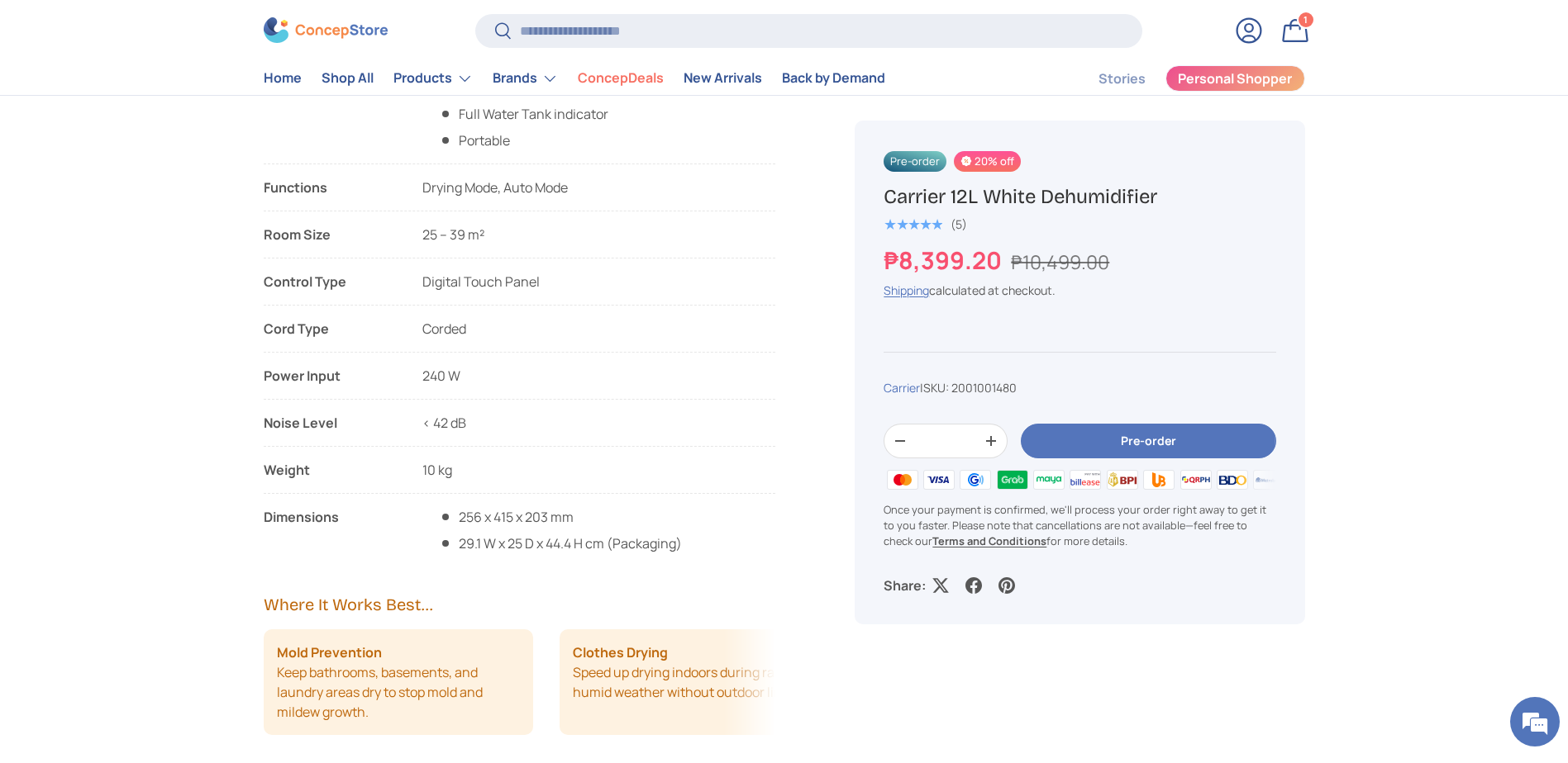
scroll to position [1074, 0]
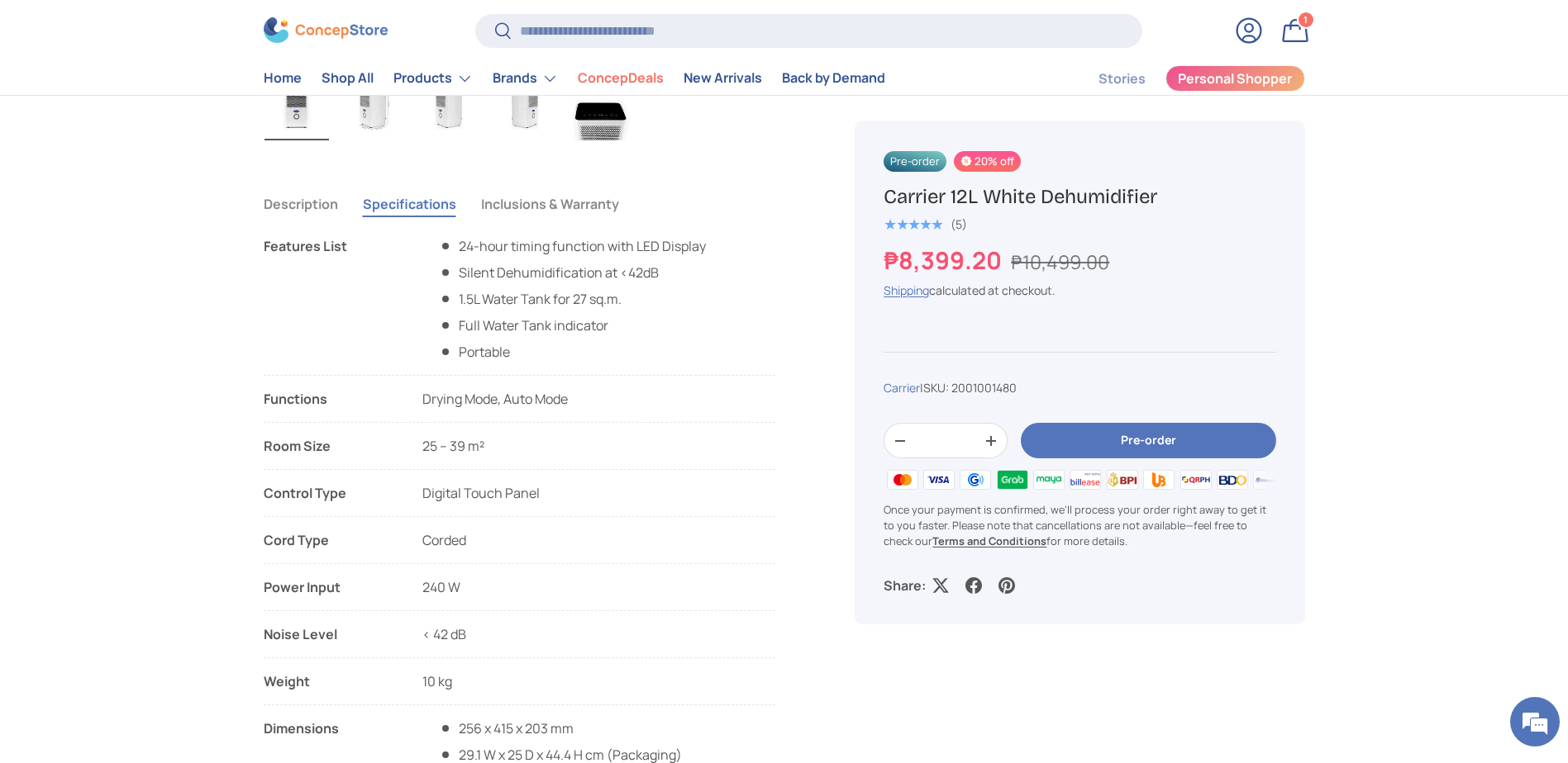
click at [504, 207] on button "Inclusions & Warranty" at bounding box center [549, 205] width 138 height 38
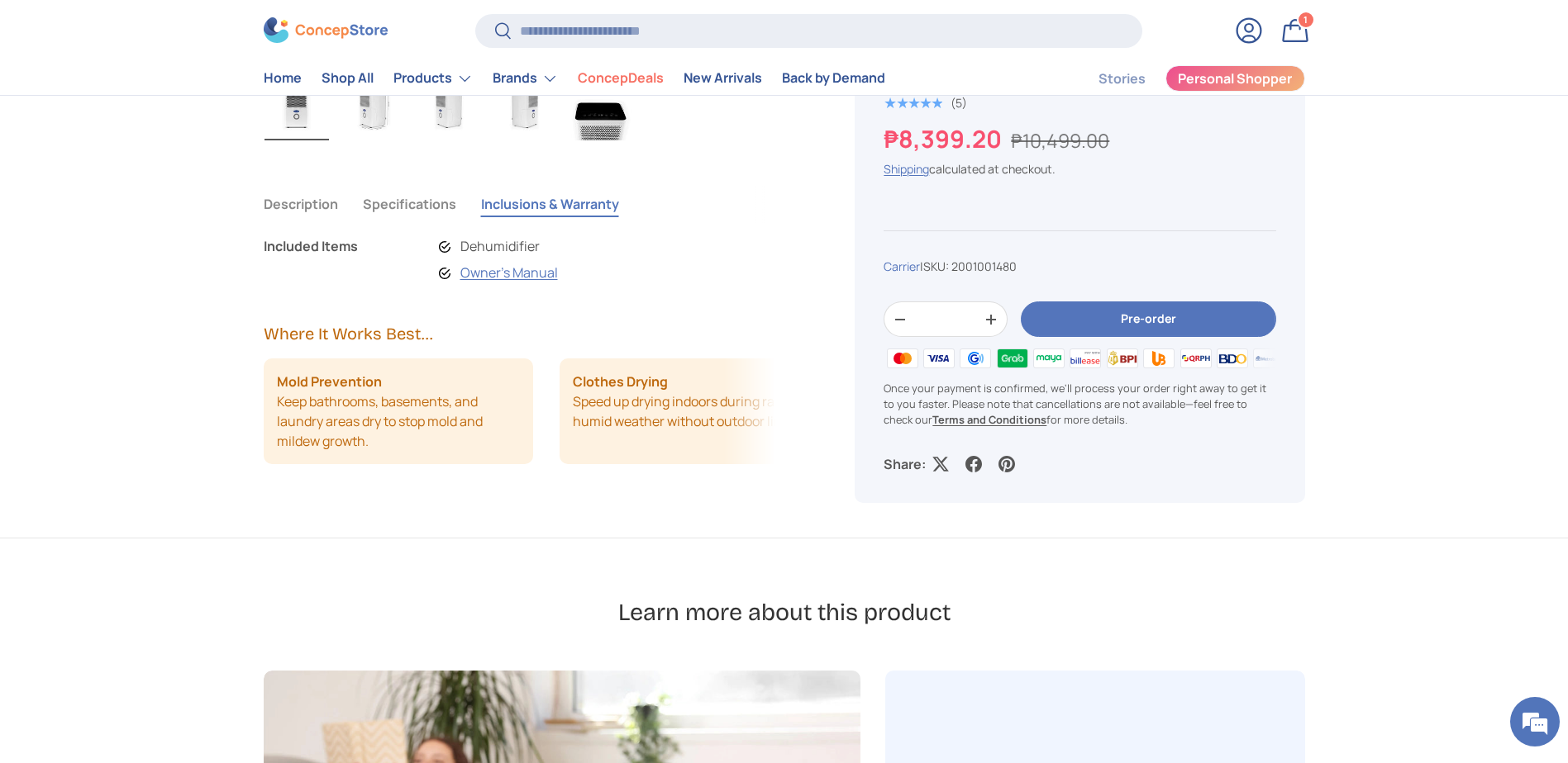
click at [285, 210] on button "Description" at bounding box center [300, 205] width 74 height 38
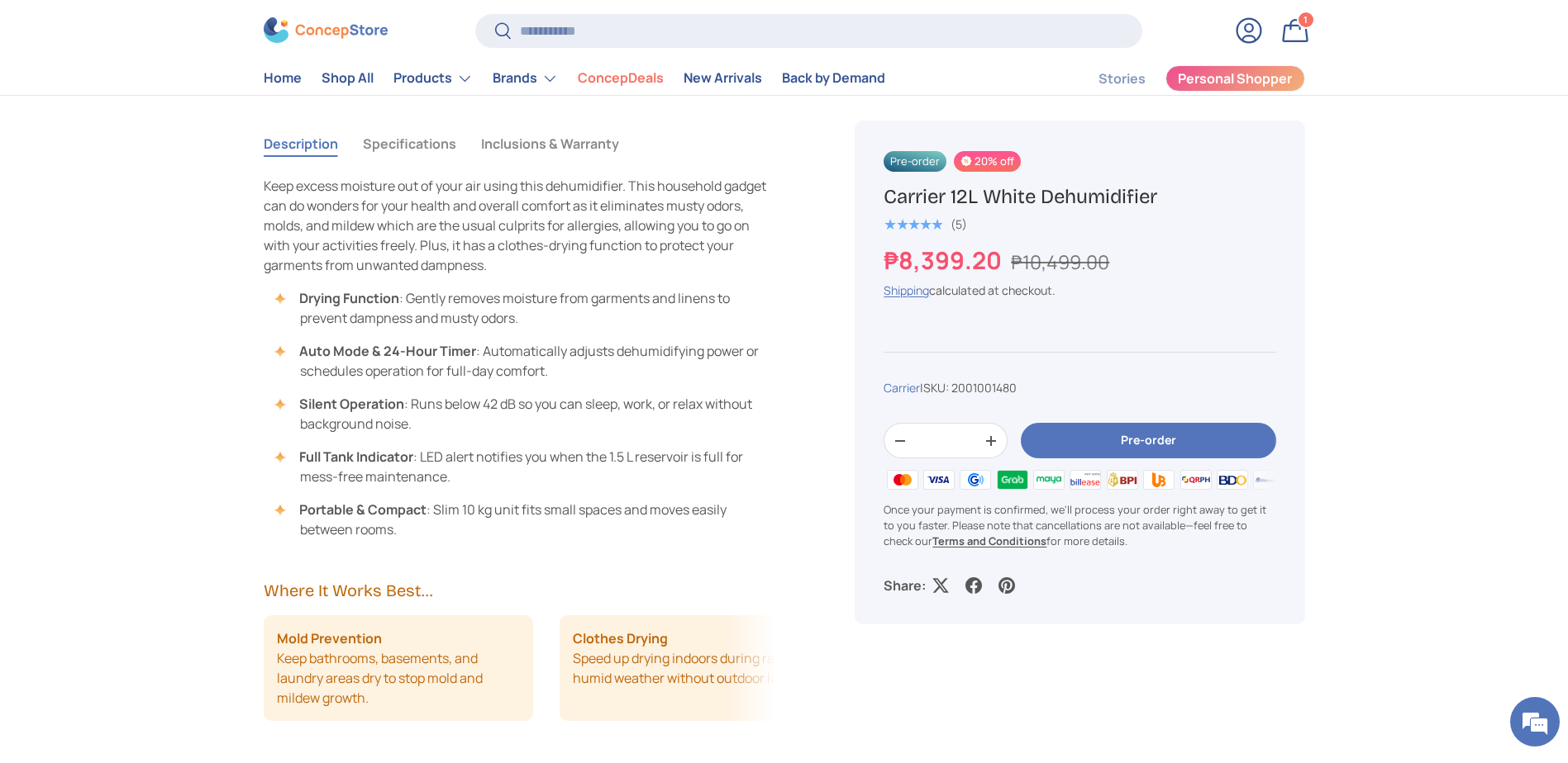
scroll to position [991, 0]
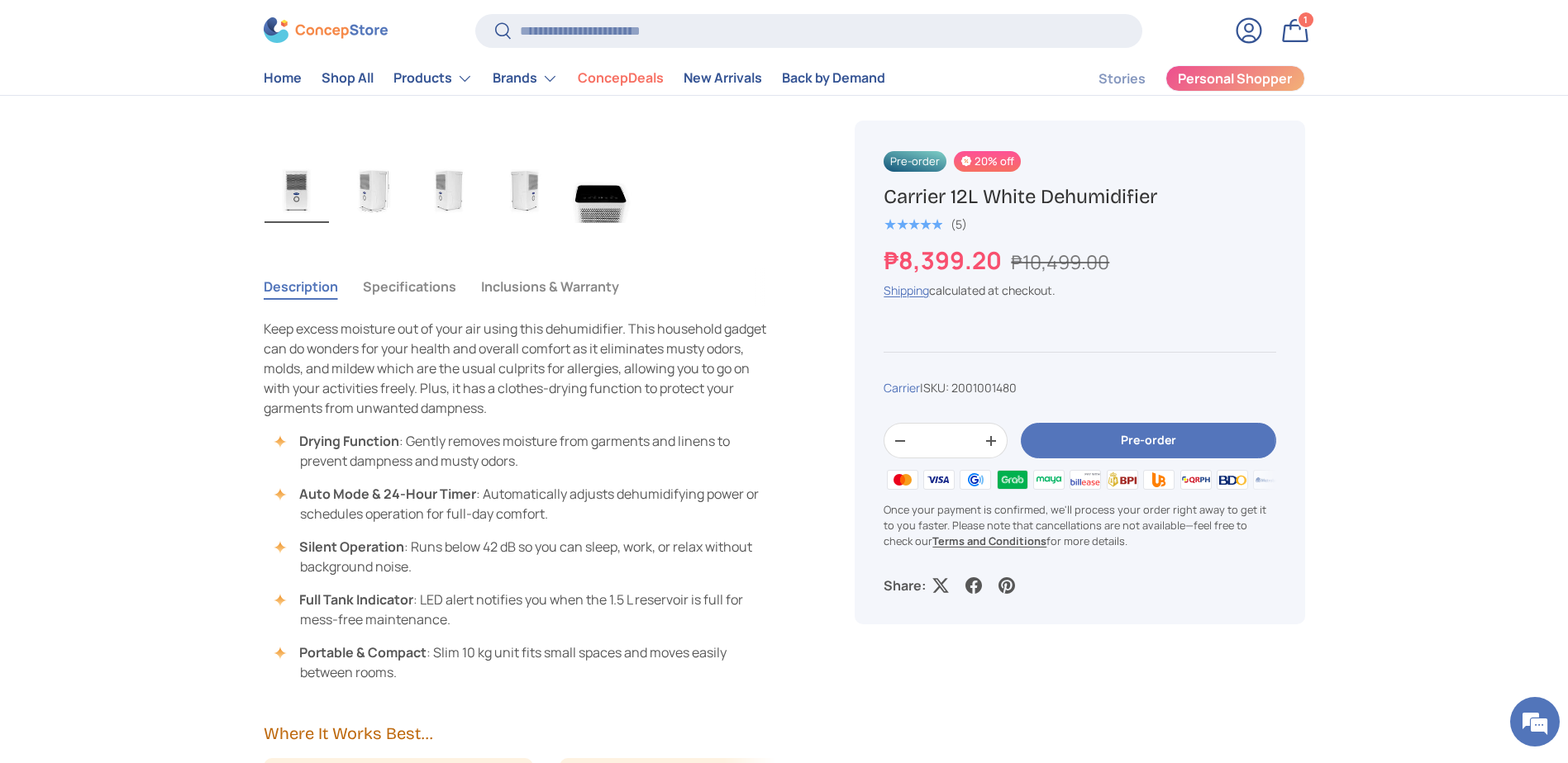
click at [377, 190] on img "Gallery Viewer" at bounding box center [372, 190] width 65 height 66
click at [454, 194] on img "Gallery Viewer" at bounding box center [449, 190] width 65 height 66
click at [517, 204] on img "Gallery Viewer" at bounding box center [525, 190] width 65 height 66
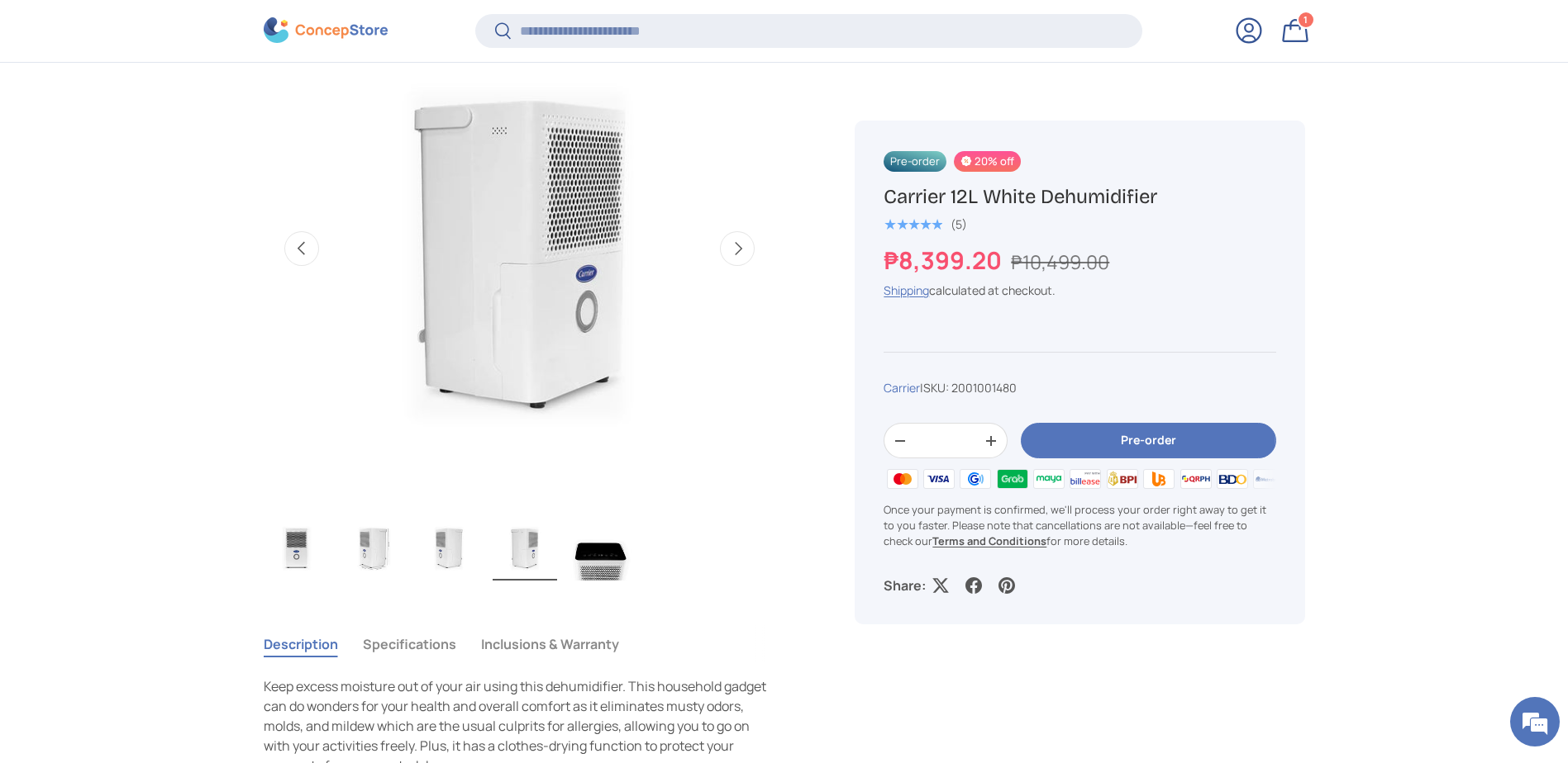
scroll to position [658, 0]
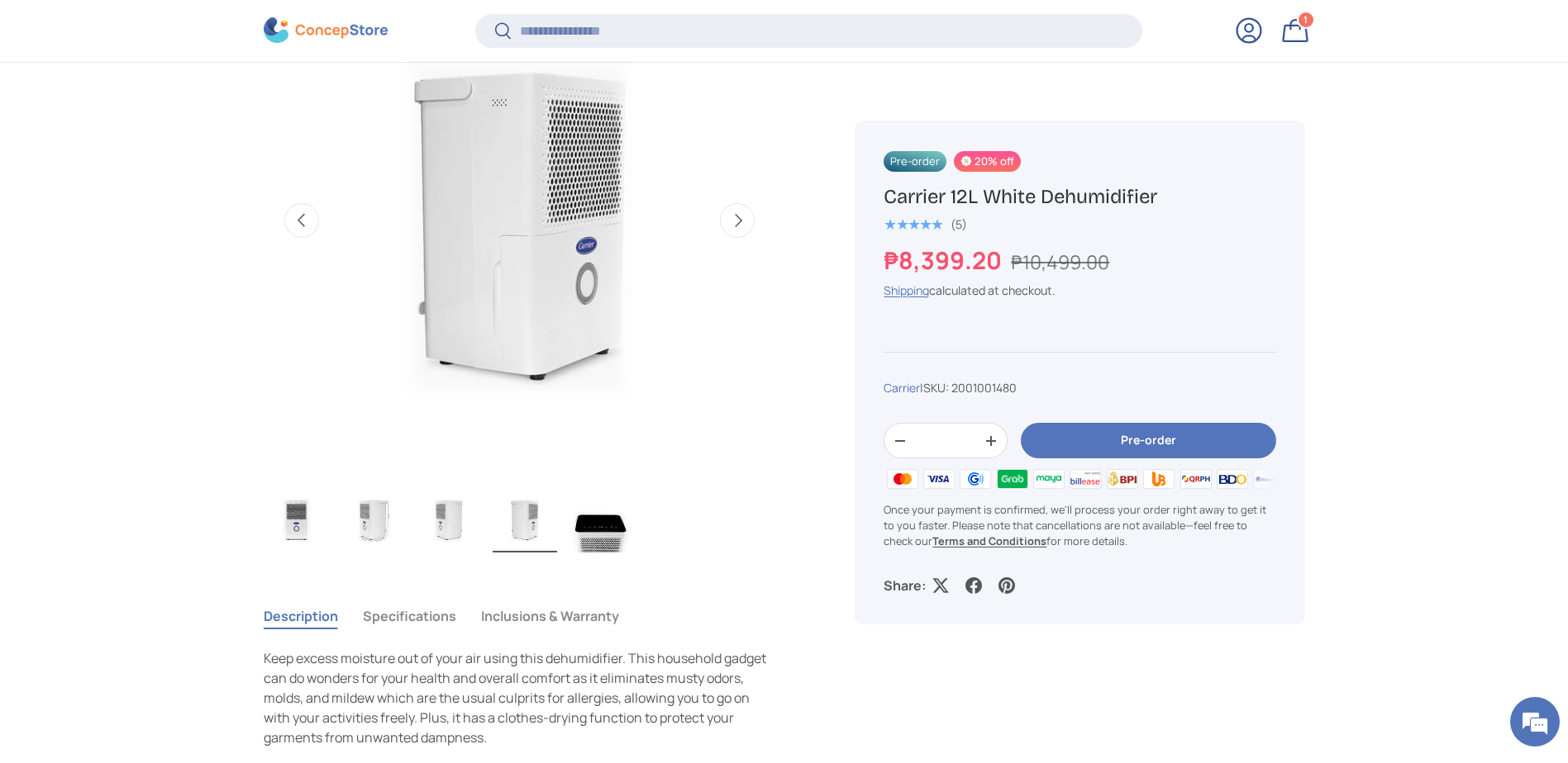
click at [365, 521] on img "Gallery Viewer" at bounding box center [372, 519] width 65 height 66
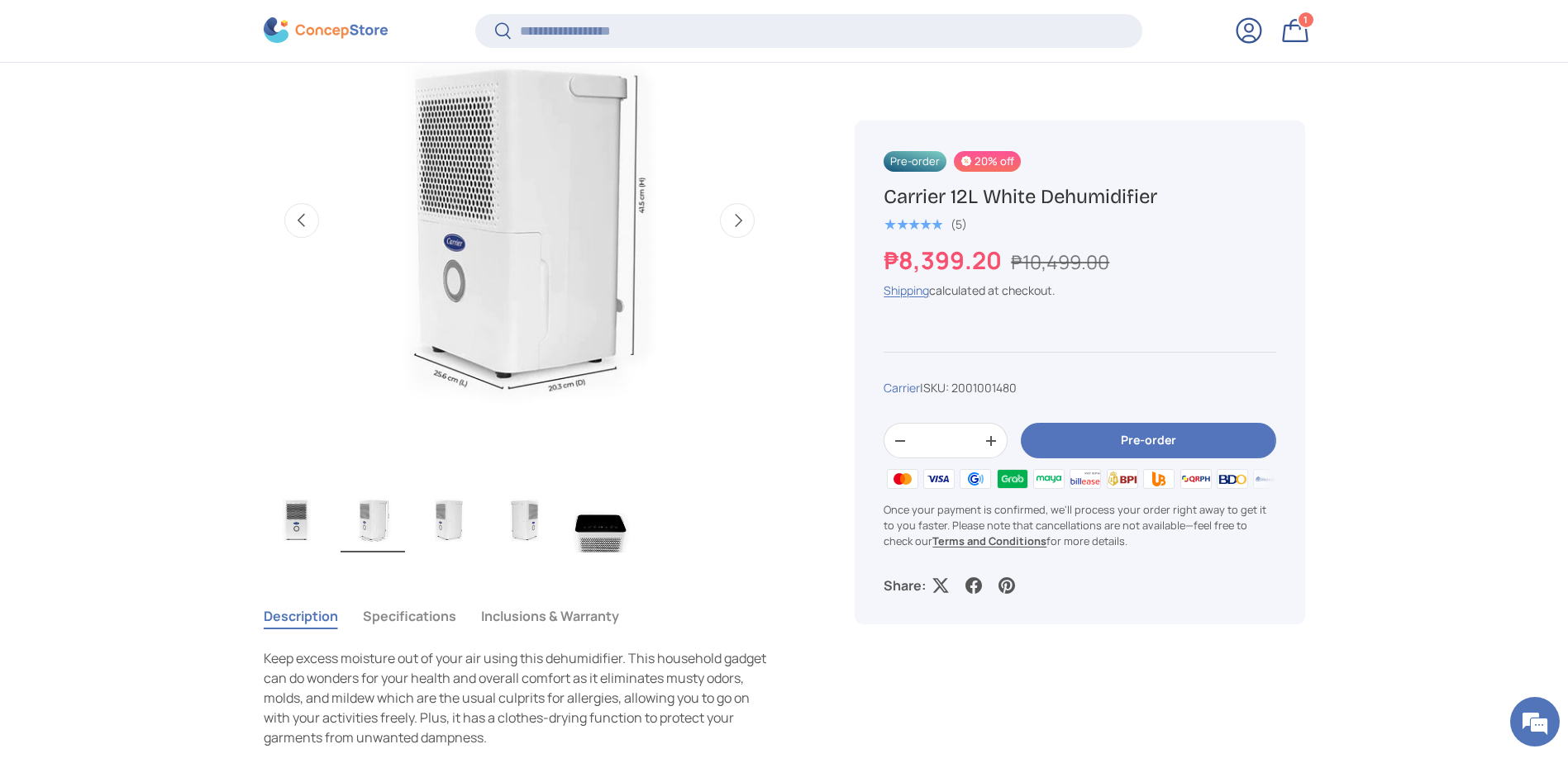
click at [438, 516] on img "Gallery Viewer" at bounding box center [449, 519] width 65 height 66
click at [519, 537] on img "Gallery Viewer" at bounding box center [525, 519] width 65 height 66
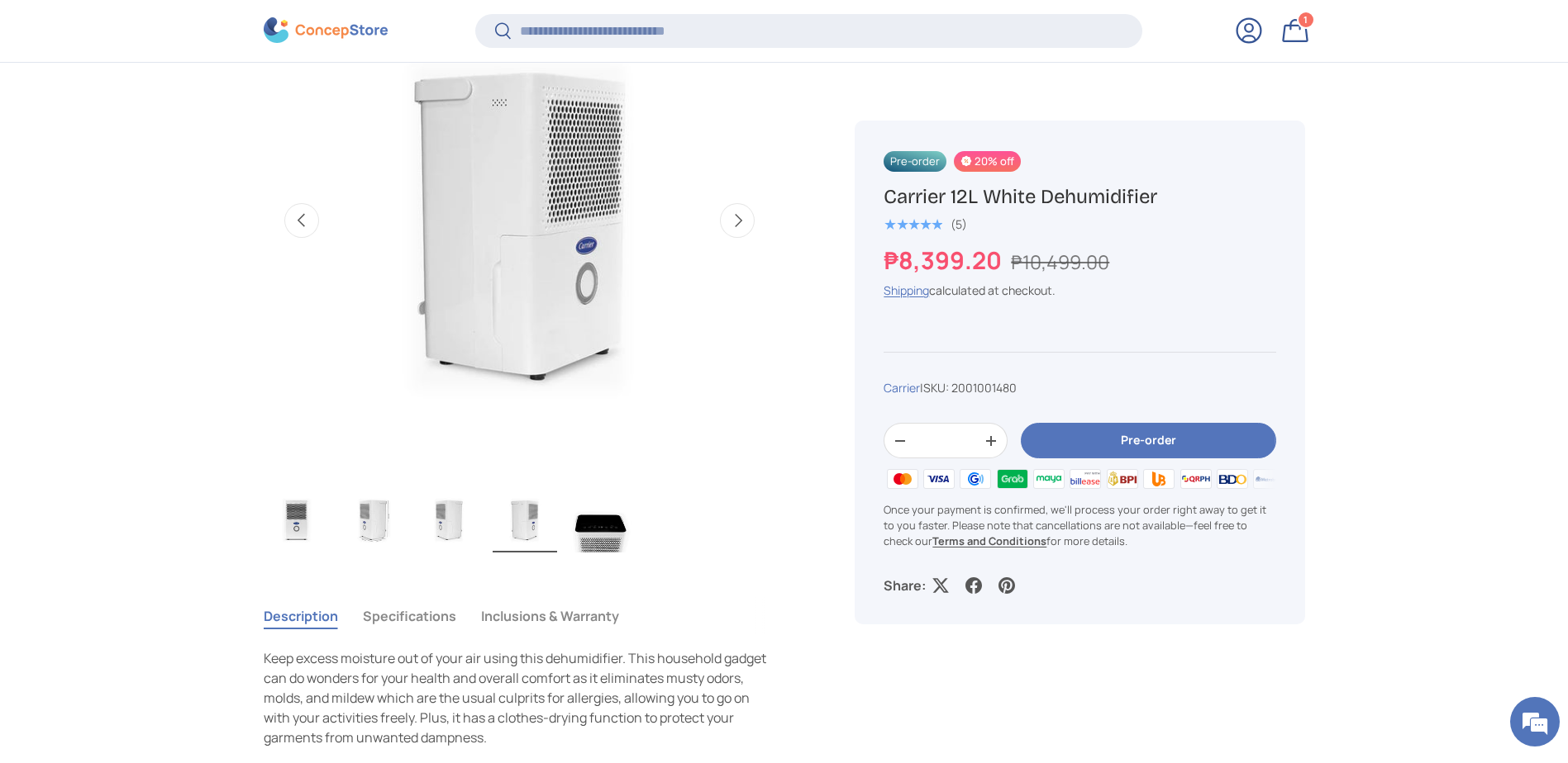
scroll to position [906, 0]
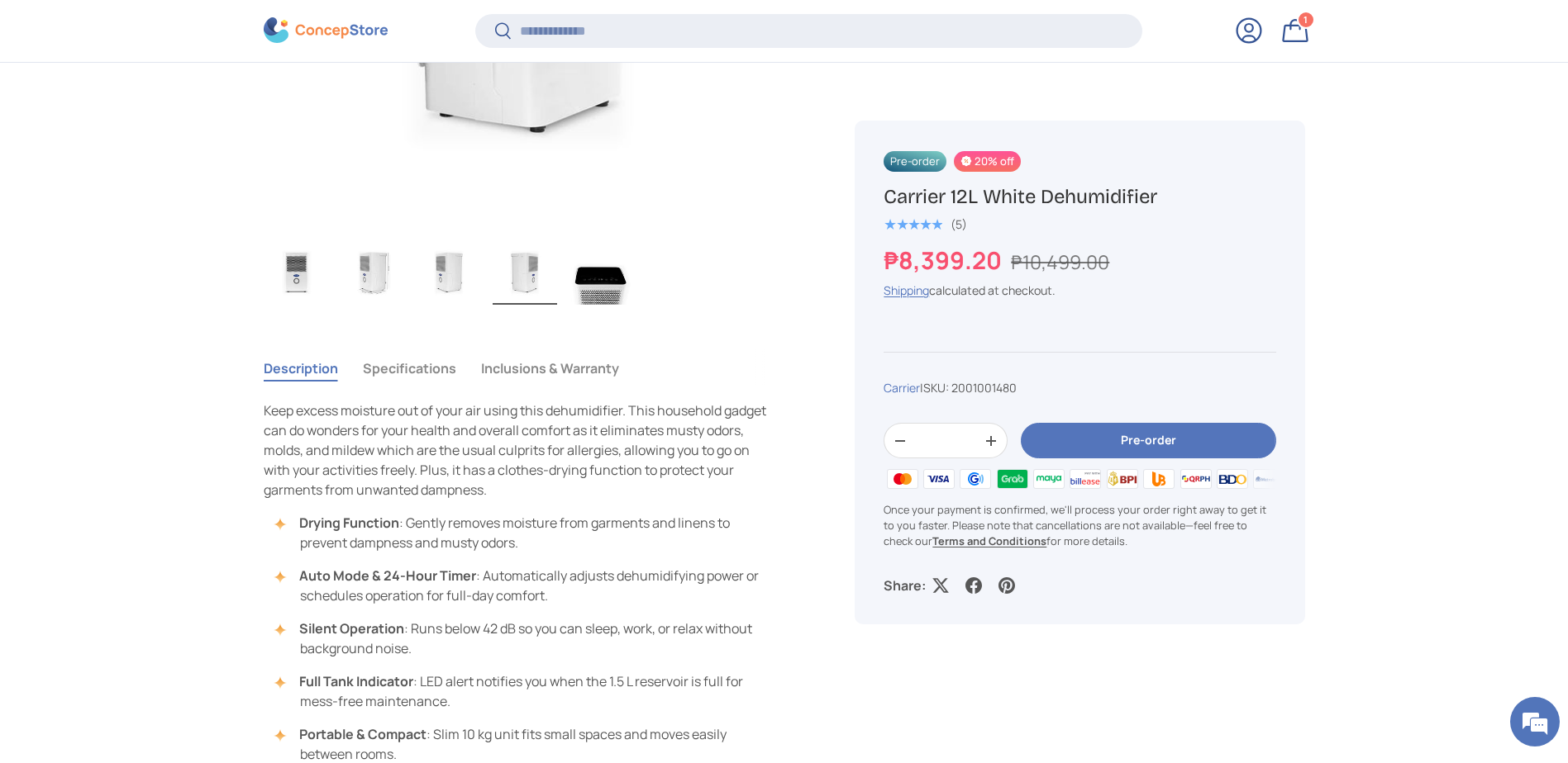
click at [414, 366] on button "Specifications" at bounding box center [410, 368] width 93 height 38
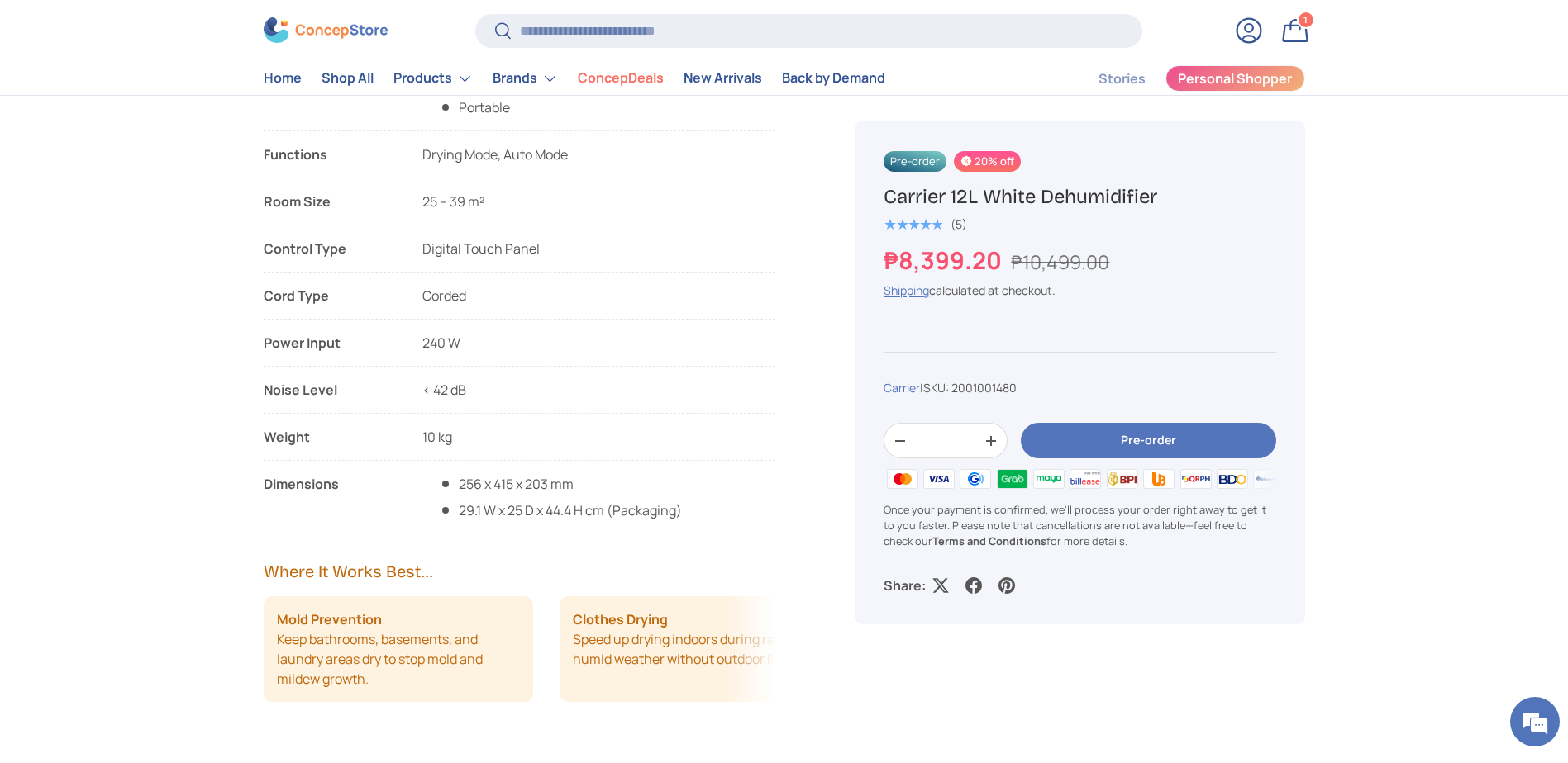
scroll to position [991, 0]
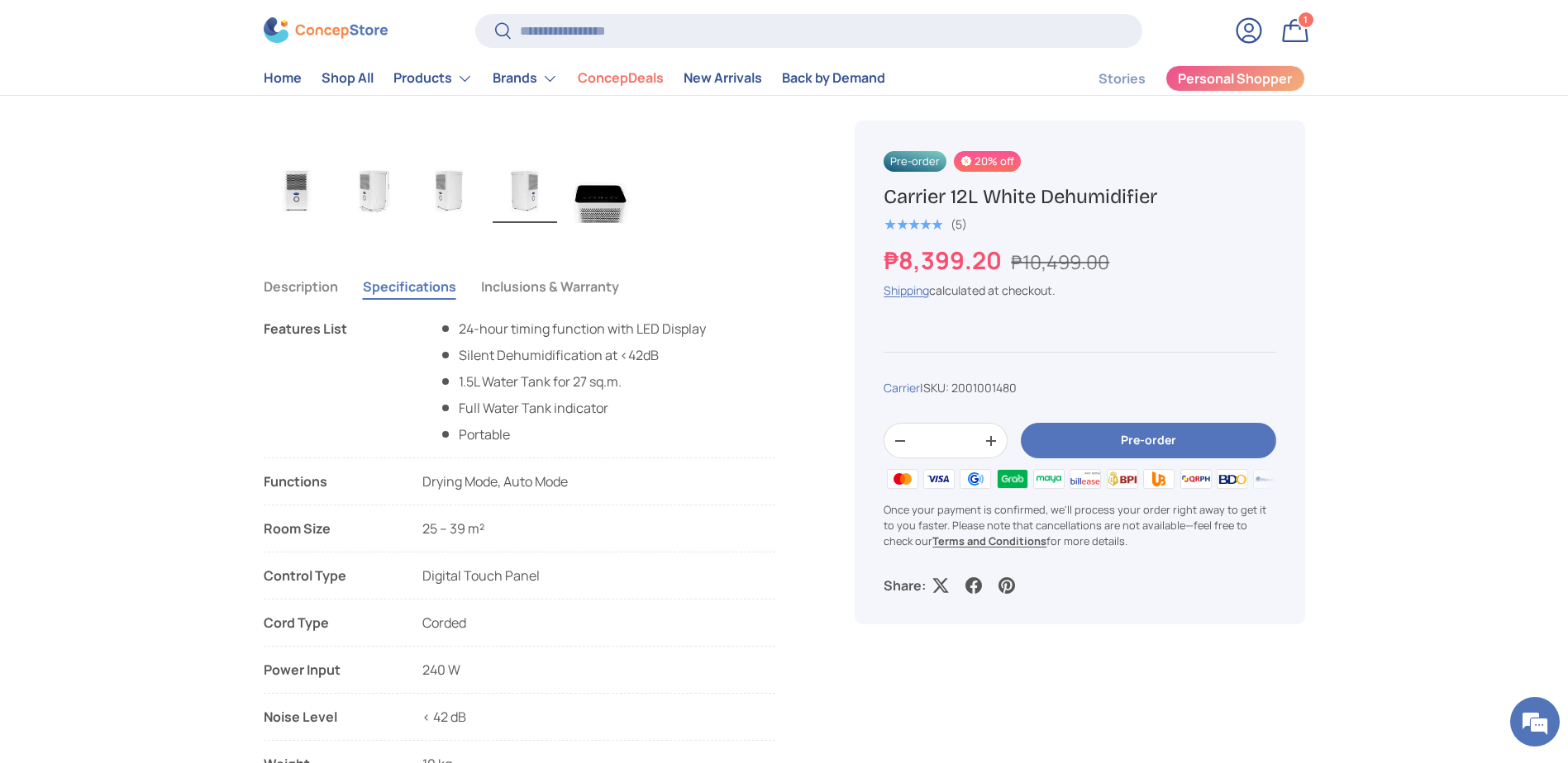
click at [537, 291] on button "Inclusions & Warranty" at bounding box center [549, 287] width 138 height 38
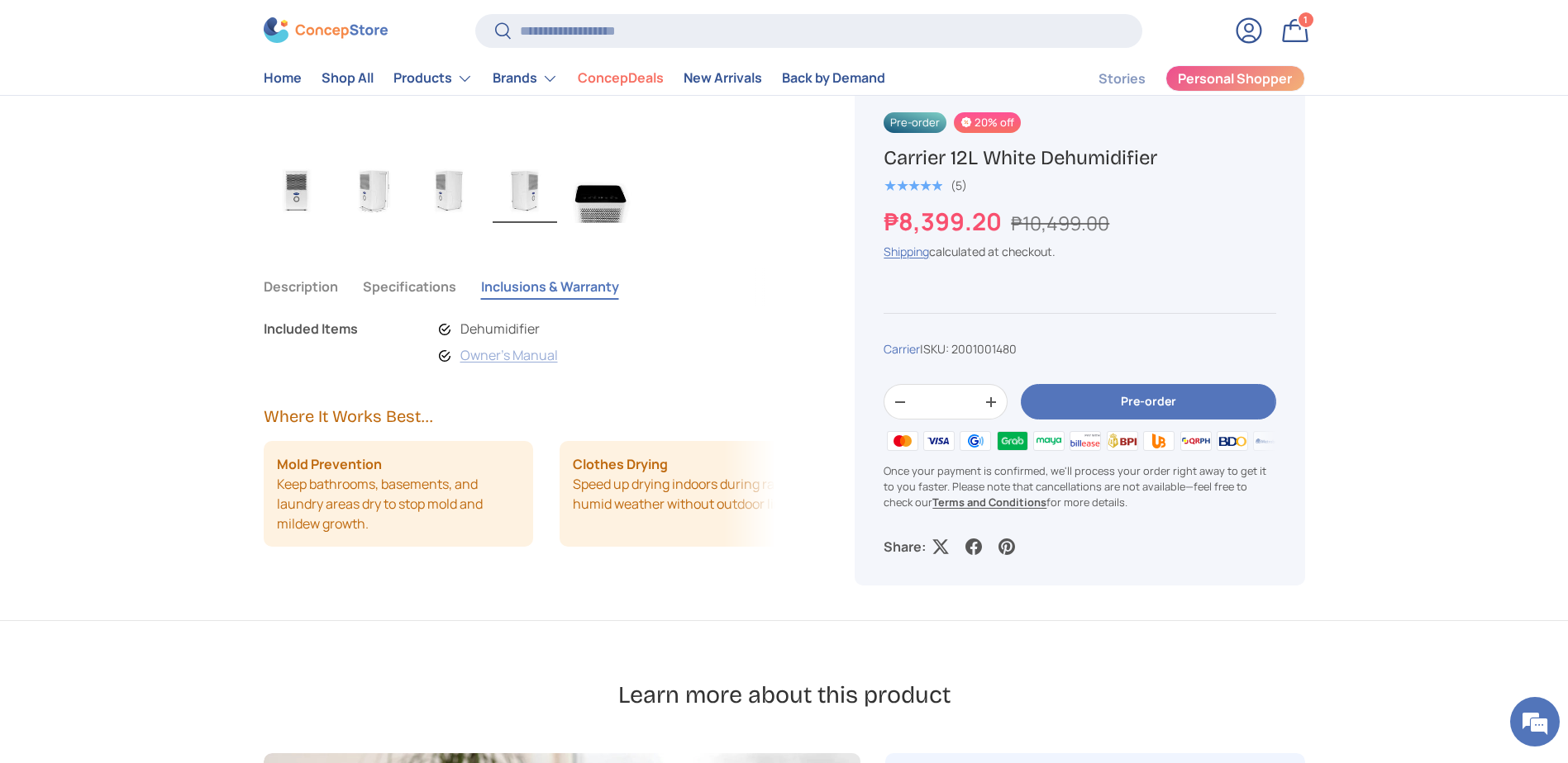
click at [541, 357] on link "Owner's Manual" at bounding box center [509, 355] width 98 height 18
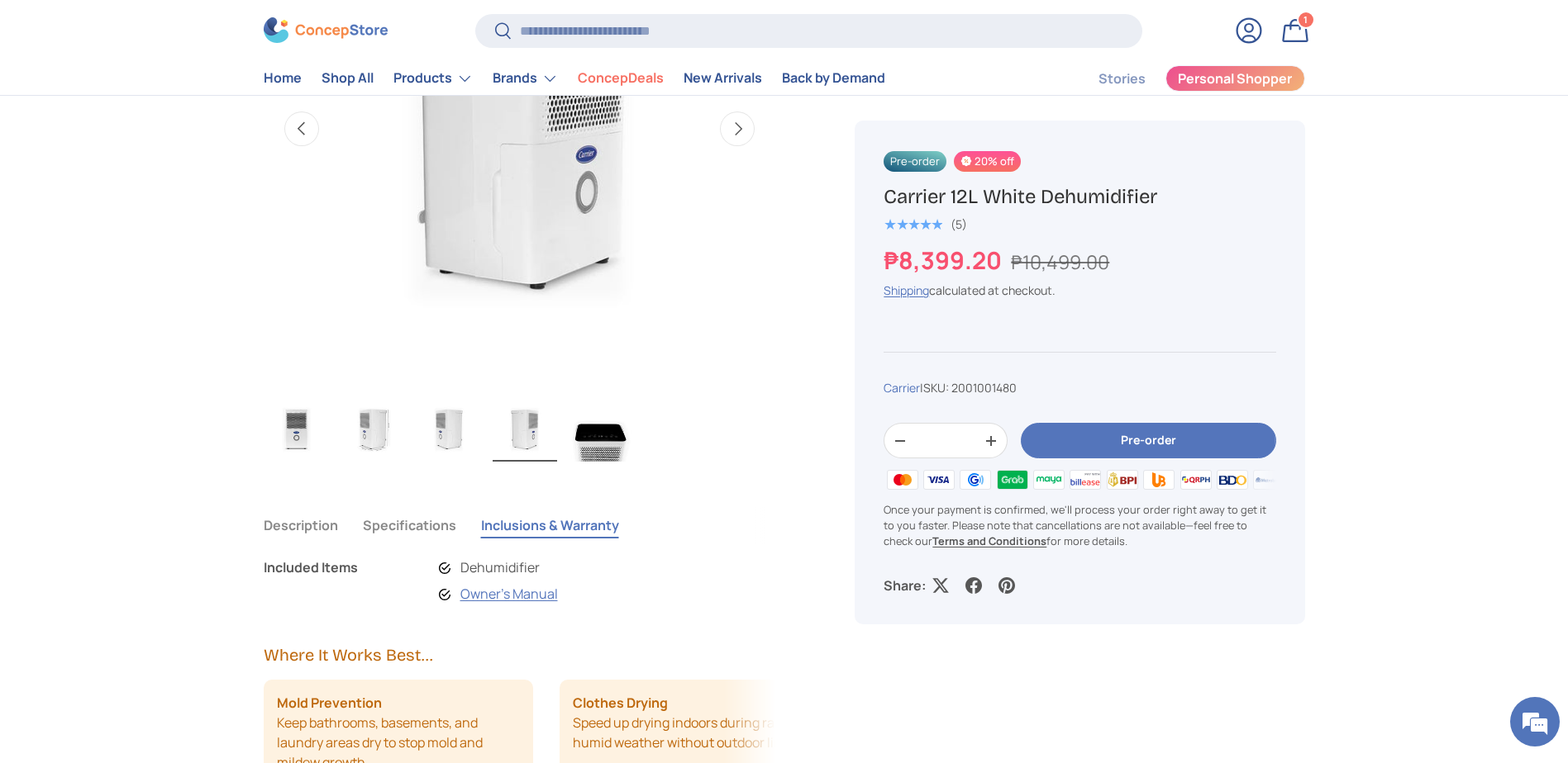
scroll to position [744, 0]
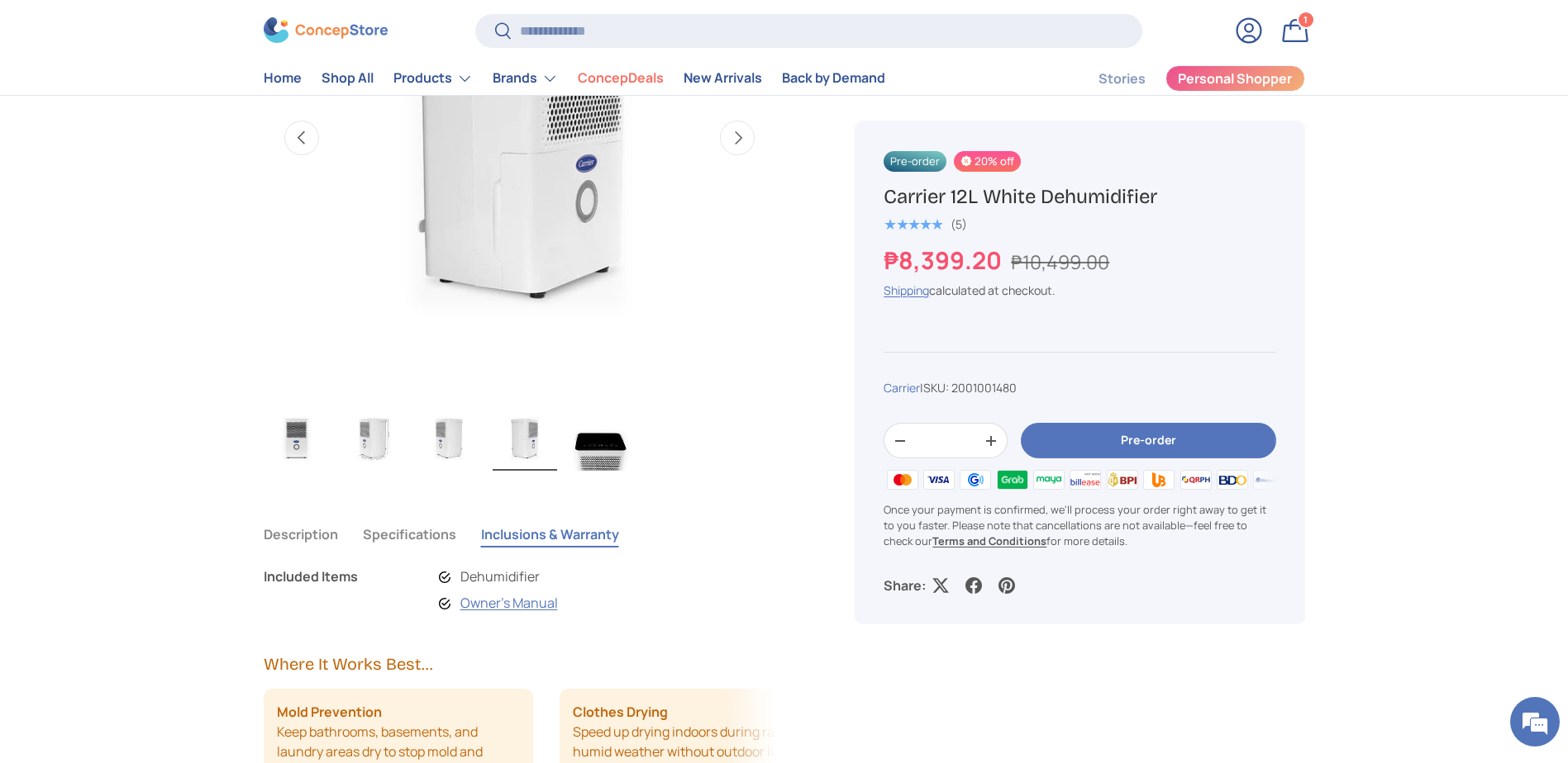
click at [604, 450] on img "Gallery Viewer" at bounding box center [601, 438] width 65 height 66
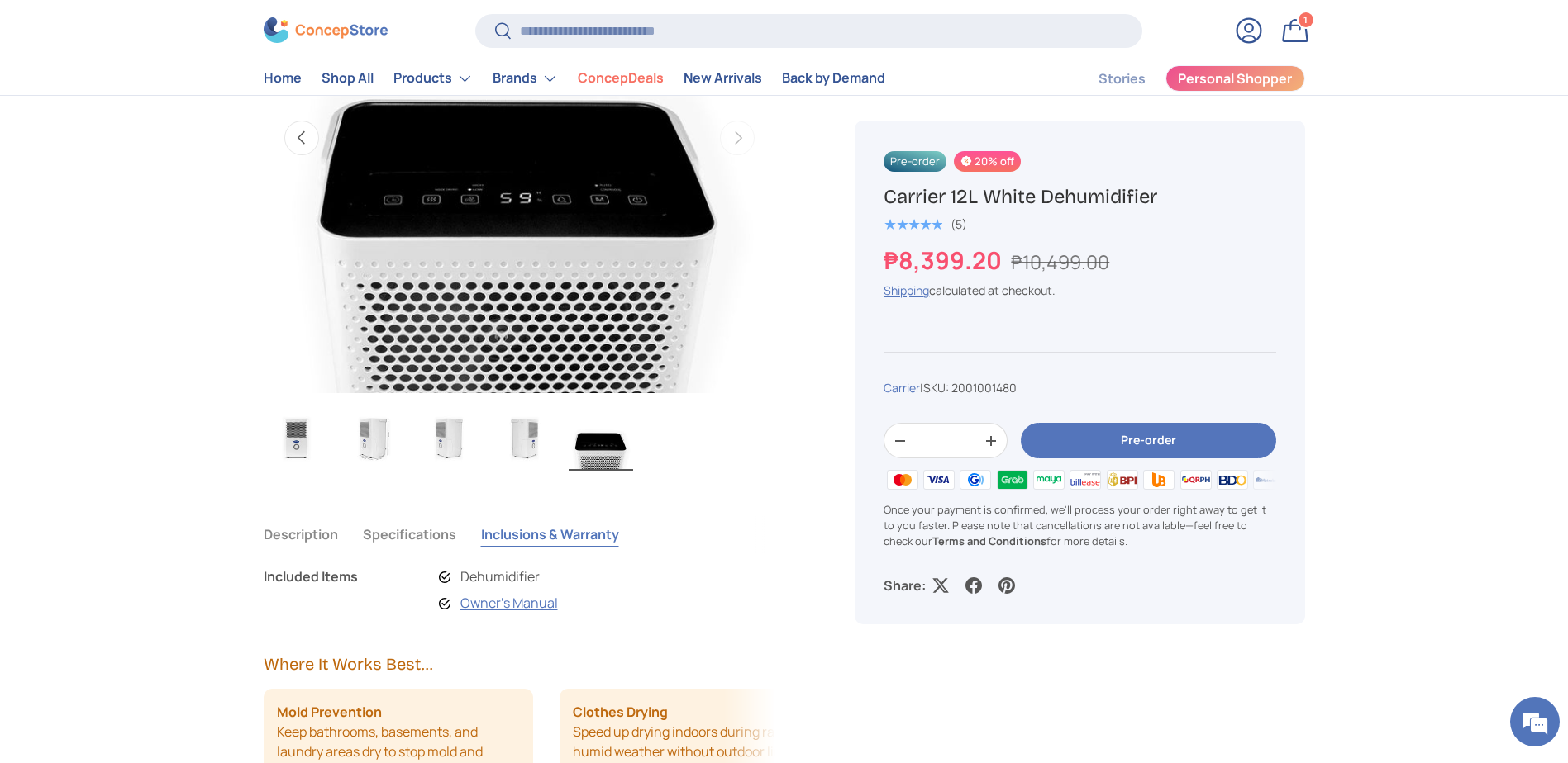
click at [356, 436] on img "Gallery Viewer" at bounding box center [372, 438] width 65 height 66
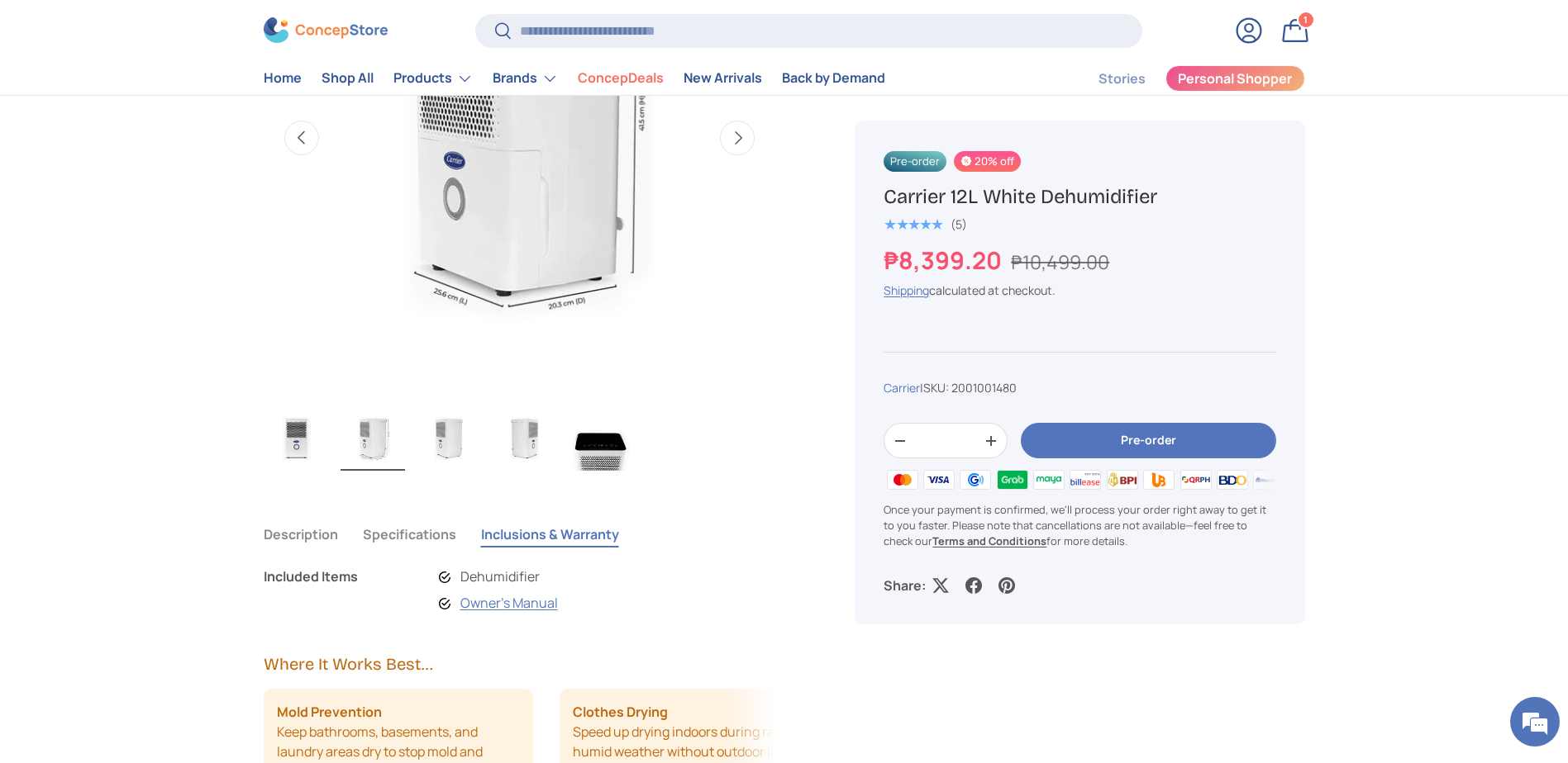
click at [446, 443] on img "Gallery Viewer" at bounding box center [449, 438] width 65 height 66
click at [521, 447] on img "Gallery Viewer" at bounding box center [525, 438] width 65 height 66
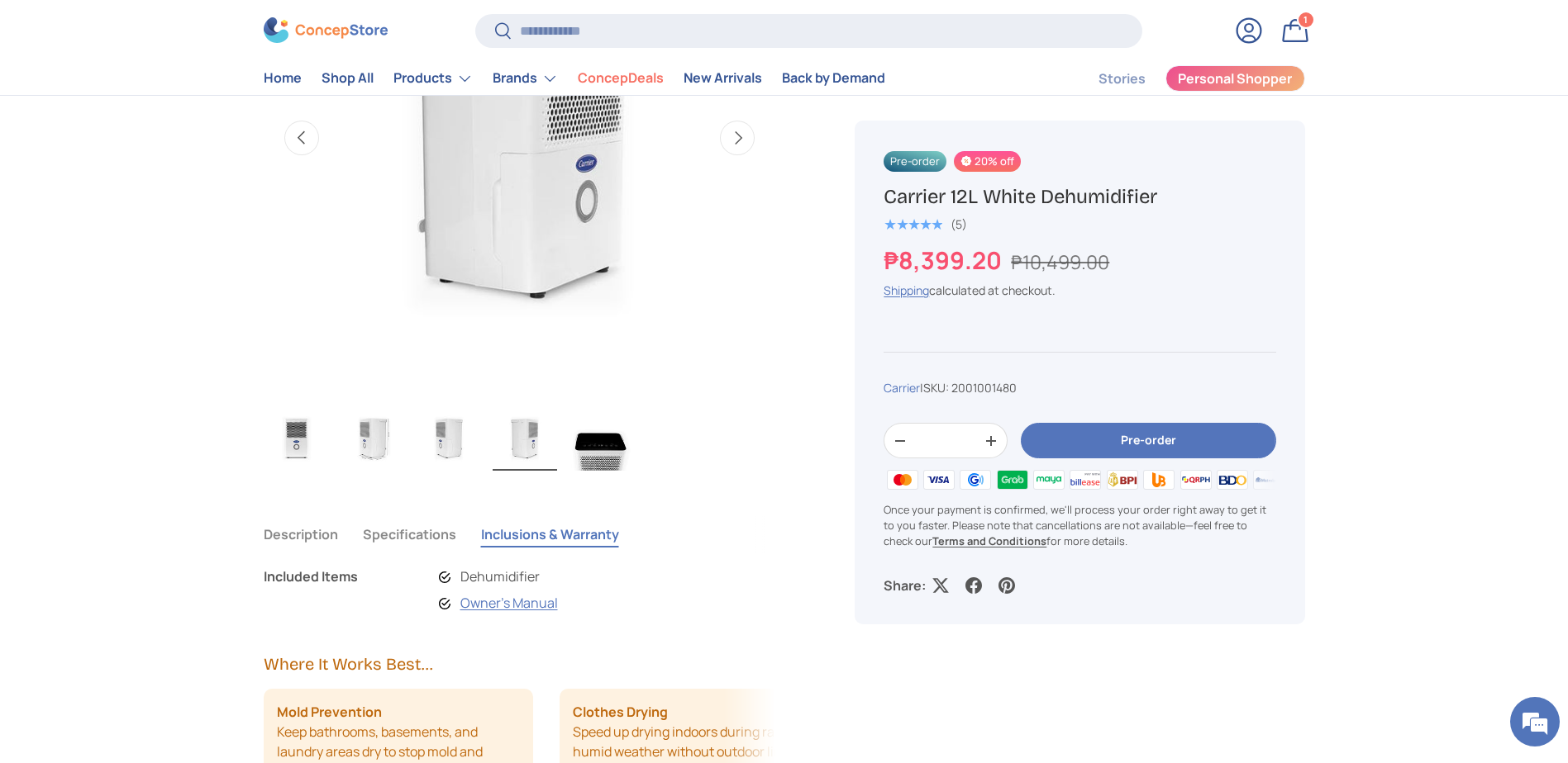
drag, startPoint x: 433, startPoint y: 443, endPoint x: 390, endPoint y: 440, distance: 43.1
click at [432, 443] on img "Gallery Viewer" at bounding box center [449, 438] width 65 height 66
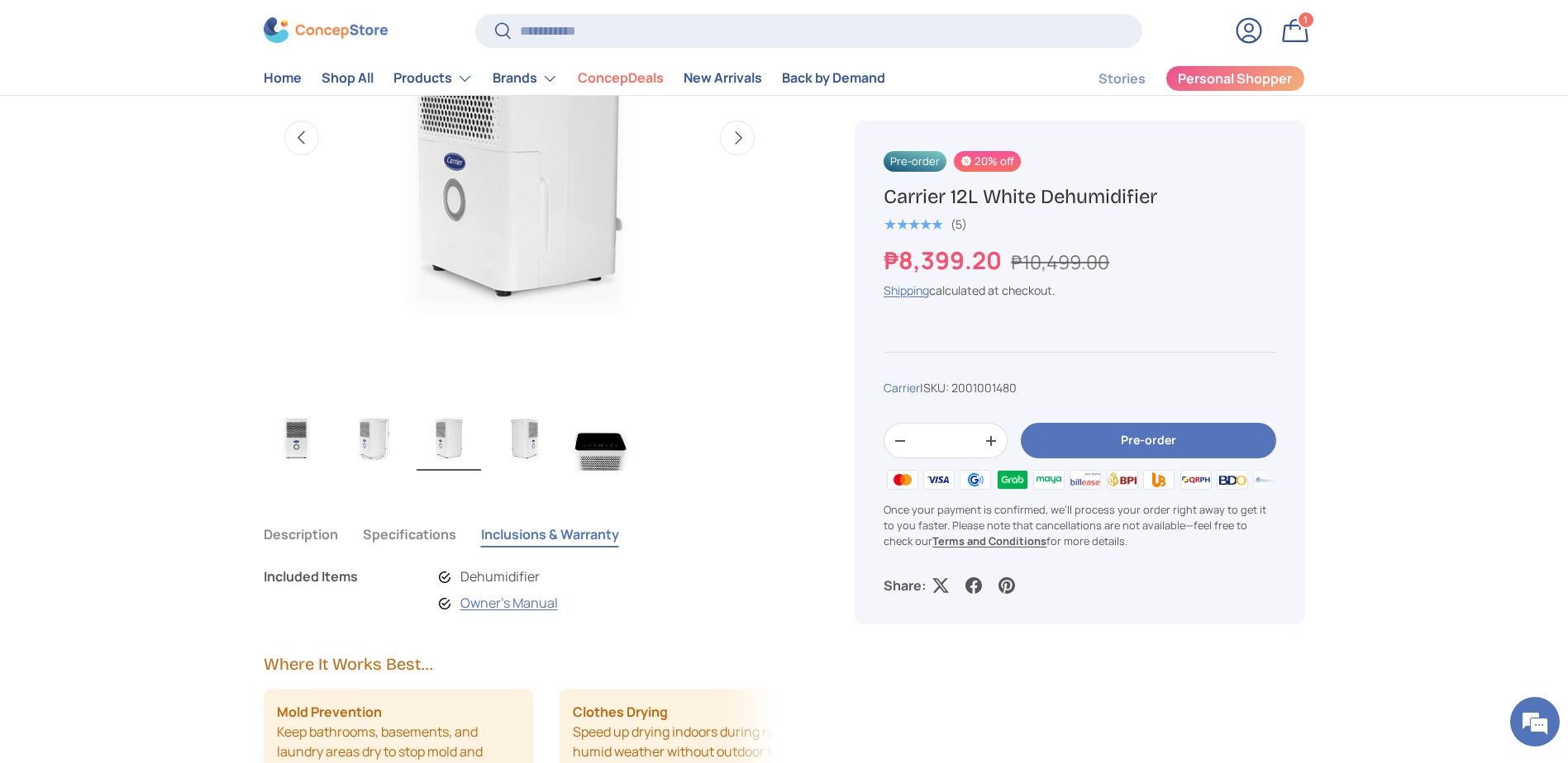
drag, startPoint x: 378, startPoint y: 438, endPoint x: 352, endPoint y: 435, distance: 26.2
click at [377, 438] on img "Gallery Viewer" at bounding box center [372, 438] width 65 height 66
click at [298, 437] on img "Gallery Viewer" at bounding box center [296, 438] width 65 height 66
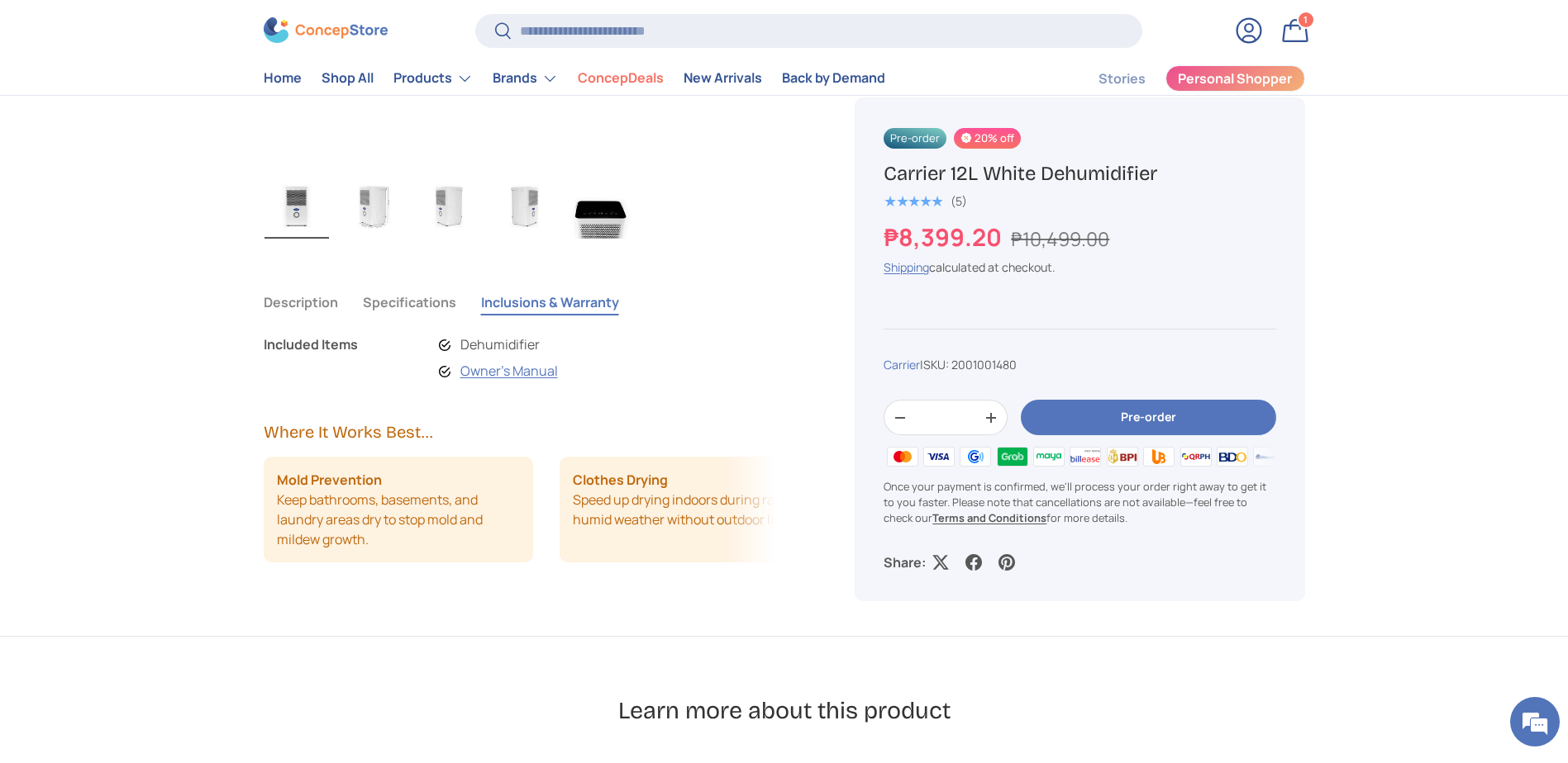
scroll to position [908, 0]
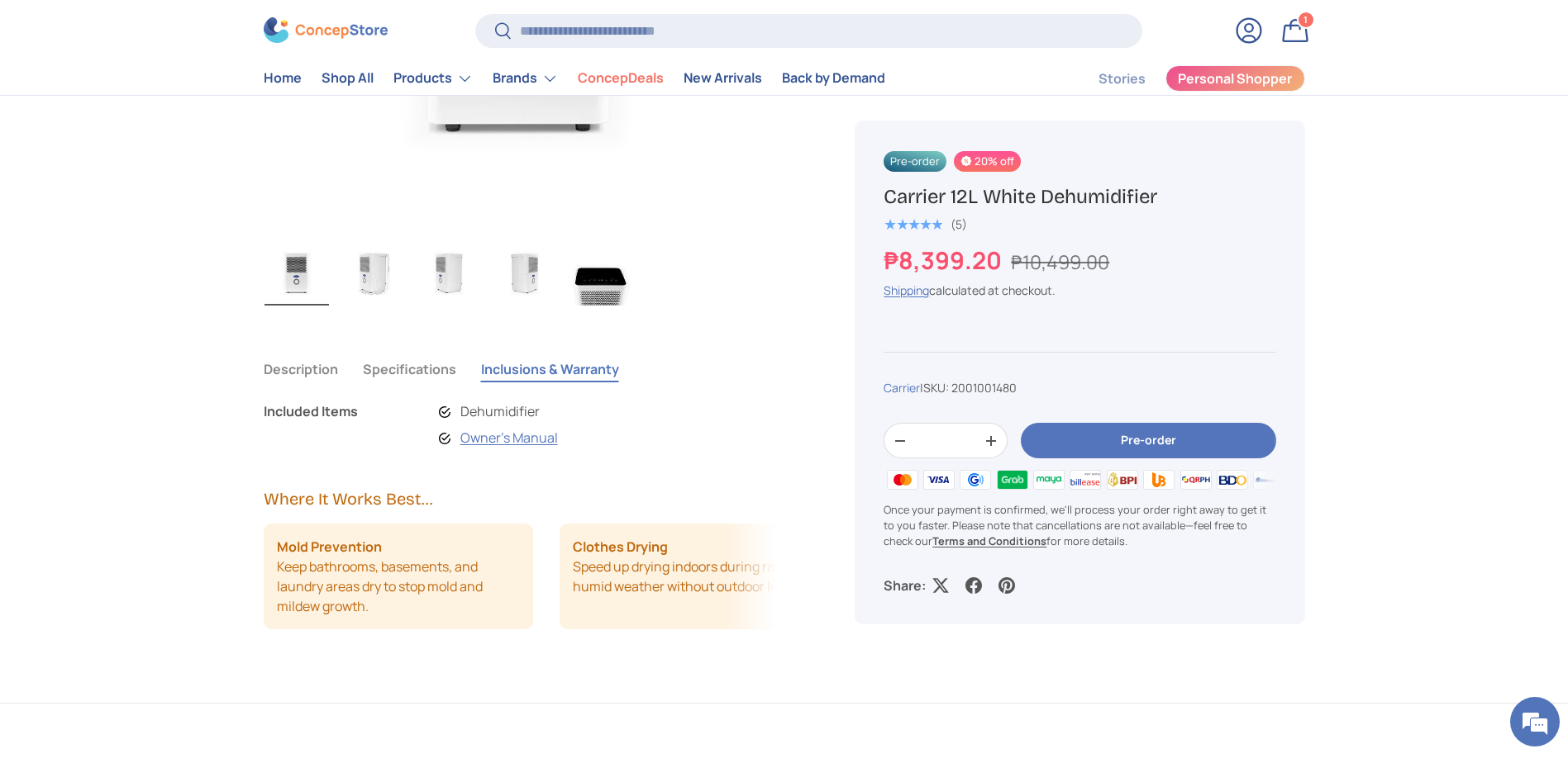
click at [384, 370] on button "Specifications" at bounding box center [410, 369] width 93 height 38
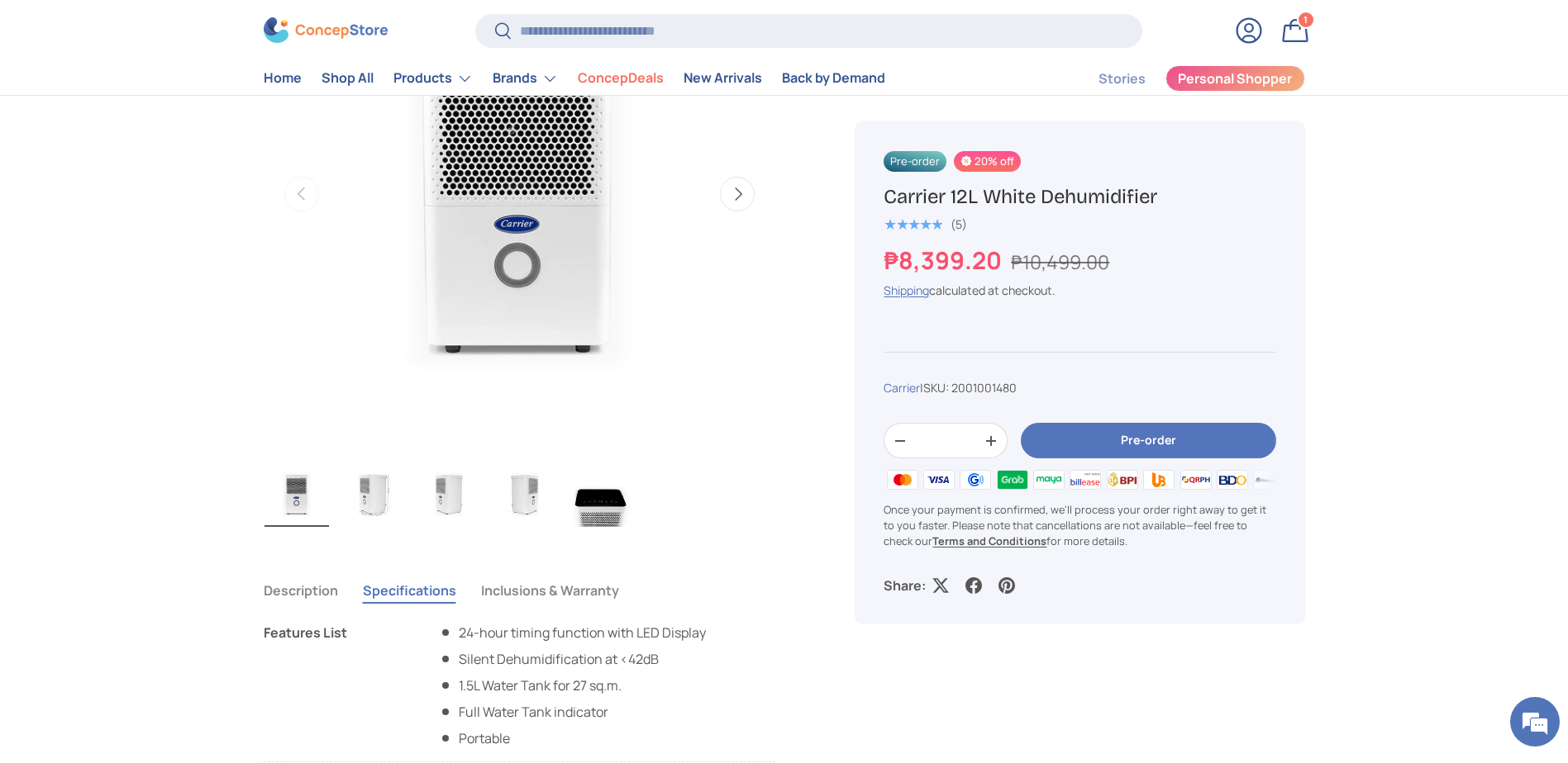
scroll to position [495, 0]
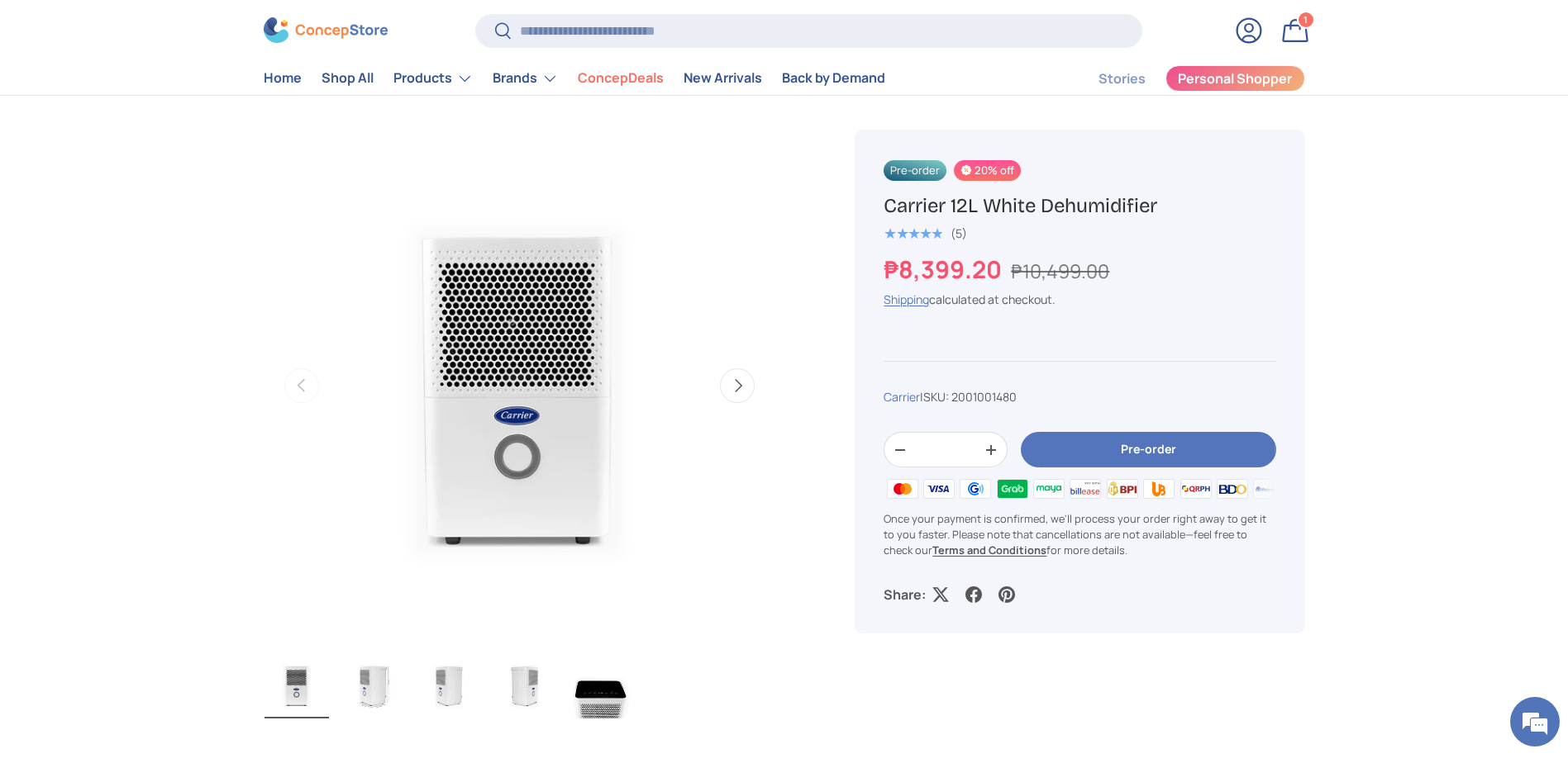
click at [741, 389] on button "Next" at bounding box center [737, 386] width 35 height 35
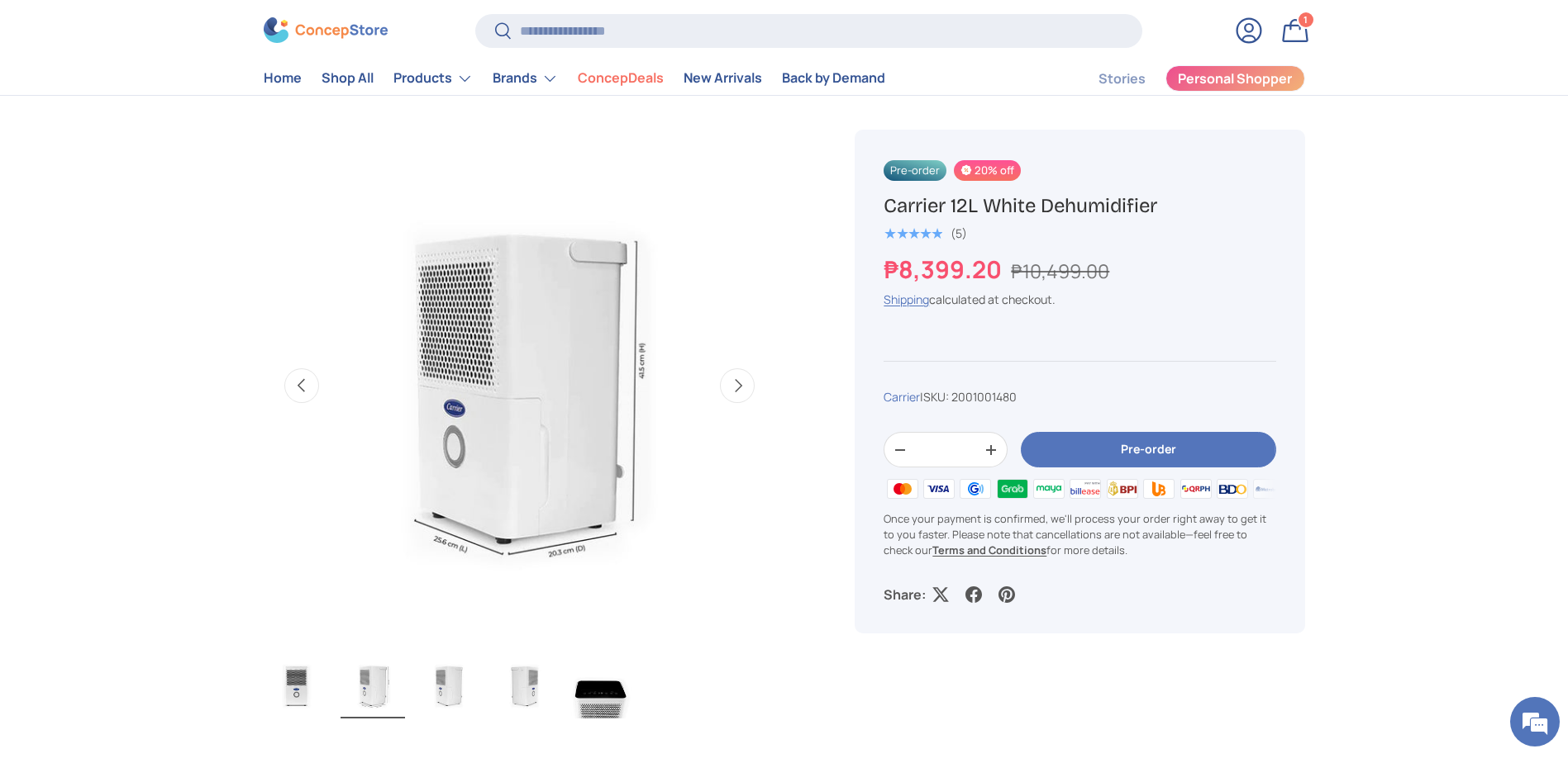
click at [741, 389] on button "Next" at bounding box center [737, 386] width 35 height 35
click at [741, 389] on button "Next" at bounding box center [737, 386] width 35 height 35
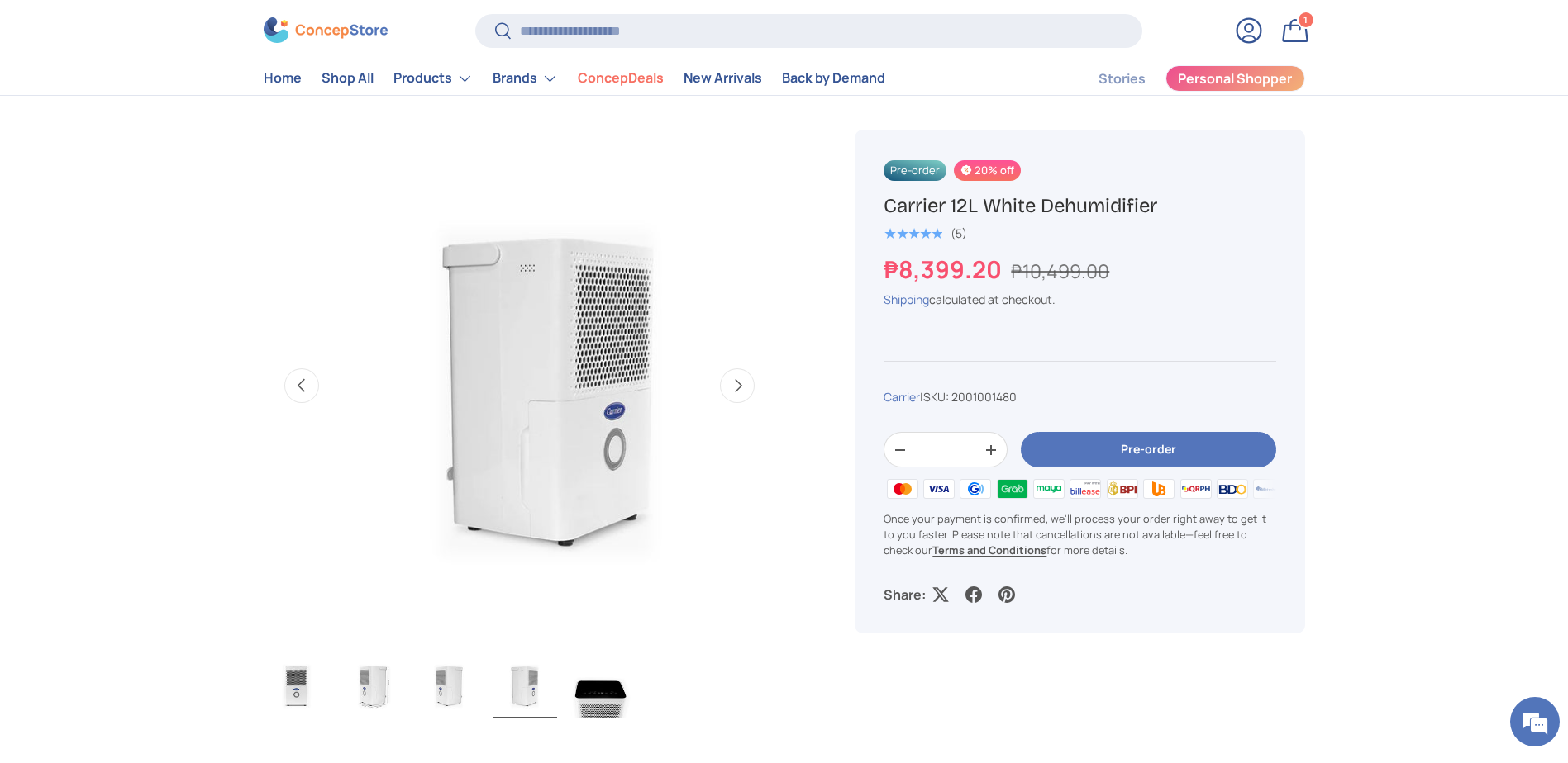
scroll to position [0, 1562]
